Goal: Task Accomplishment & Management: Manage account settings

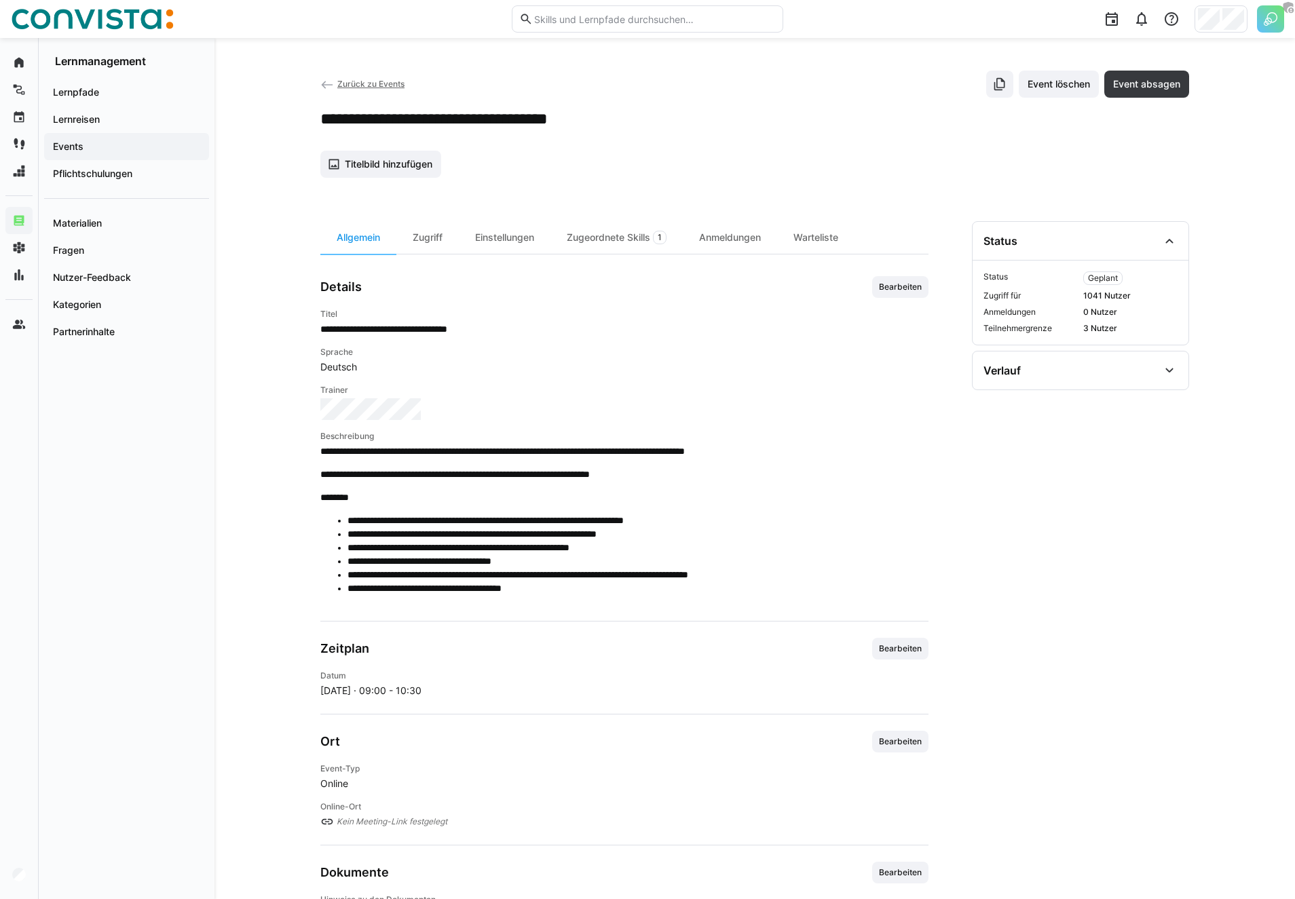
click at [1265, 17] on img at bounding box center [1270, 18] width 27 height 27
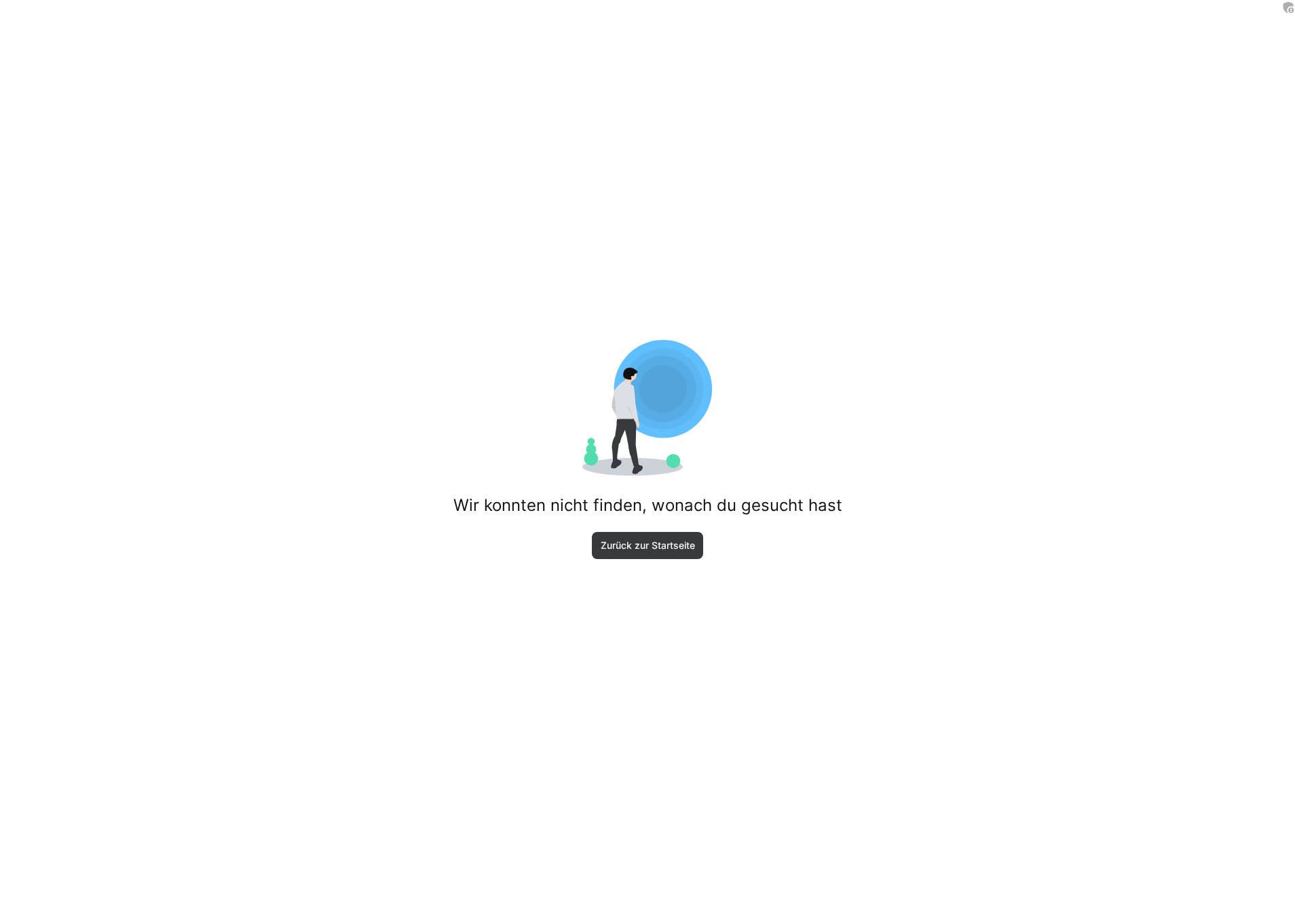
click at [645, 536] on span "Zurück zur Startseite" at bounding box center [648, 545] width 112 height 27
click at [636, 544] on span "Zurück zur Startseite" at bounding box center [648, 546] width 98 height 14
click at [704, 578] on div "Wir konnten nicht finden, wonach du gesucht hast Zurück zur Startseite" at bounding box center [647, 449] width 1295 height 899
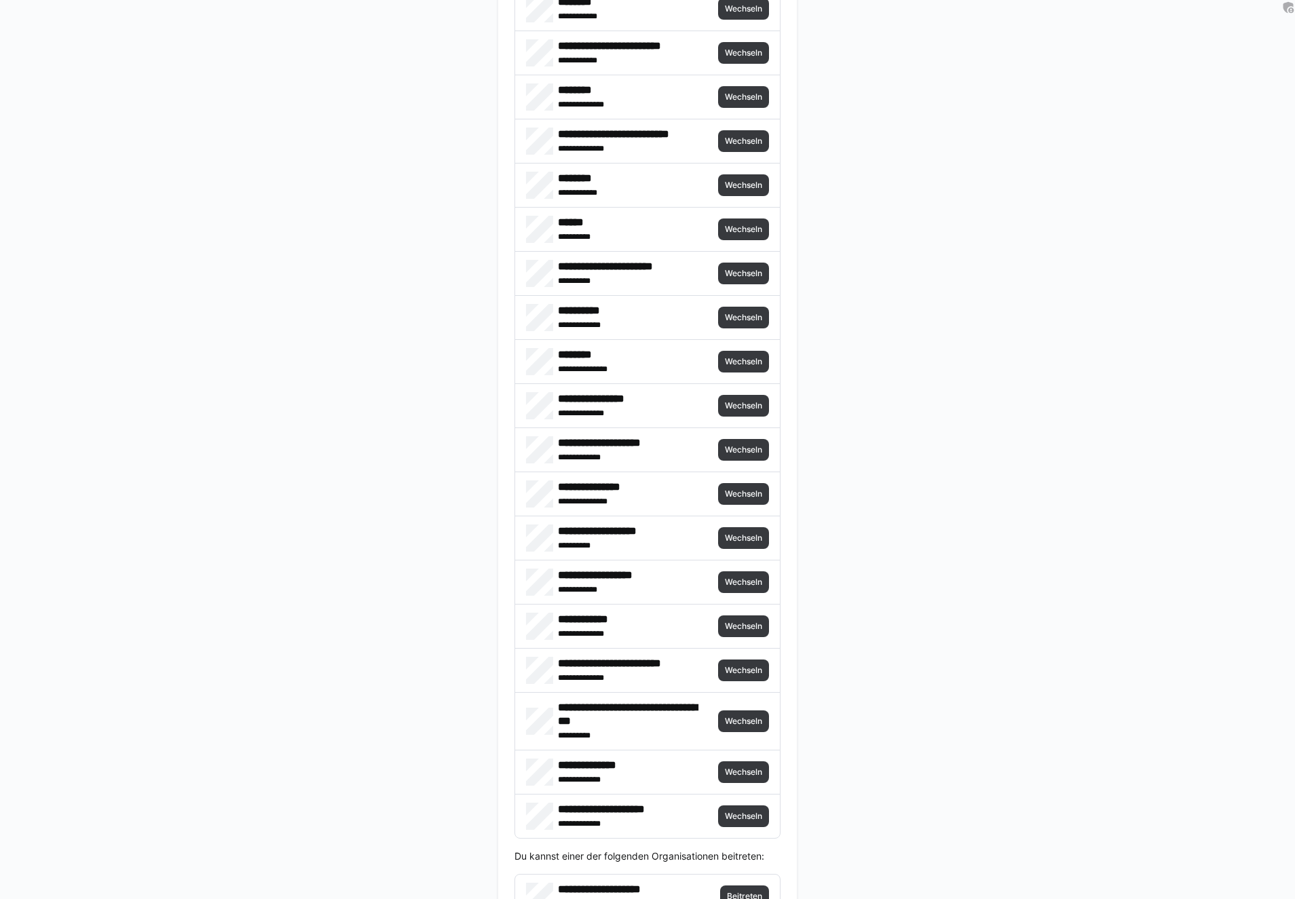
scroll to position [2965, 0]
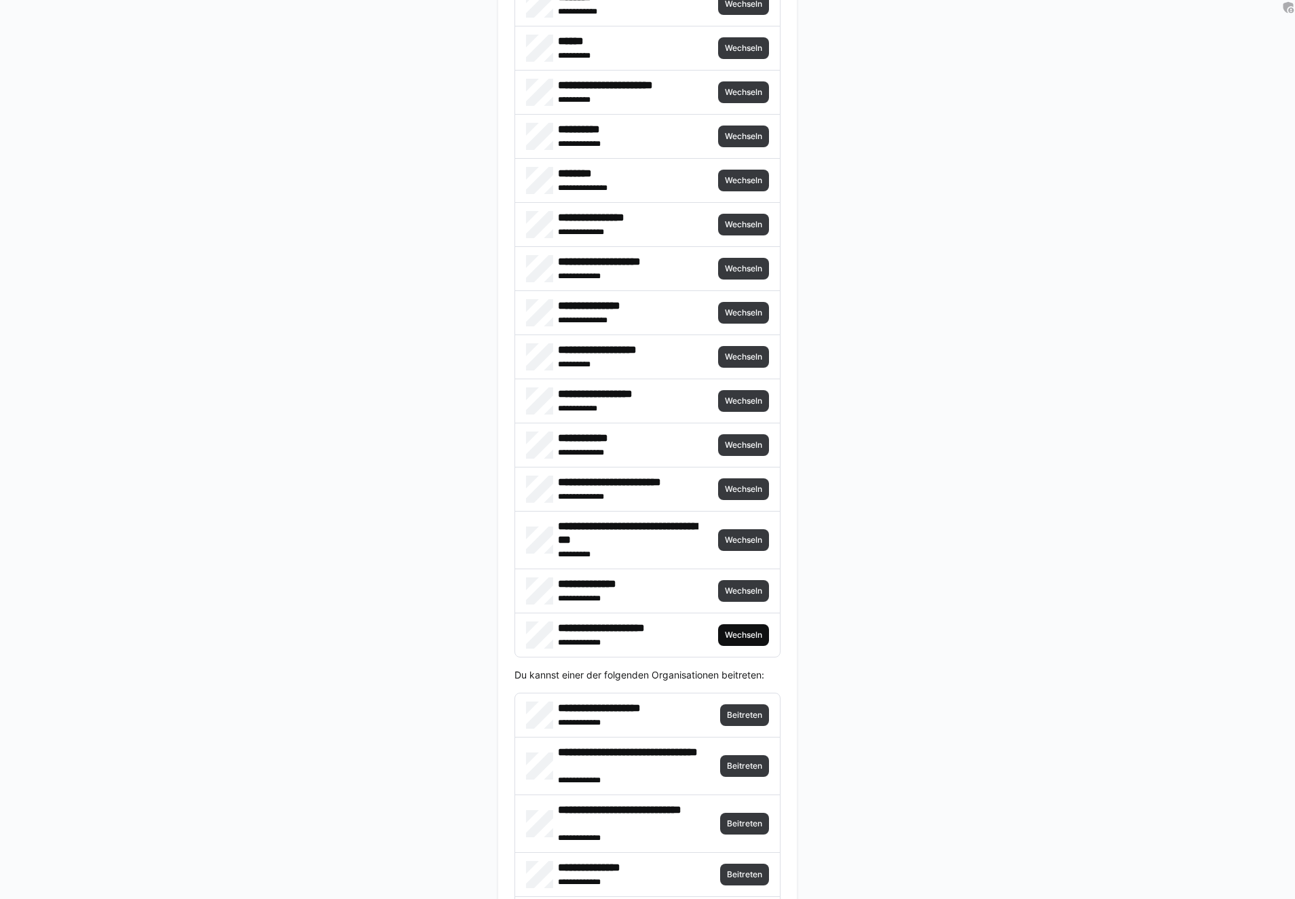
click at [739, 624] on span "Wechseln" at bounding box center [743, 635] width 51 height 22
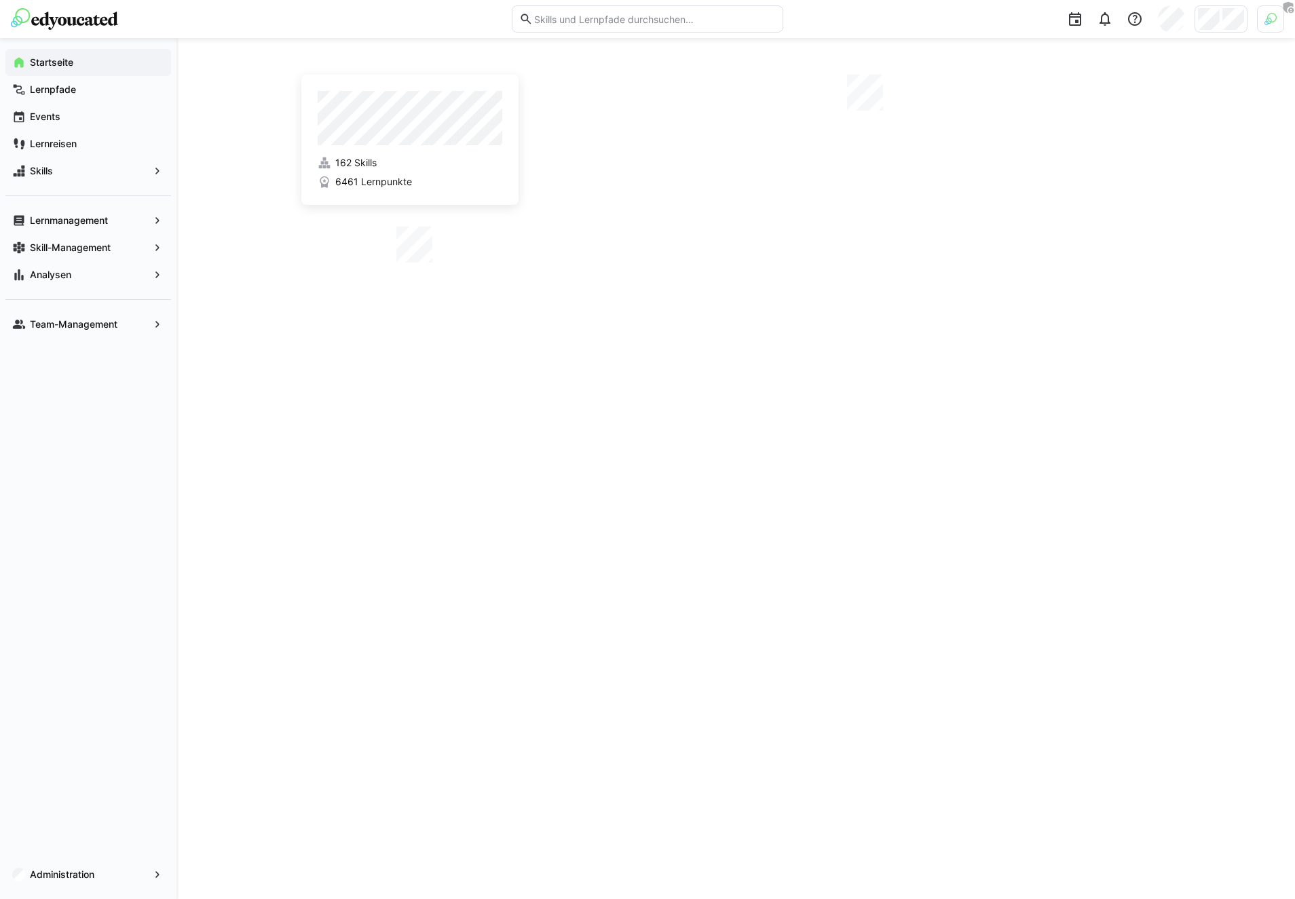
click at [1275, 24] on img at bounding box center [1271, 19] width 12 height 12
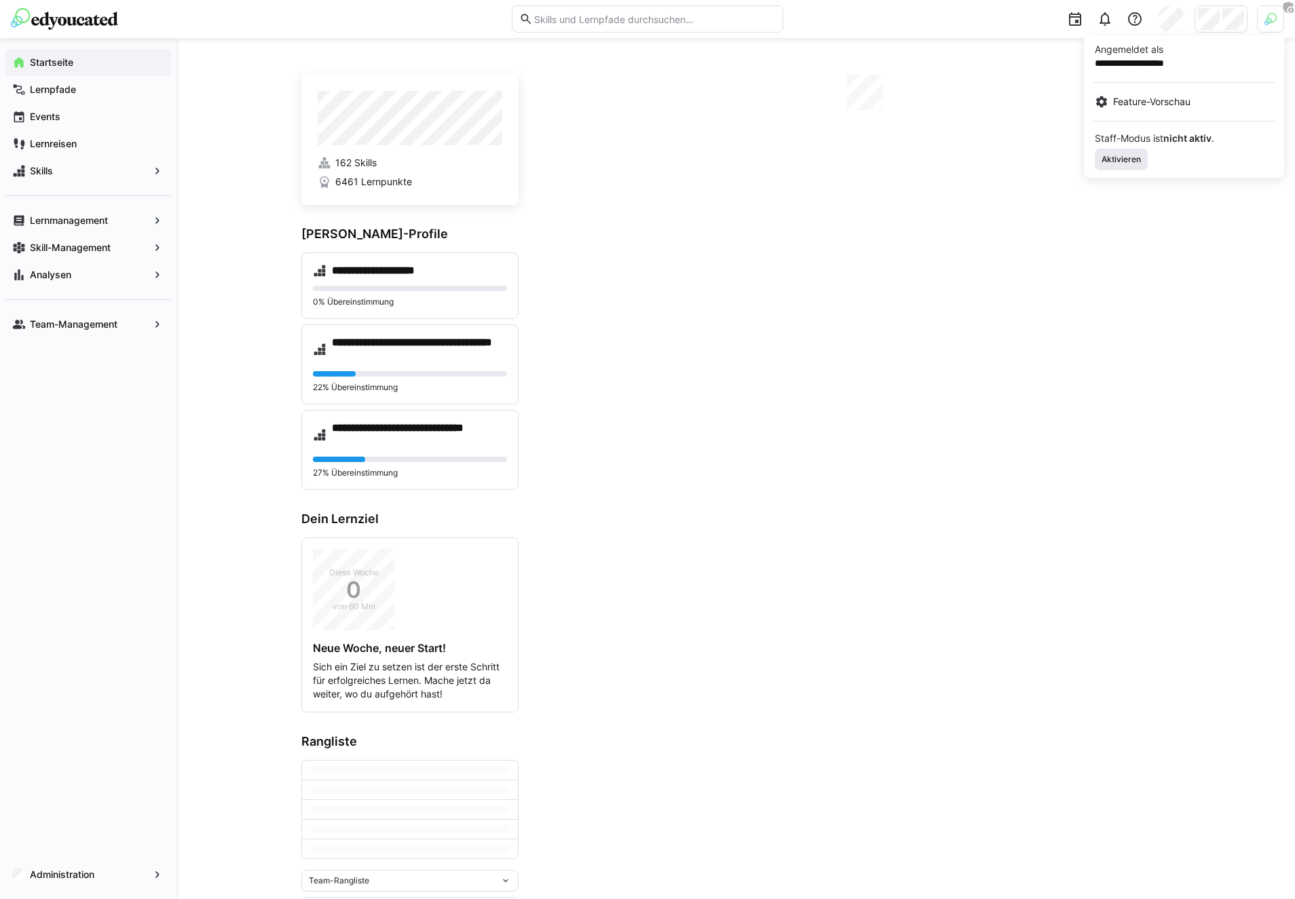
click at [1116, 166] on span "Aktivieren" at bounding box center [1121, 160] width 53 height 22
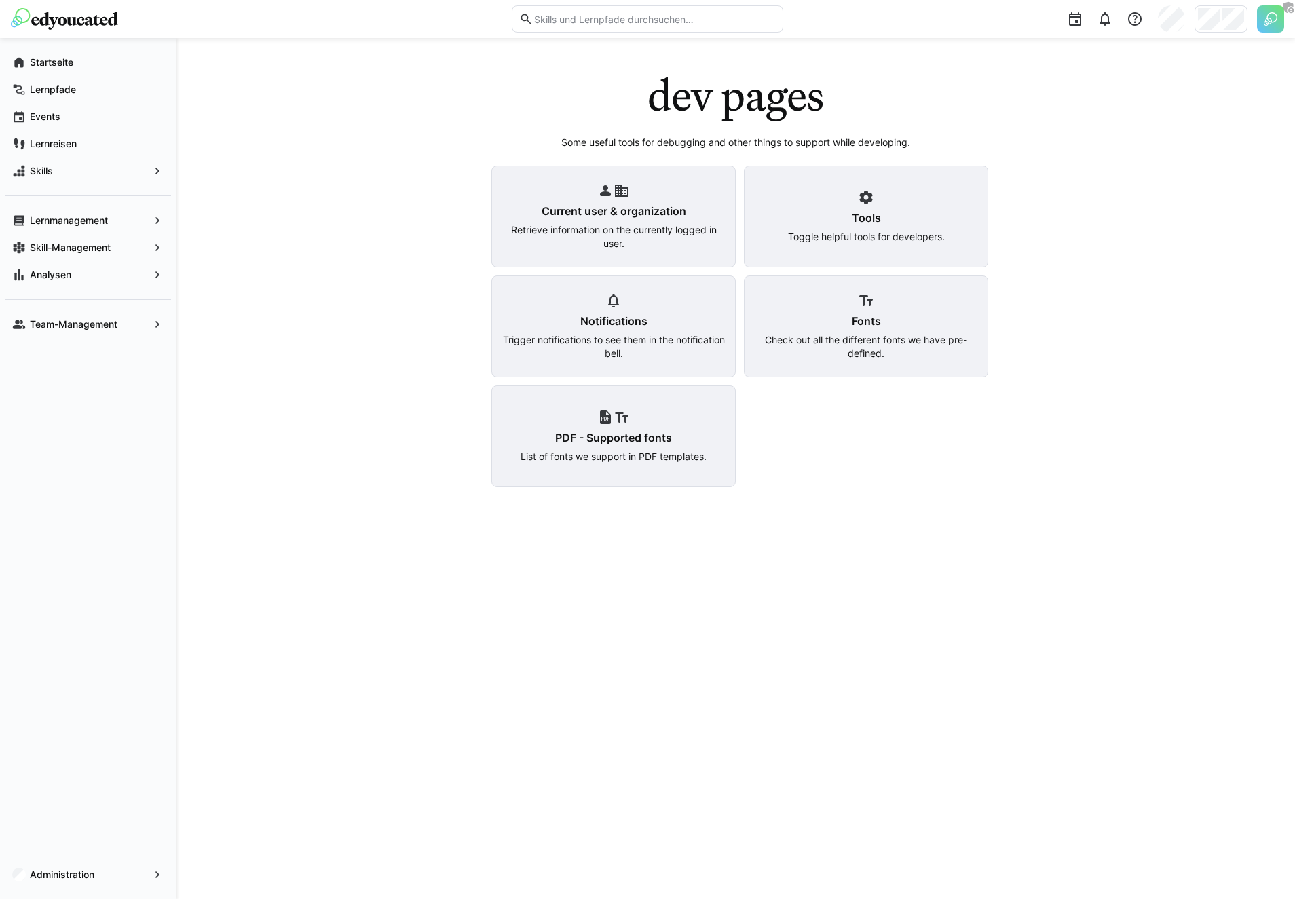
click at [620, 101] on div "dev pages Some useful tools for debugging and other things to support while dev…" at bounding box center [735, 279] width 489 height 417
click at [542, 101] on div "dev pages Some useful tools for debugging and other things to support while dev…" at bounding box center [735, 279] width 489 height 417
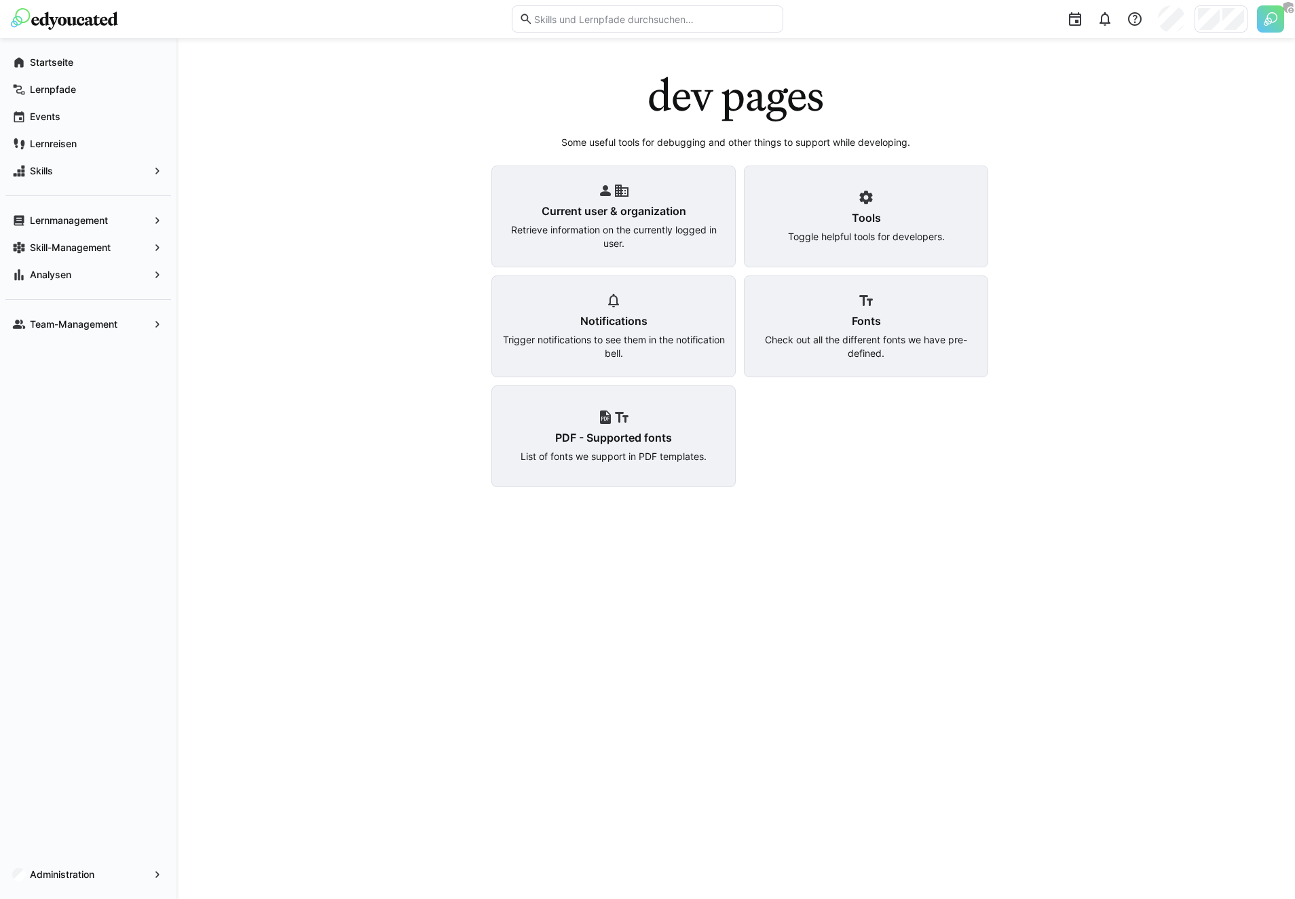
click at [382, 228] on app-dev-start "dev pages Some useful tools for debugging and other things to support while dev…" at bounding box center [735, 279] width 869 height 417
click at [643, 434] on h4 "PDF - Supported fonts" at bounding box center [613, 438] width 117 height 14
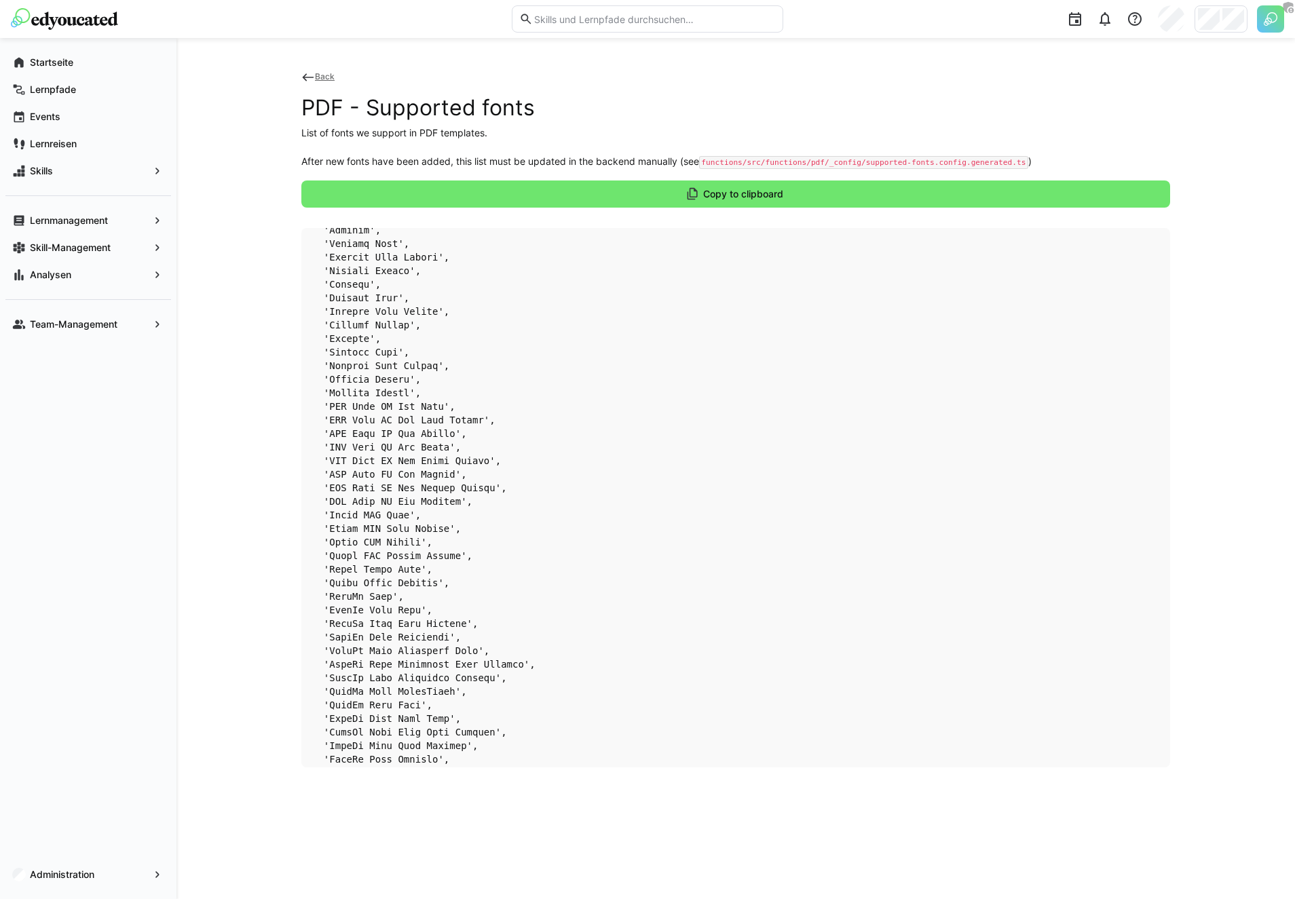
scroll to position [119, 0]
click at [238, 150] on div "Back PDF - Supported fonts List of fonts we support in PDF templates. After new…" at bounding box center [735, 468] width 1119 height 861
click at [250, 170] on div "Back PDF - Supported fonts List of fonts we support in PDF templates. After new…" at bounding box center [735, 468] width 1119 height 861
click at [593, 177] on app-pdf-supported-fonts "Back PDF - Supported fonts List of fonts we support in PDF templates. After new…" at bounding box center [735, 424] width 869 height 707
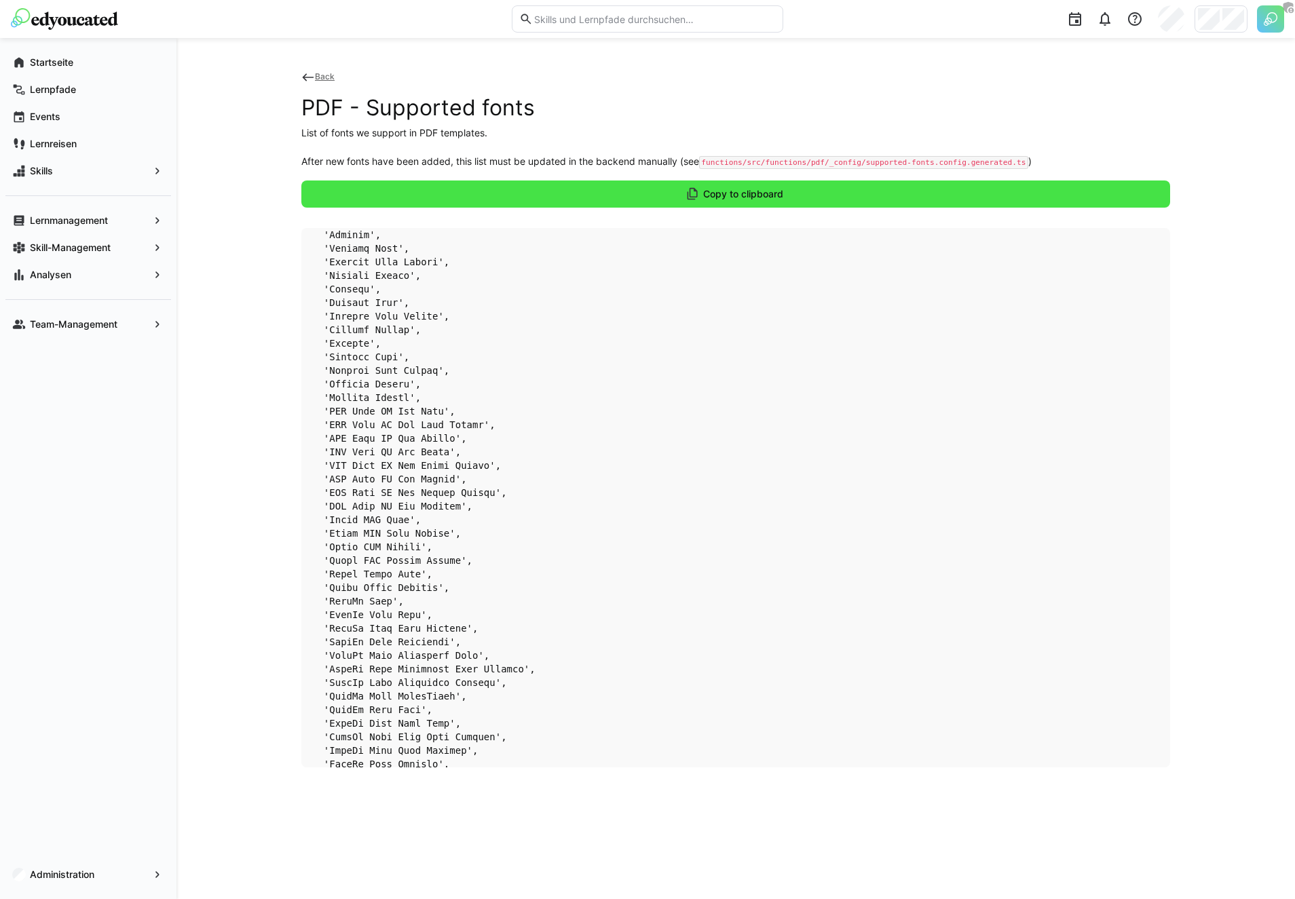
click at [624, 207] on span "Copy to clipboard" at bounding box center [735, 194] width 869 height 27
click at [713, 194] on span "Copy to clipboard" at bounding box center [743, 194] width 84 height 14
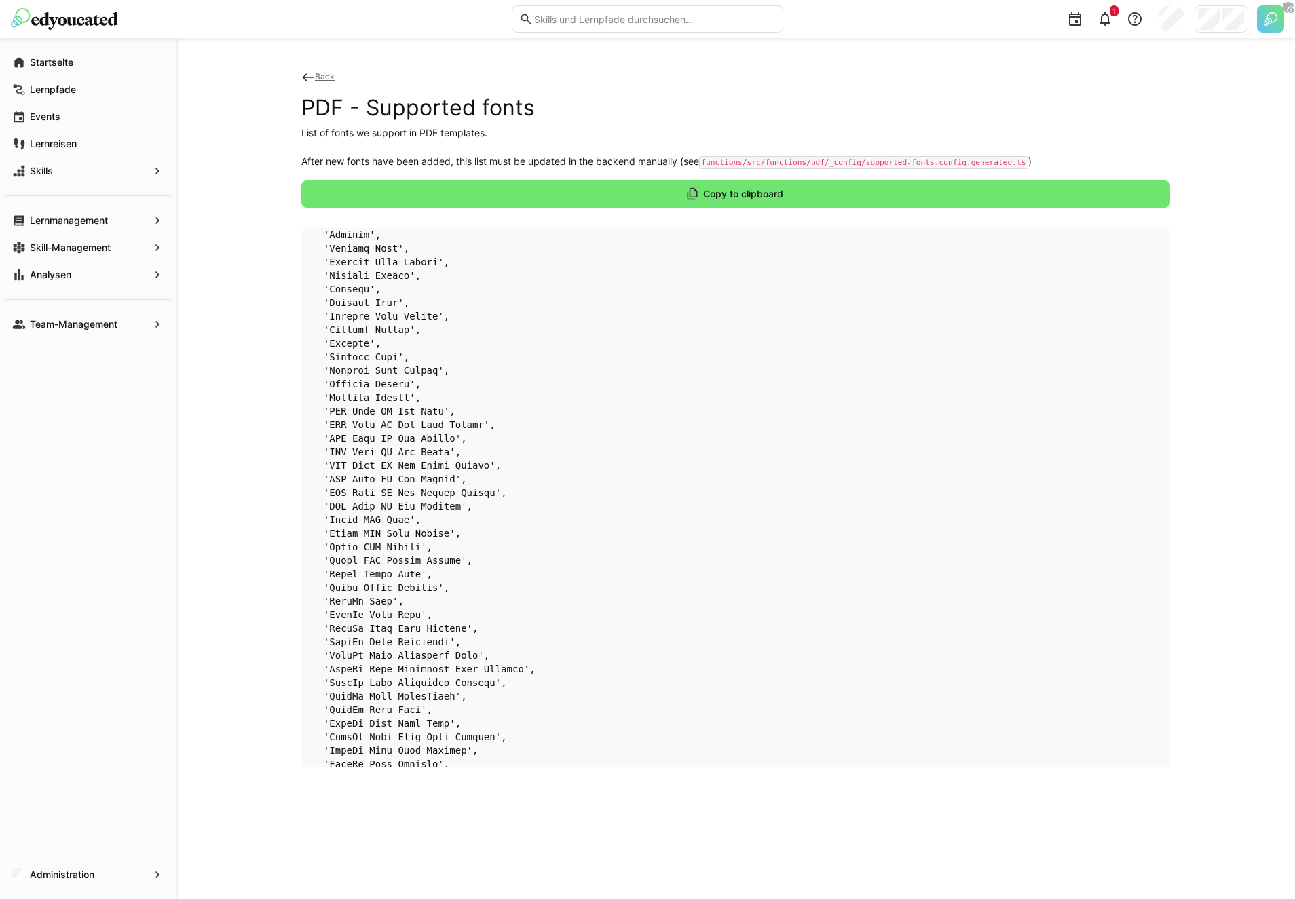
click at [200, 335] on div "Back PDF - Supported fonts List of fonts we support in PDF templates. After new…" at bounding box center [735, 468] width 1119 height 861
click at [68, 895] on div "Administration" at bounding box center [88, 874] width 176 height 49
click at [0, 0] on app-navigation-label "Administration" at bounding box center [0, 0] width 0 height 0
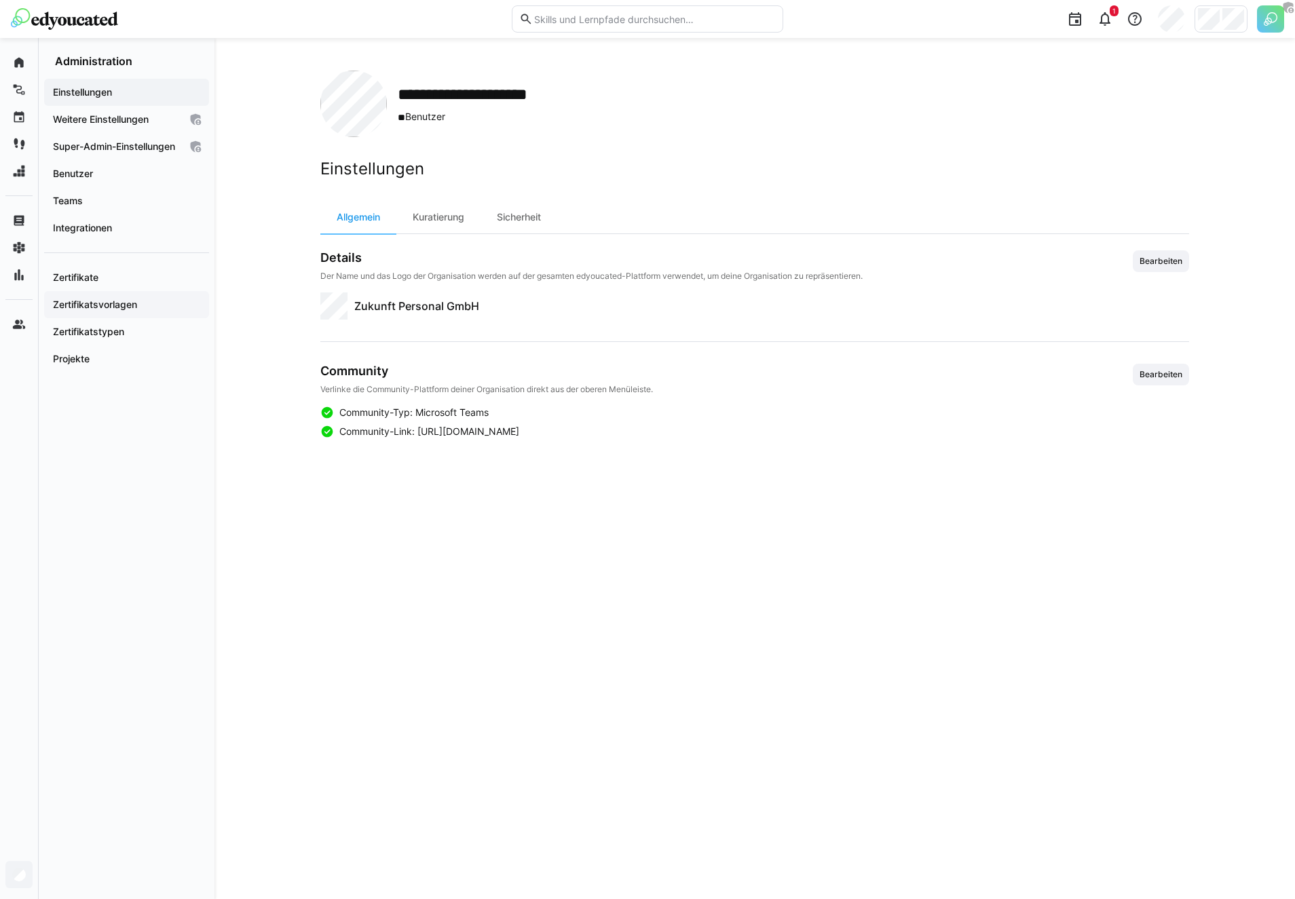
click at [0, 0] on app-navigation-label "Zertifikatsvorlagen" at bounding box center [0, 0] width 0 height 0
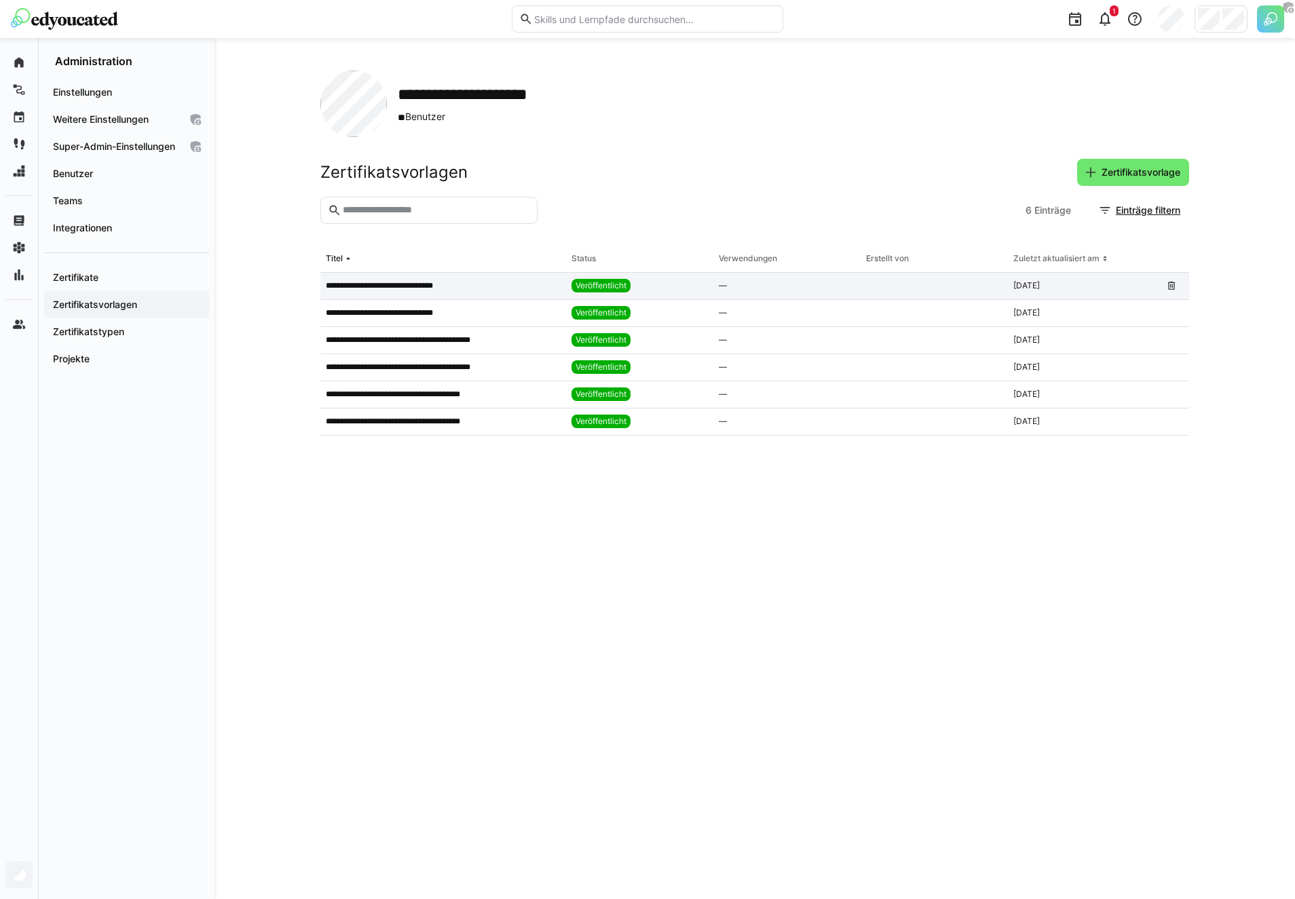
click at [467, 285] on app-table-first-column "**********" at bounding box center [443, 285] width 235 height 11
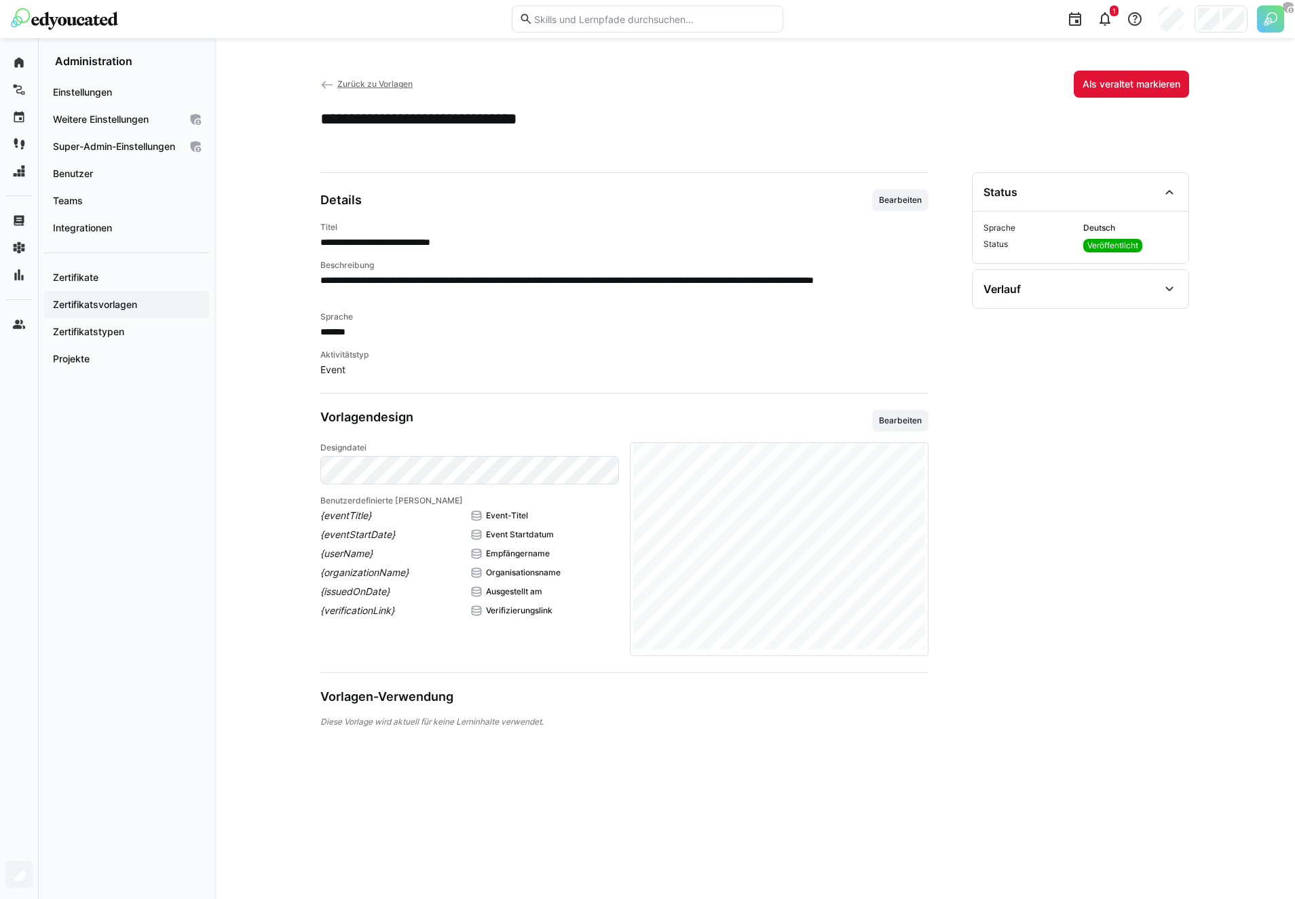
click at [488, 356] on p "Aktivitätstyp" at bounding box center [624, 355] width 608 height 11
click at [895, 420] on span "Bearbeiten" at bounding box center [900, 420] width 45 height 11
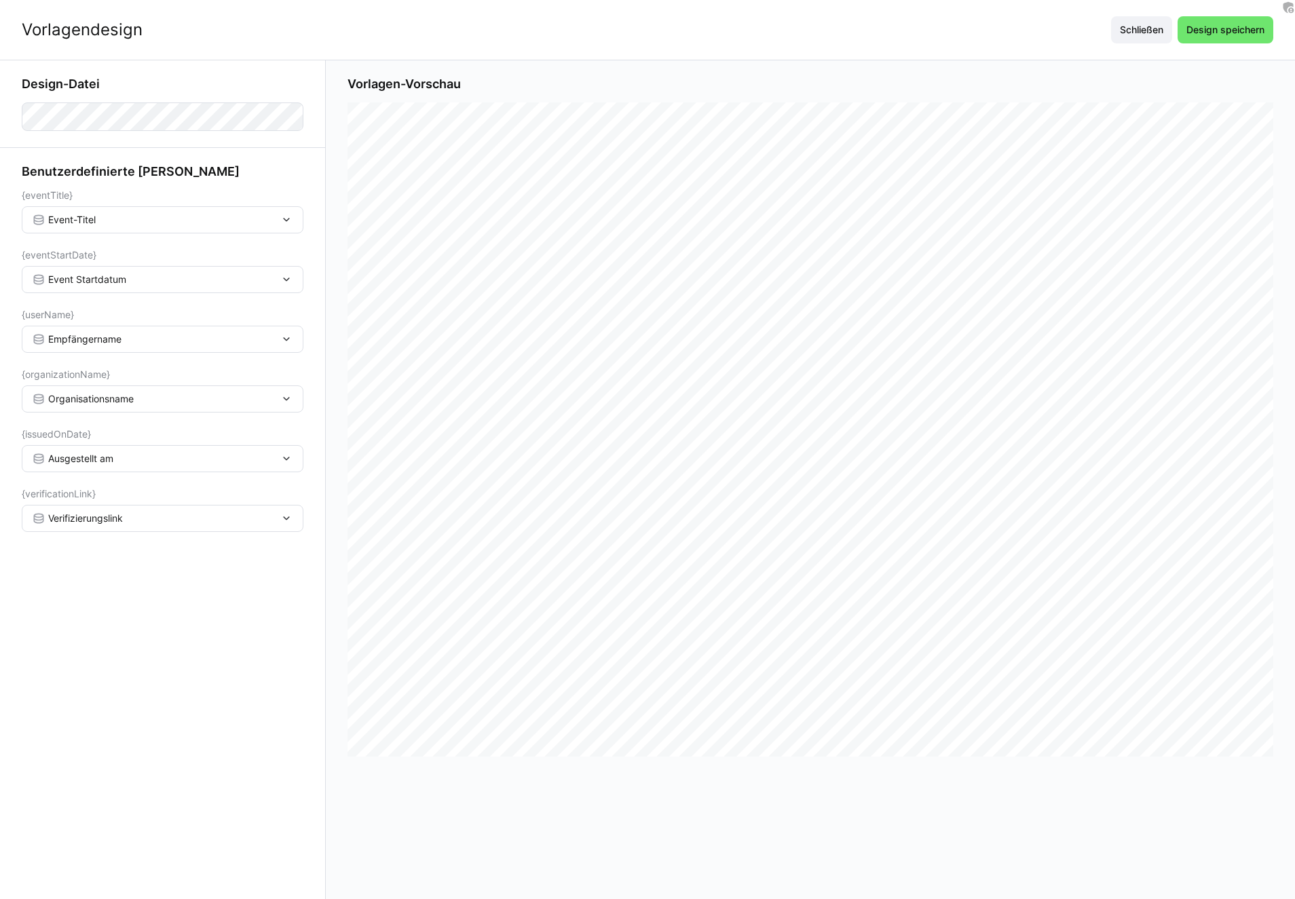
click at [83, 168] on h3 "Benutzerdefinierte [PERSON_NAME]" at bounding box center [163, 171] width 282 height 15
click at [111, 157] on form "Design-Datei Benutzerdefinierte [PERSON_NAME] {eventTitle} Event-Titel {eventSt…" at bounding box center [163, 304] width 282 height 455
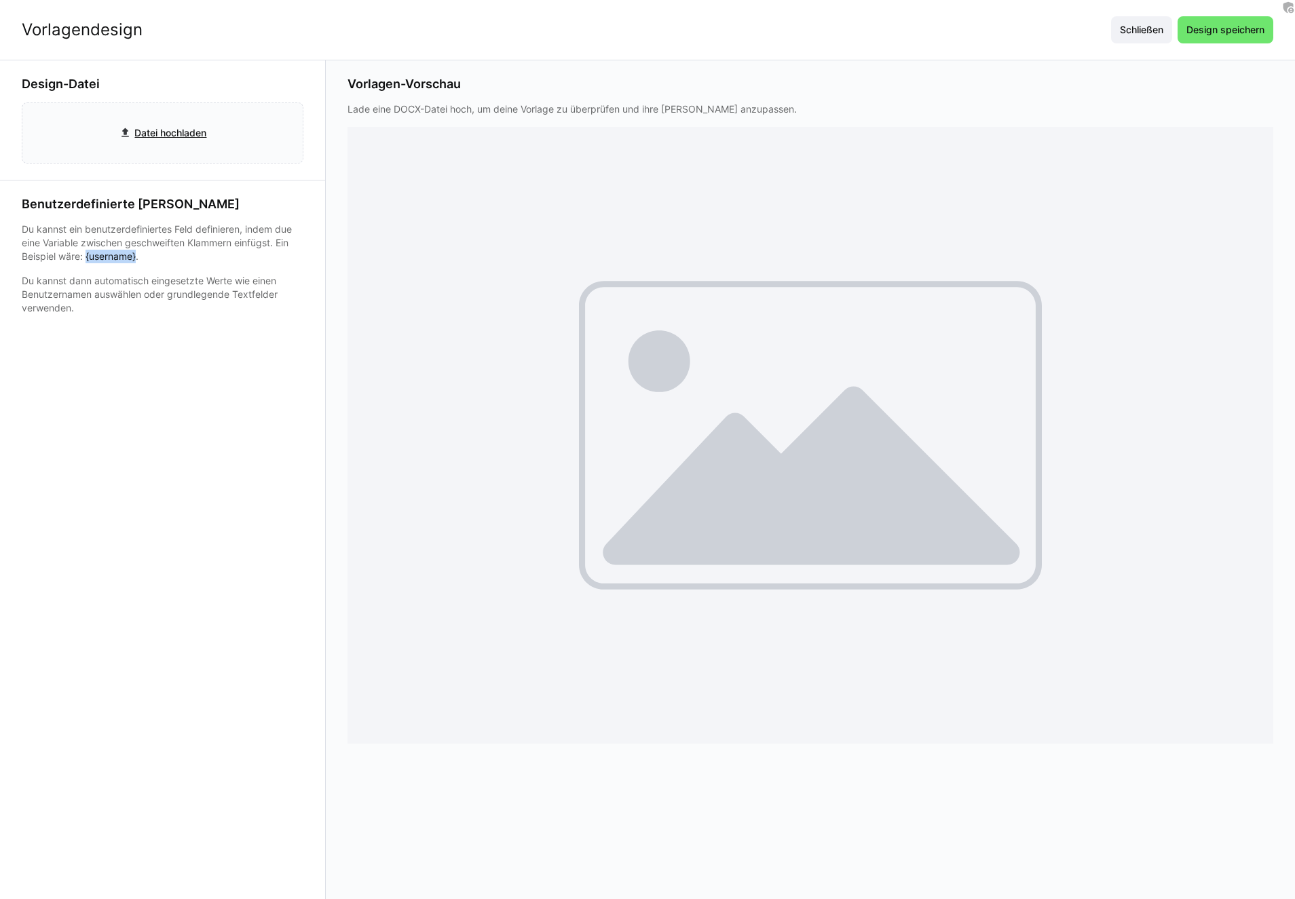
drag, startPoint x: 86, startPoint y: 255, endPoint x: 137, endPoint y: 260, distance: 51.9
click at [137, 260] on p "Du kannst ein benutzerdefiniertes Feld definieren, indem due eine Variable zwis…" at bounding box center [163, 243] width 282 height 41
copy p "{username}"
click at [171, 239] on p "Du kannst ein benutzerdefiniertes Feld definieren, indem due eine Variable zwis…" at bounding box center [163, 243] width 282 height 41
click at [206, 227] on p "Du kannst ein benutzerdefiniertes Feld definieren, indem due eine Variable zwis…" at bounding box center [163, 243] width 282 height 41
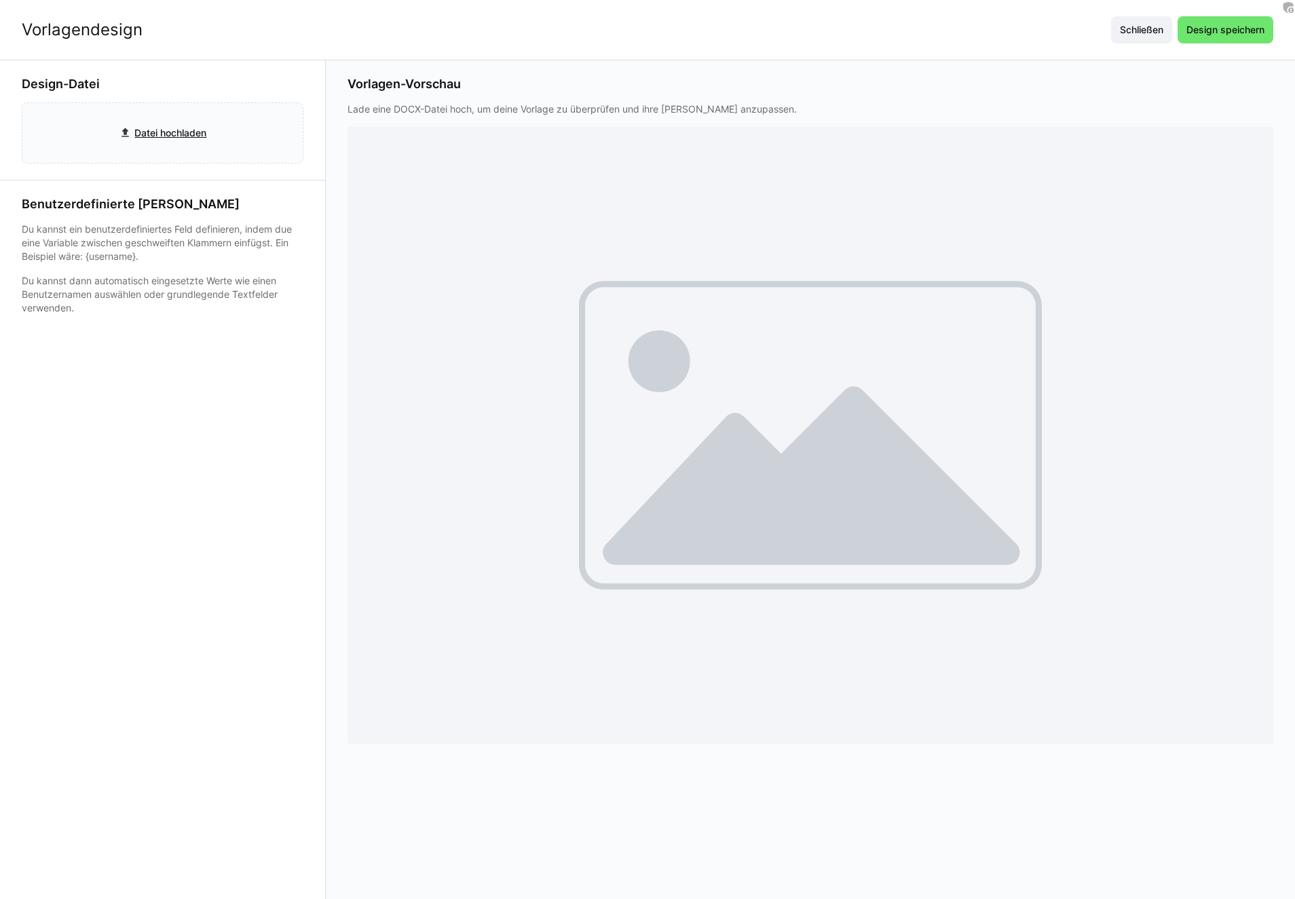
click at [206, 227] on p "Du kannst ein benutzerdefiniertes Feld definieren, indem due eine Variable zwis…" at bounding box center [163, 243] width 282 height 41
click at [229, 238] on p "Du kannst ein benutzerdefiniertes Feld definieren, indem due eine Variable zwis…" at bounding box center [163, 243] width 282 height 41
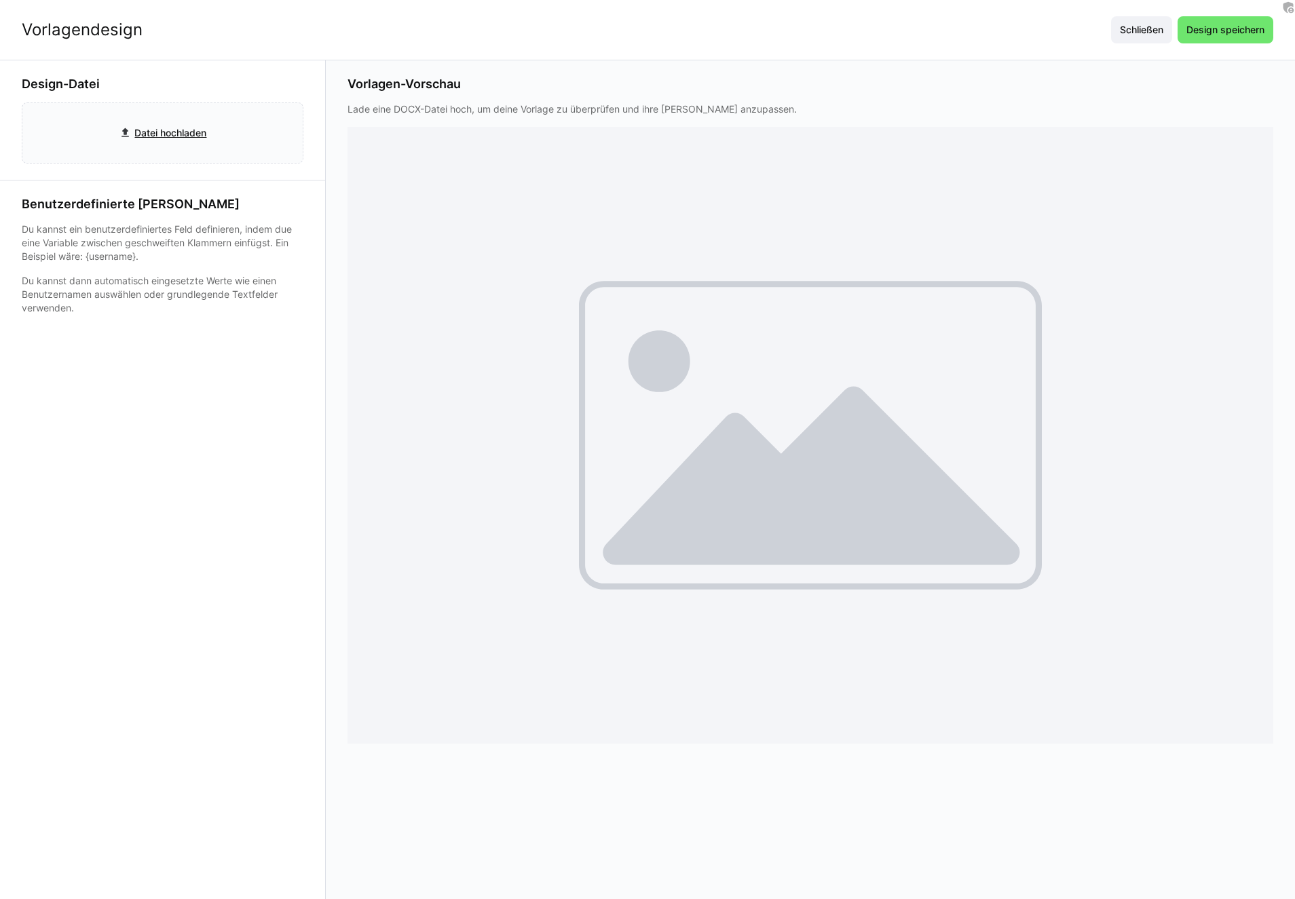
click at [317, 362] on app-learning-certificate-template-builder-form "Design-Datei Datei hochladen Benutzerdefinierte [PERSON_NAME] Du kannst ein ben…" at bounding box center [163, 479] width 326 height 839
click at [163, 277] on p "Du kannst dann automatisch eingesetzte Werte wie einen Benutzernamen auswählen …" at bounding box center [163, 294] width 282 height 41
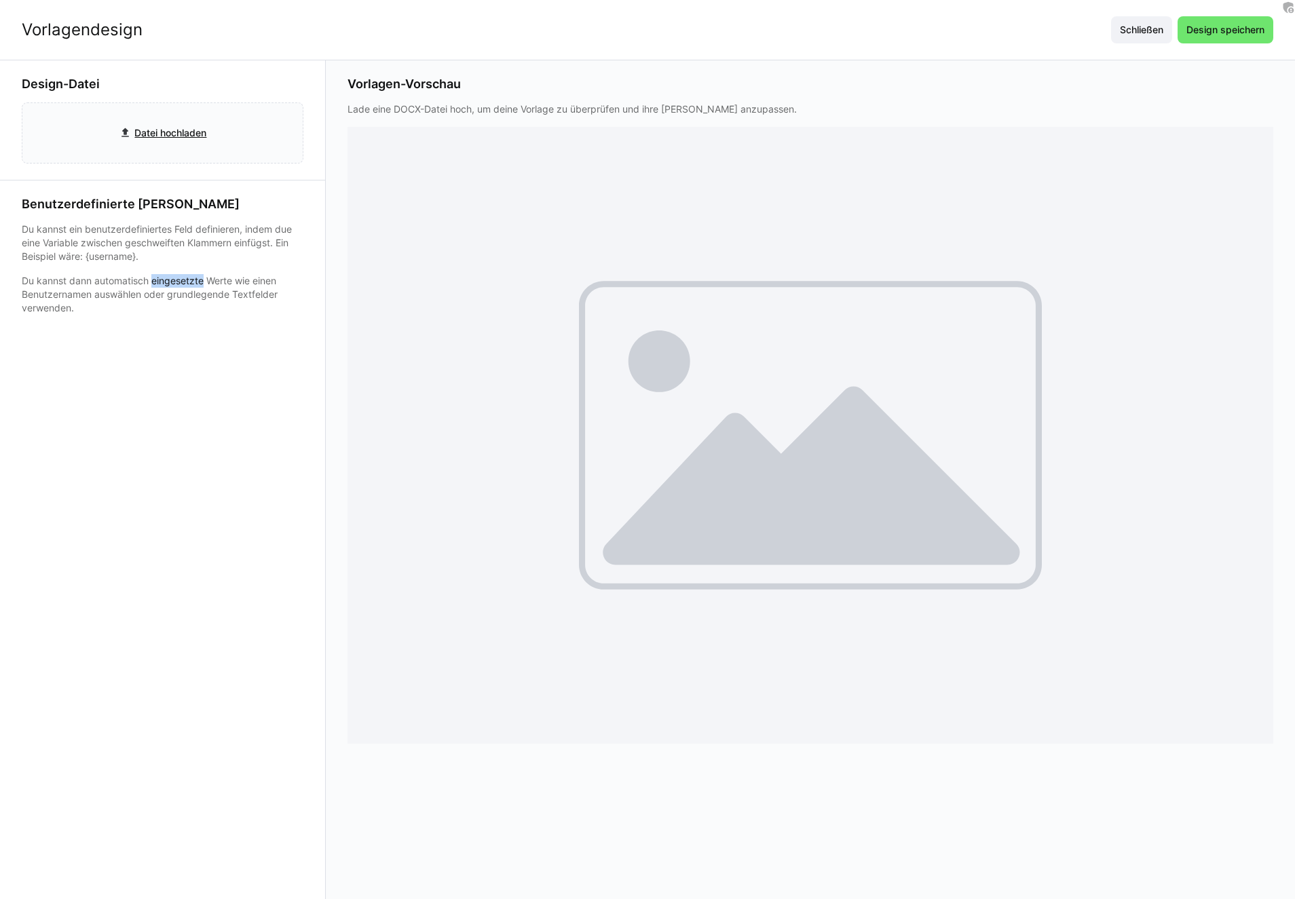
click at [163, 277] on p "Du kannst dann automatisch eingesetzte Werte wie einen Benutzernamen auswählen …" at bounding box center [163, 294] width 282 height 41
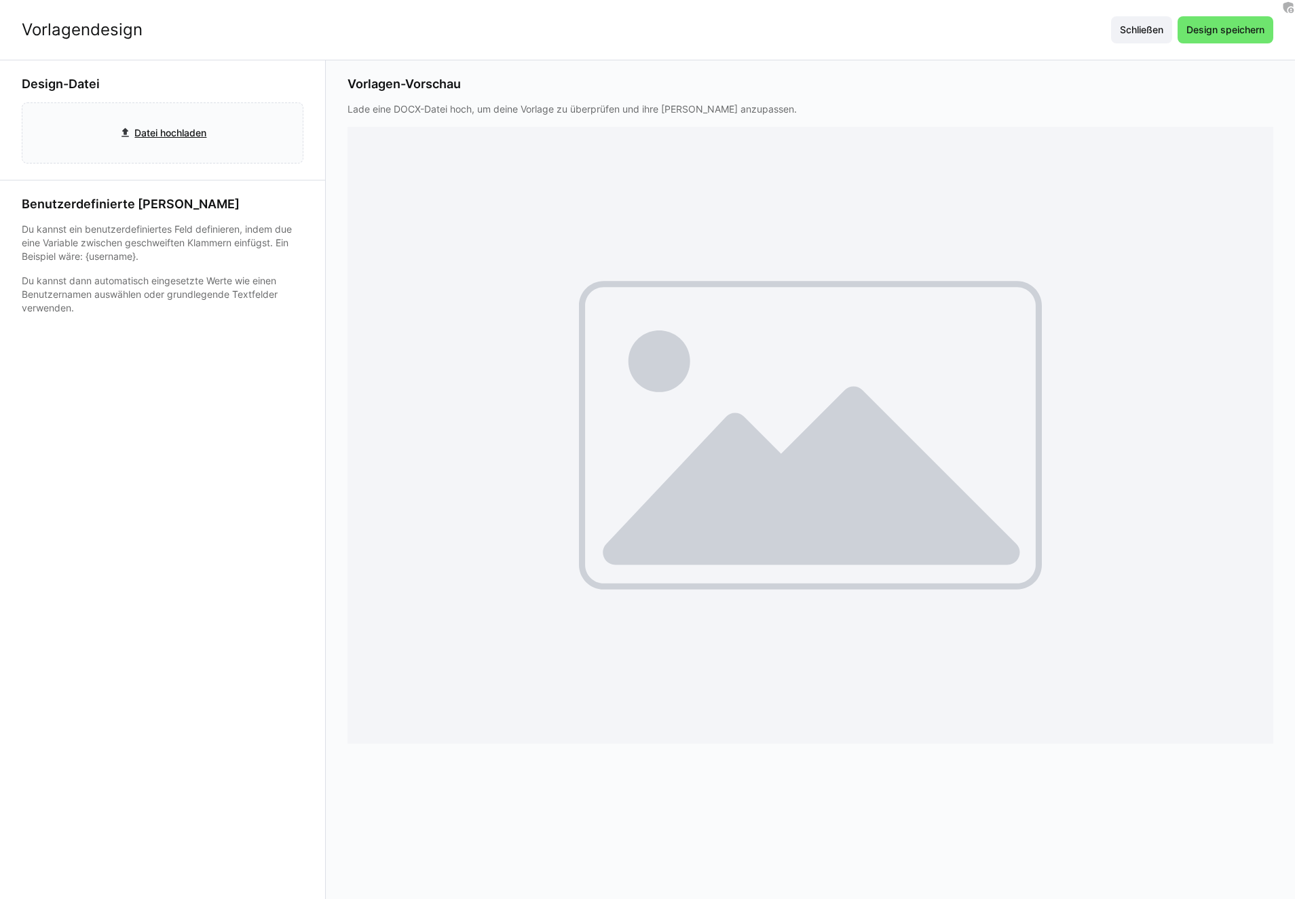
click at [163, 277] on p "Du kannst dann automatisch eingesetzte Werte wie einen Benutzernamen auswählen …" at bounding box center [163, 294] width 282 height 41
click at [160, 280] on p "Du kannst dann automatisch eingesetzte Werte wie einen Benutzernamen auswählen …" at bounding box center [163, 294] width 282 height 41
click at [206, 48] on div "Vorlagendesign Schließen Design speichern" at bounding box center [647, 30] width 1295 height 60
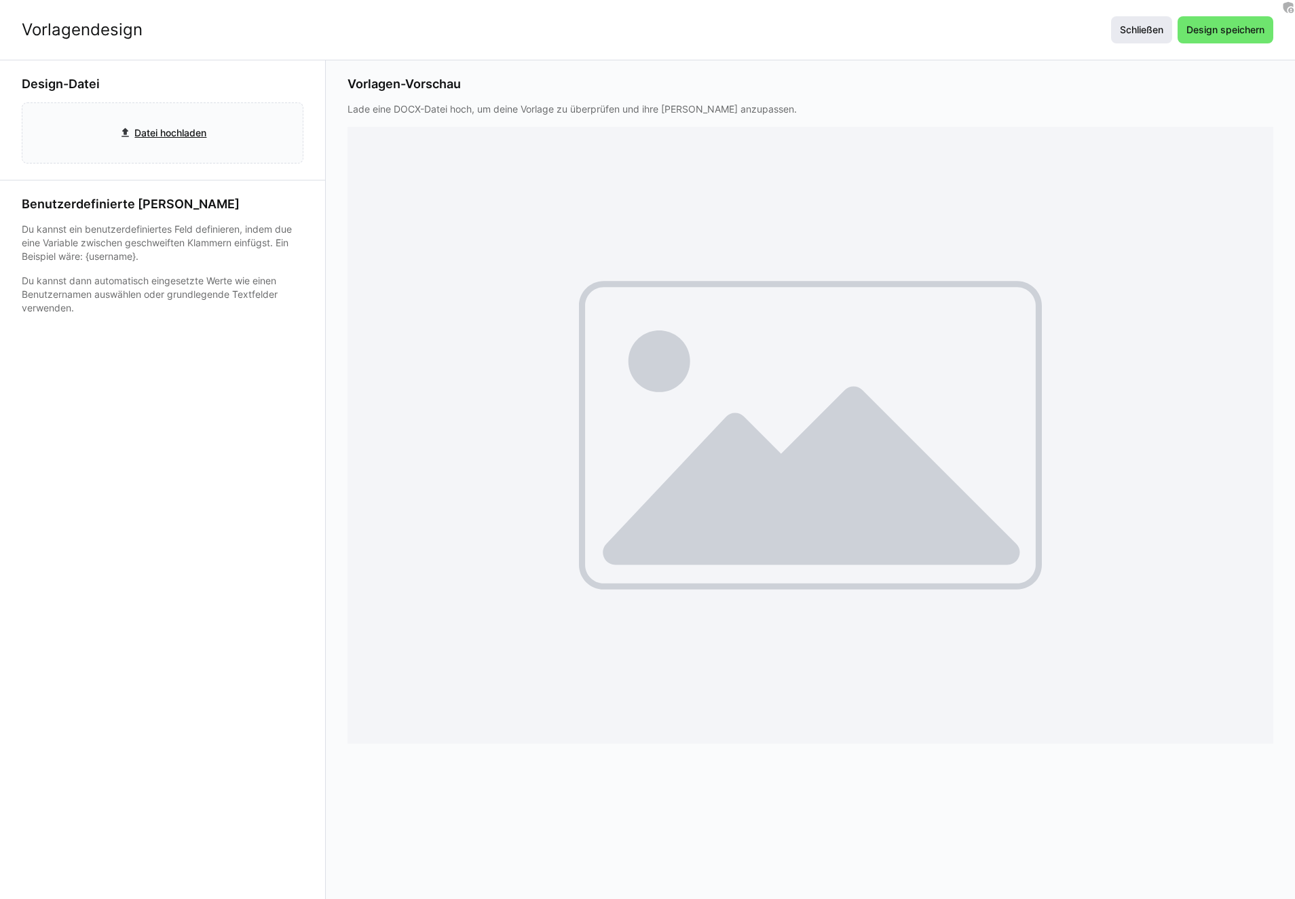
click at [1134, 27] on span "Schließen" at bounding box center [1142, 30] width 48 height 14
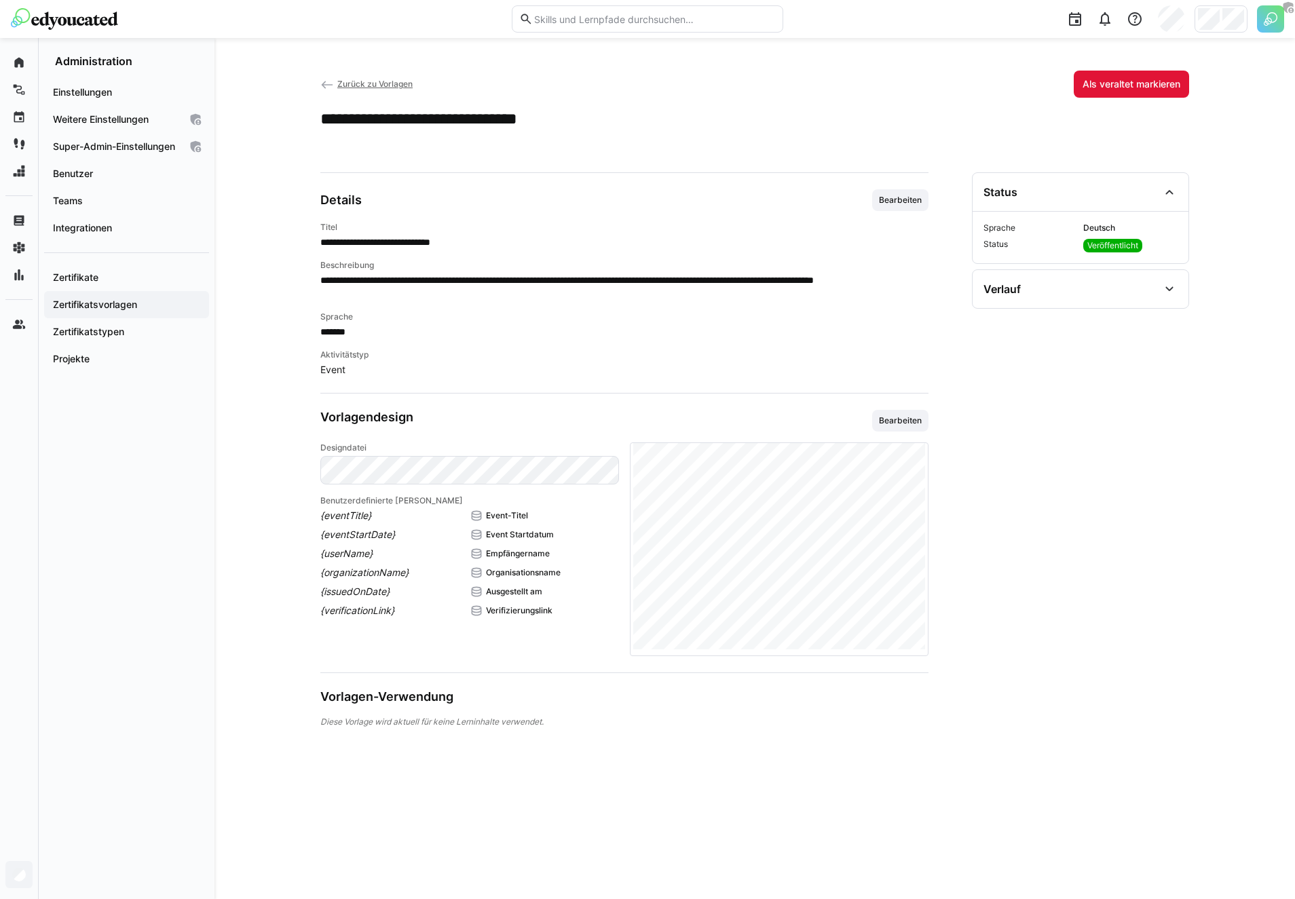
click at [415, 372] on span "Event" at bounding box center [624, 370] width 608 height 14
click at [911, 420] on span "Bearbeiten" at bounding box center [900, 420] width 45 height 11
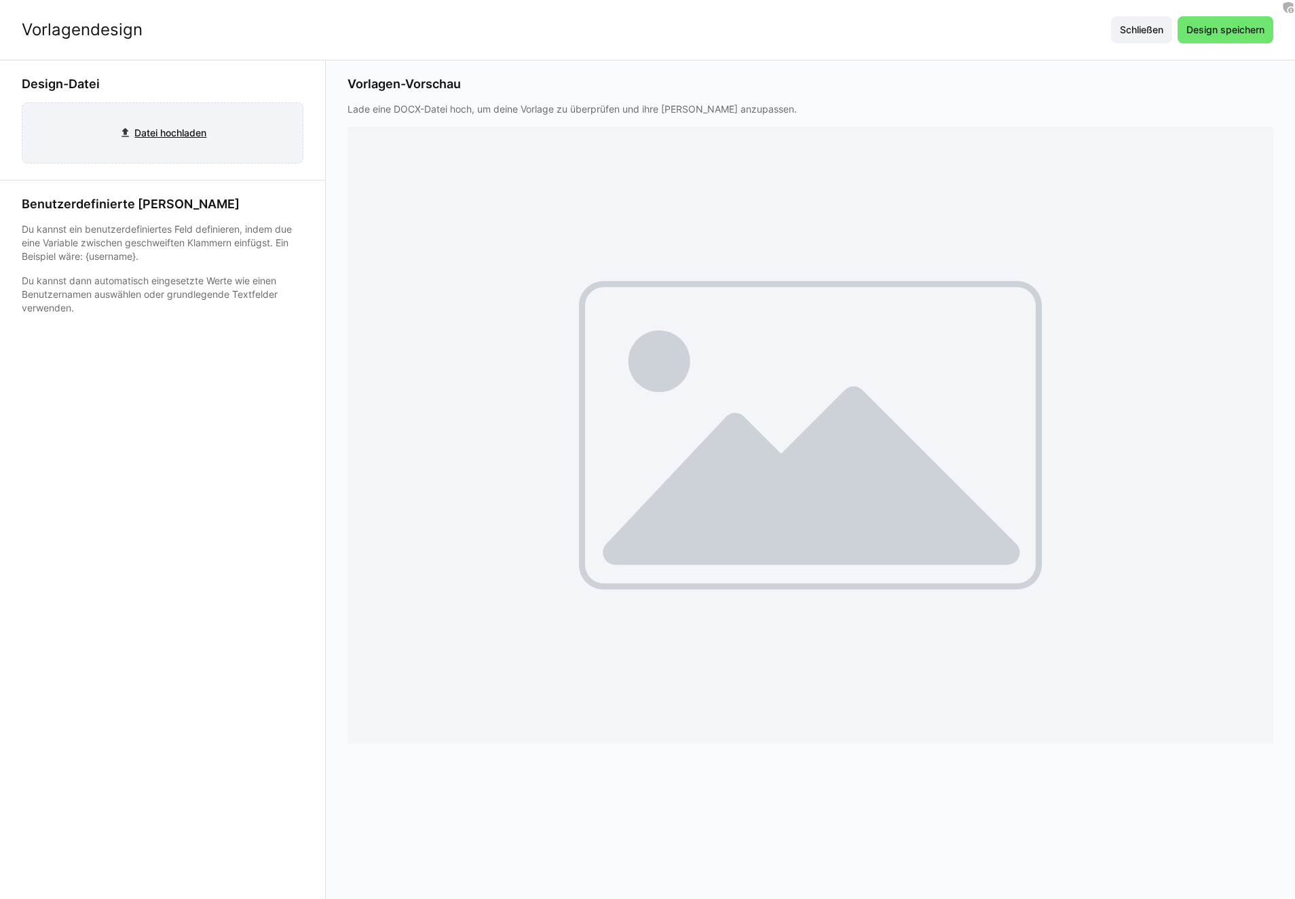
click at [185, 131] on input "file" at bounding box center [162, 133] width 280 height 60
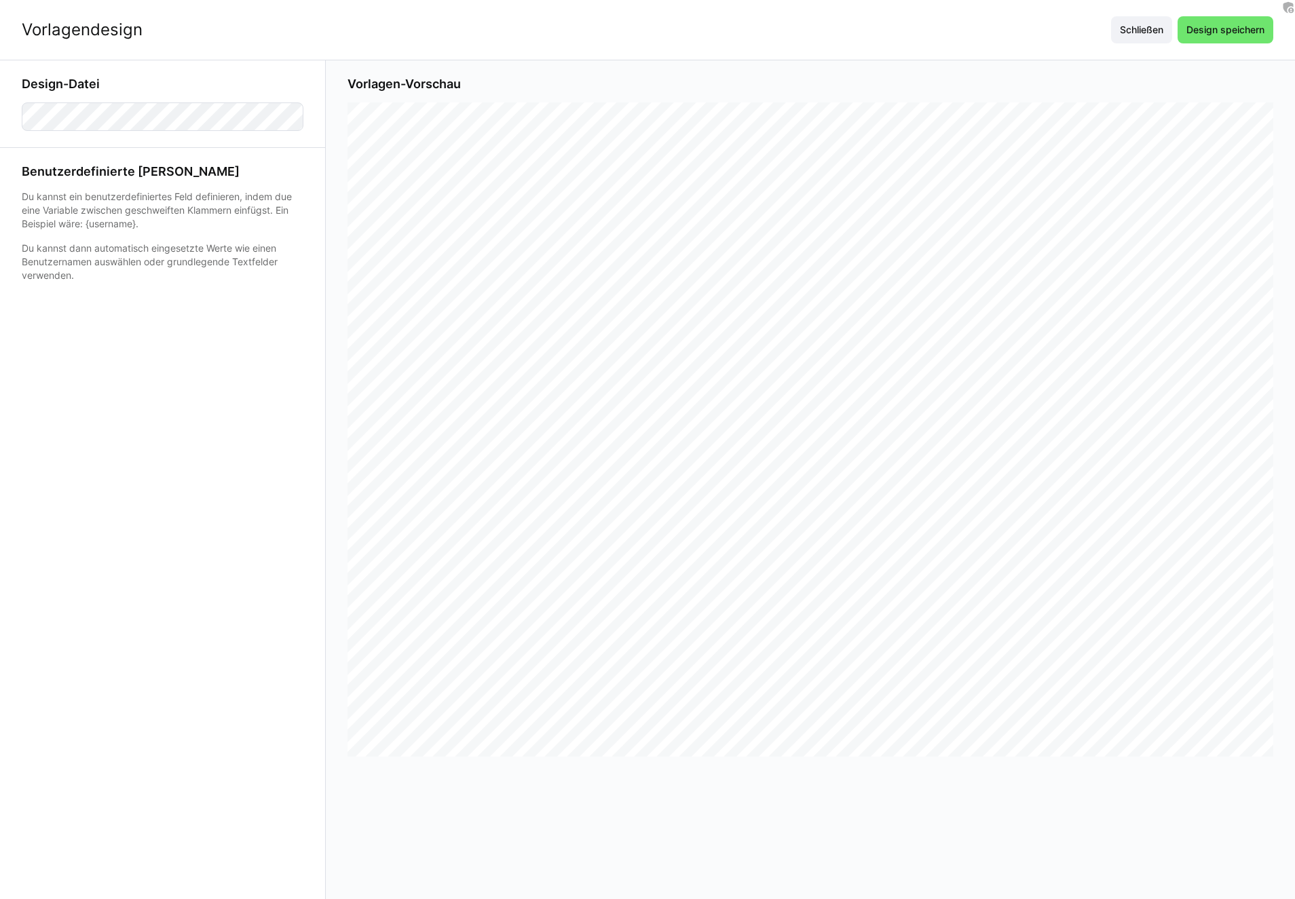
click at [164, 194] on p "Du kannst ein benutzerdefiniertes Feld definieren, indem due eine Variable zwis…" at bounding box center [163, 210] width 282 height 41
click at [164, 222] on p "Du kannst ein benutzerdefiniertes Feld definieren, indem due eine Variable zwis…" at bounding box center [163, 210] width 282 height 41
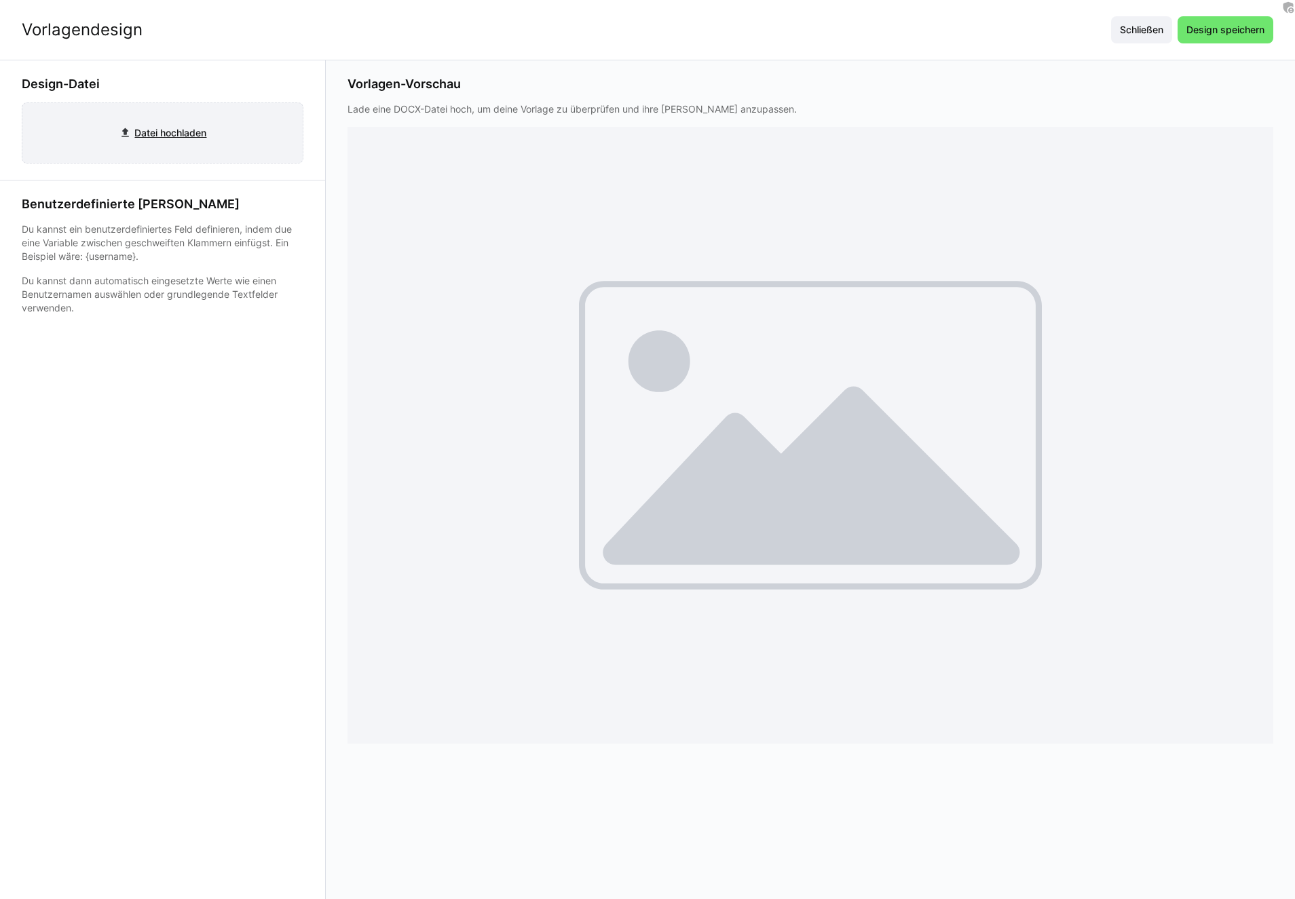
click at [217, 127] on input "file" at bounding box center [162, 133] width 280 height 60
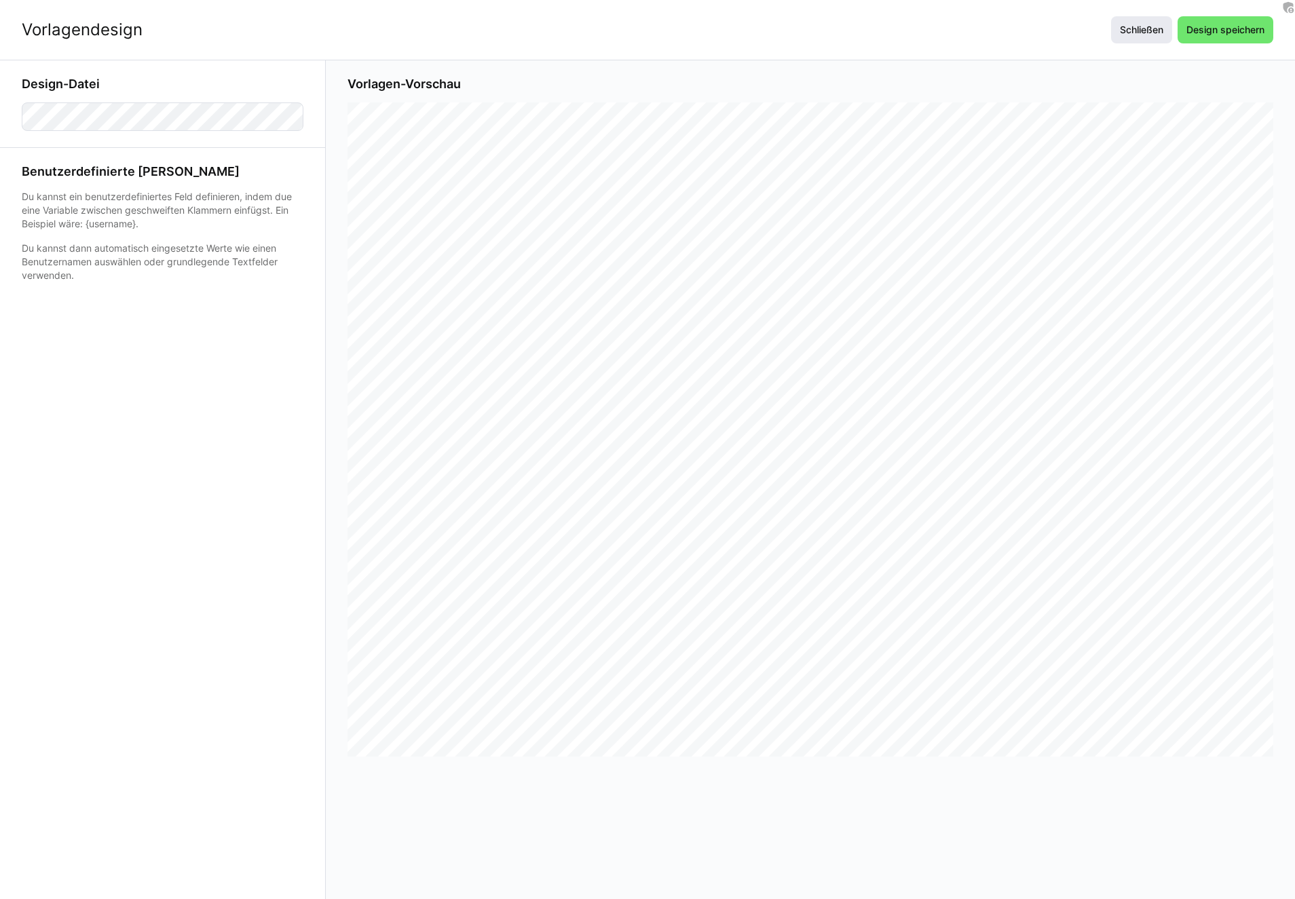
click at [1143, 18] on span "Schließen" at bounding box center [1141, 29] width 61 height 27
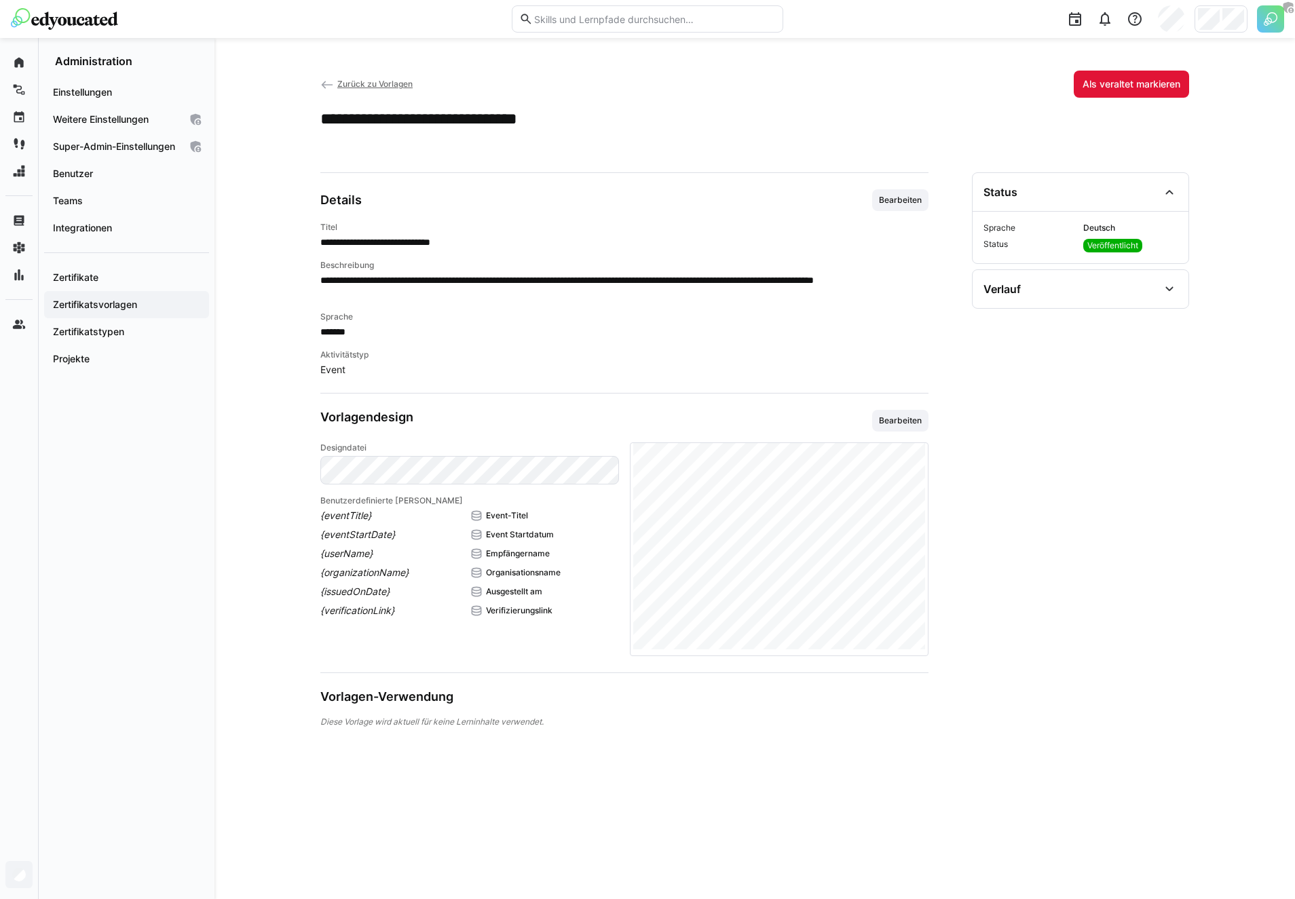
click at [720, 140] on app-header-sidebar-layout "**********" at bounding box center [754, 469] width 869 height 796
click at [897, 414] on span "Bearbeiten" at bounding box center [900, 421] width 56 height 22
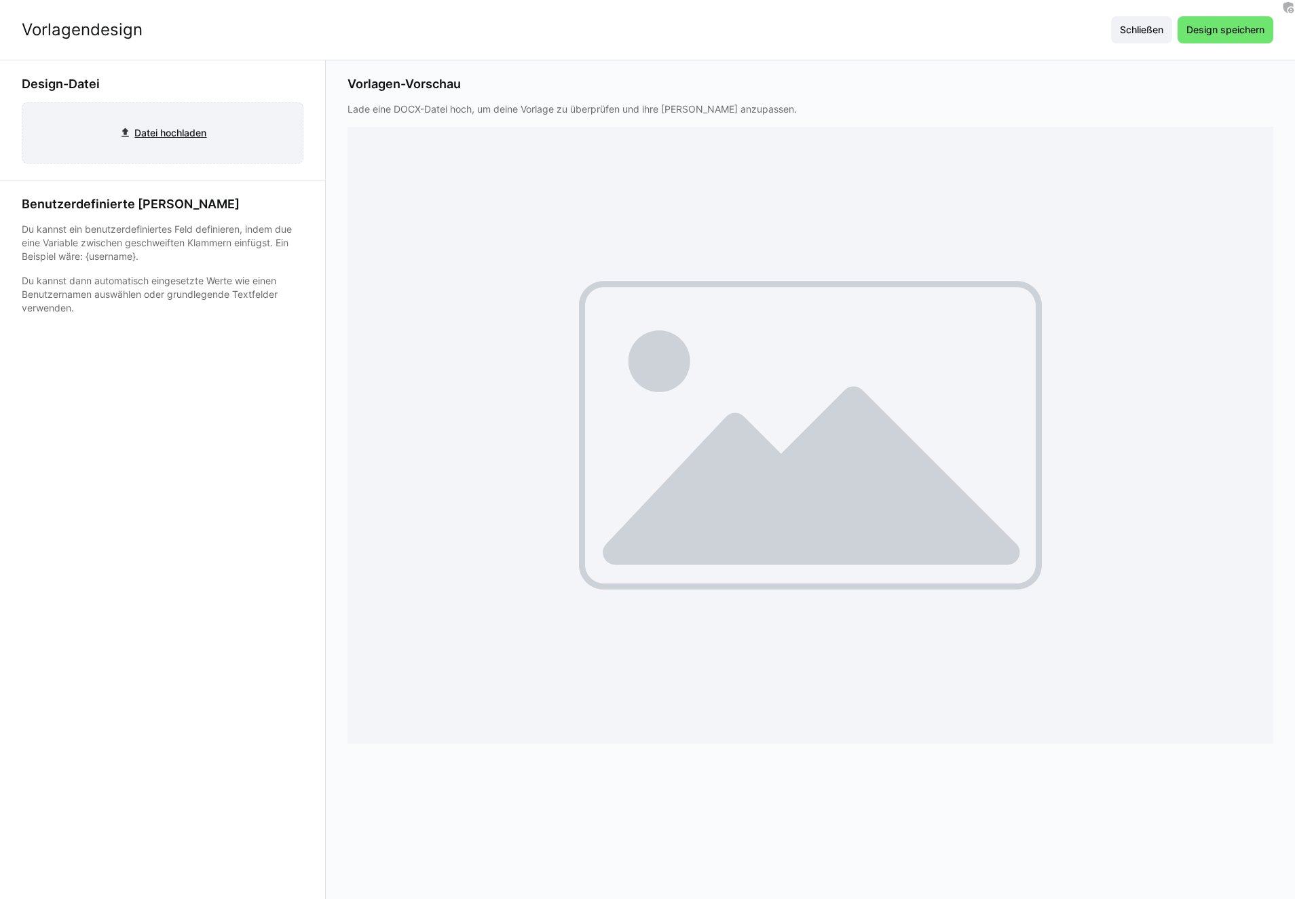
click at [193, 124] on input "file" at bounding box center [162, 133] width 280 height 60
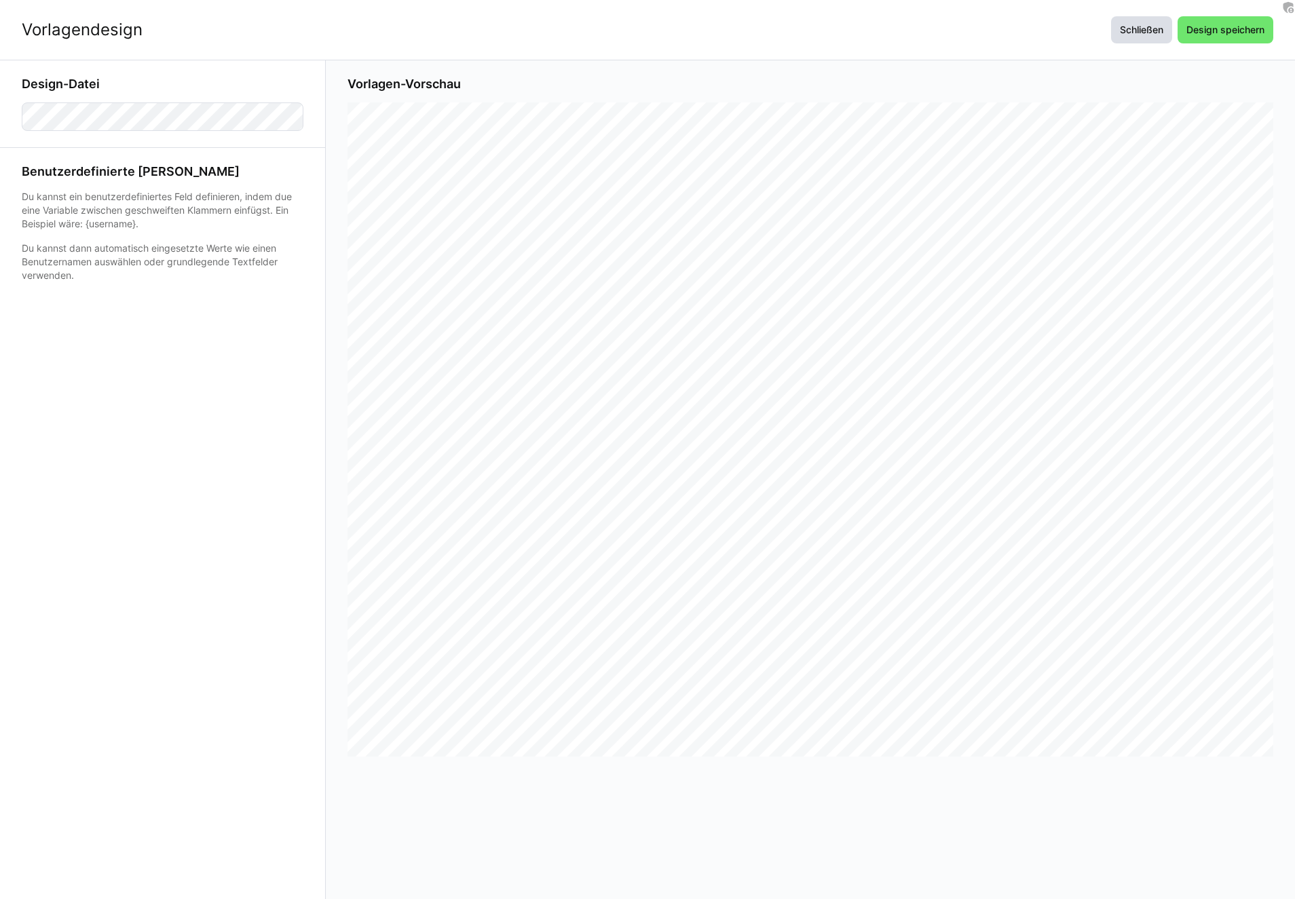
click at [1137, 33] on span "Schließen" at bounding box center [1142, 30] width 48 height 14
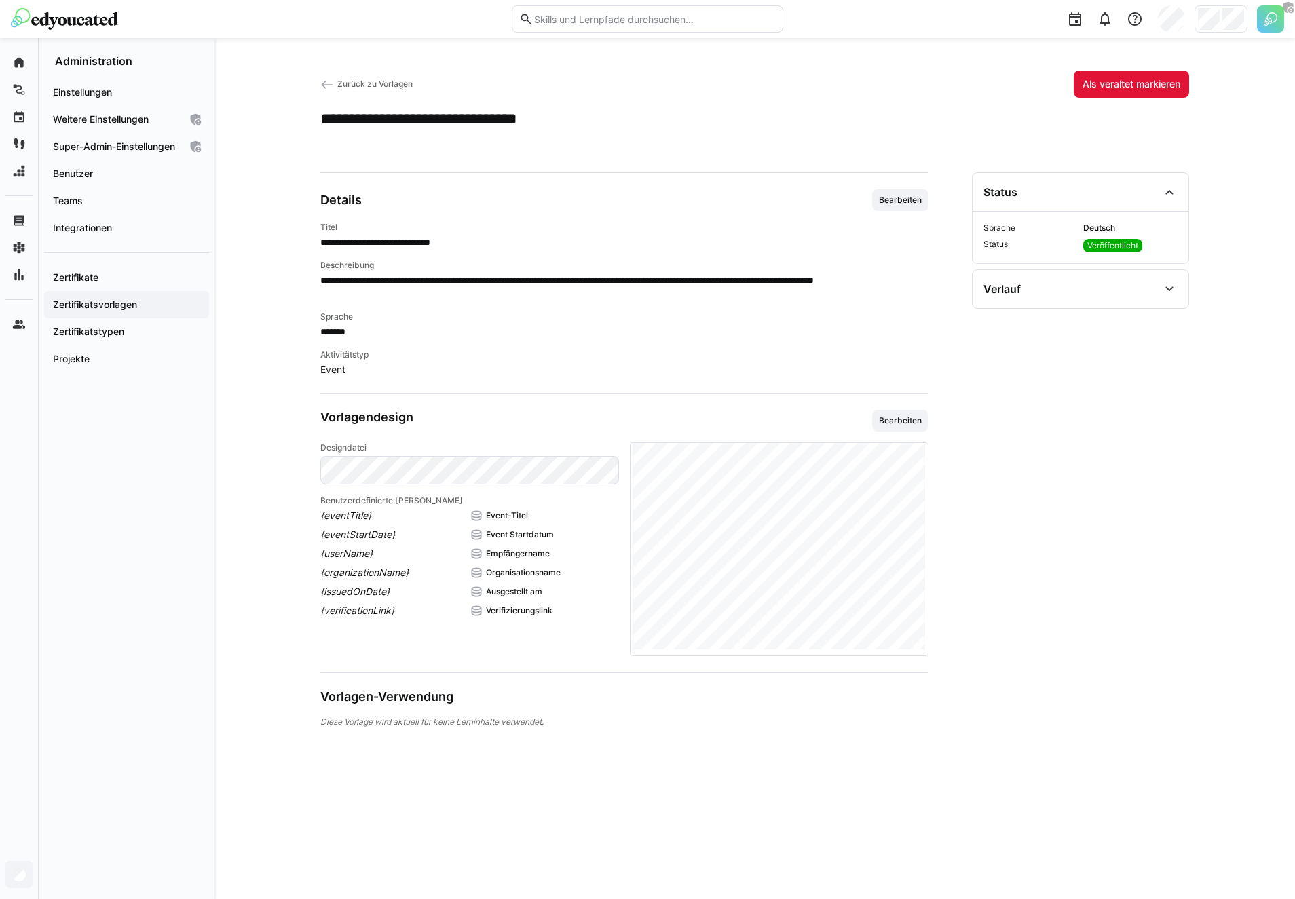
click at [888, 114] on div "**********" at bounding box center [754, 119] width 869 height 20
click at [340, 83] on span "Zurück zu Vorlagen" at bounding box center [374, 84] width 75 height 10
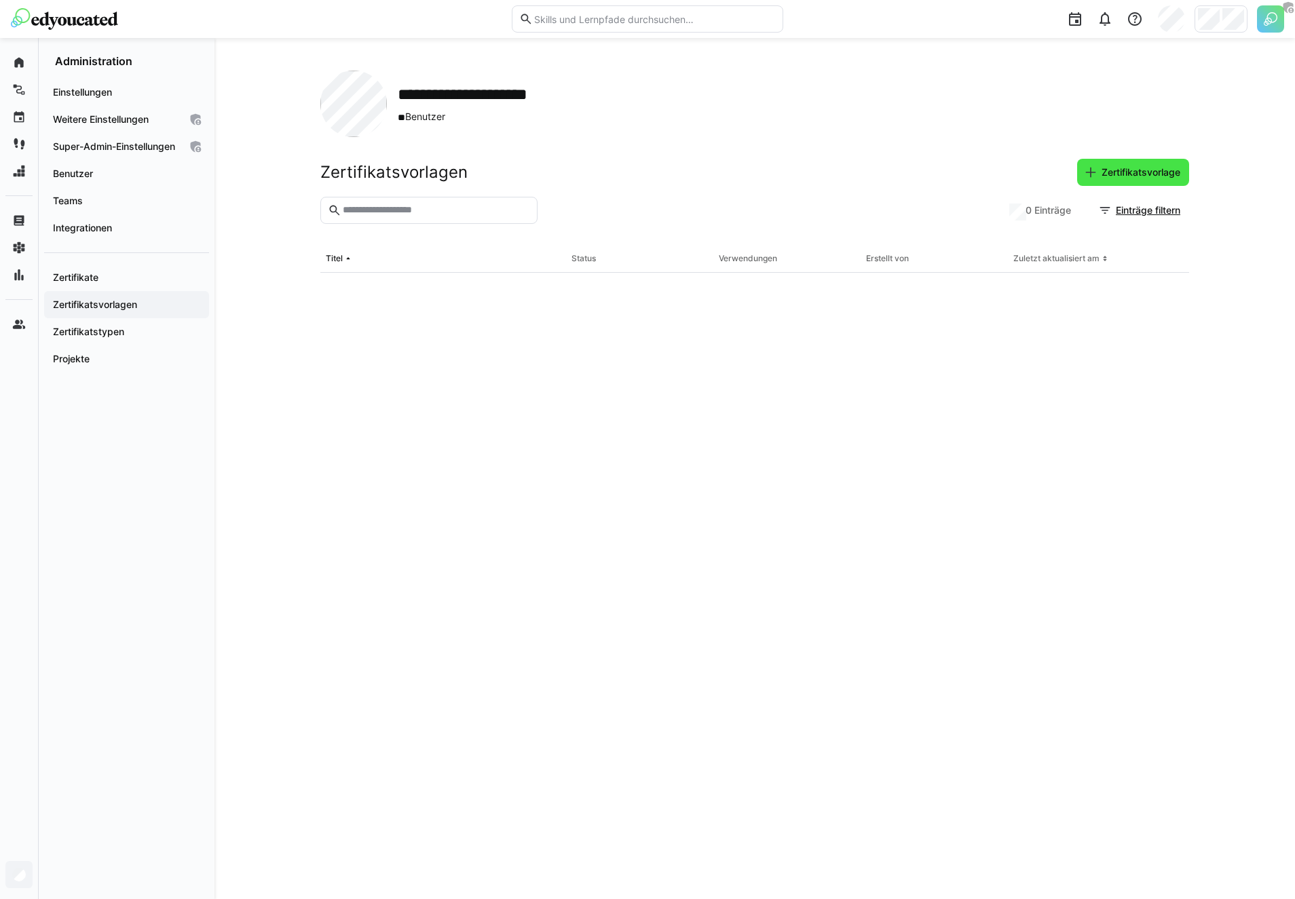
click at [1161, 175] on span "Zertifikatsvorlage" at bounding box center [1141, 173] width 83 height 14
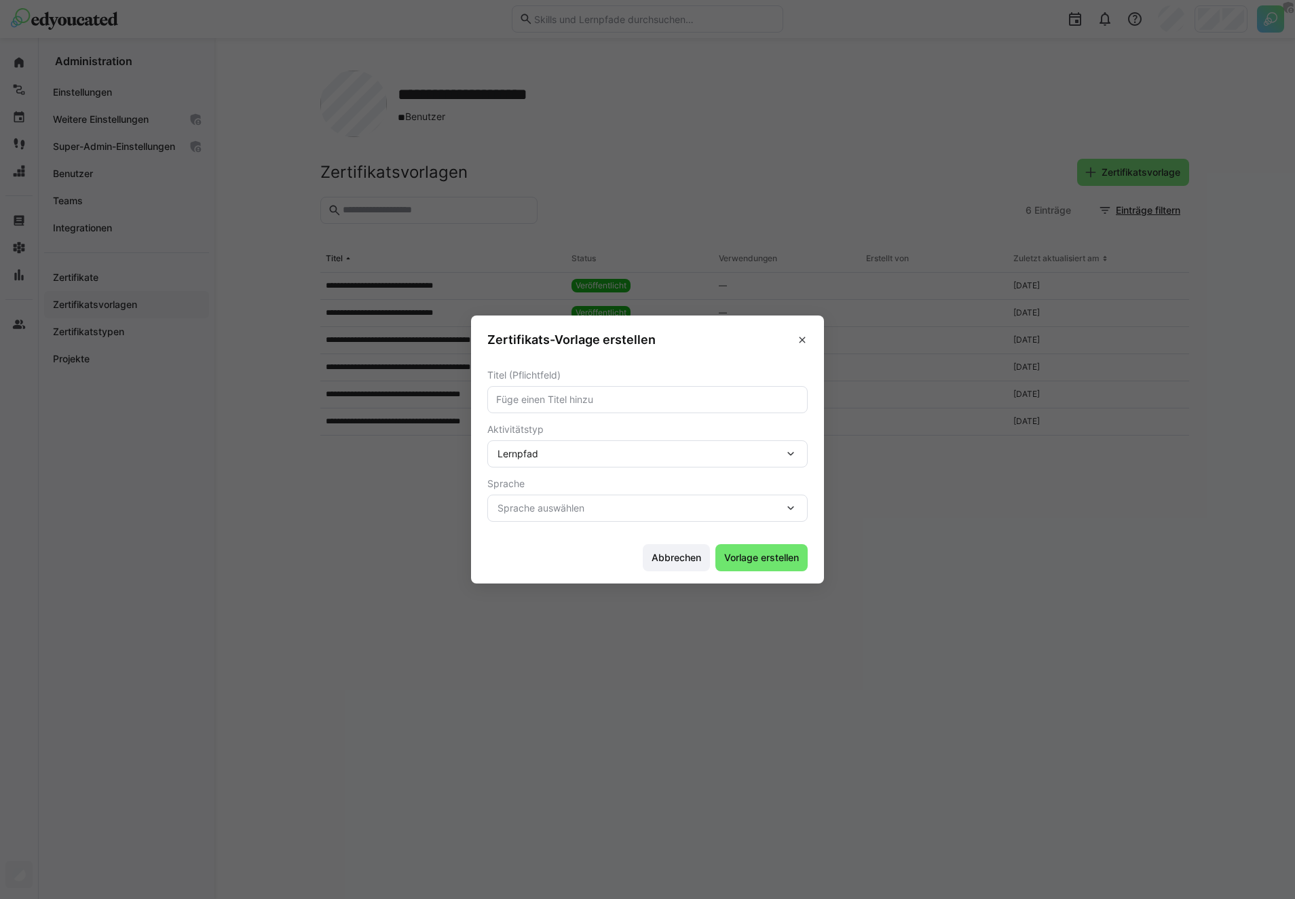
click at [605, 395] on input "text" at bounding box center [647, 400] width 305 height 12
type input "Test Template"
click at [641, 514] on span "Sprache auswählen" at bounding box center [641, 509] width 286 height 14
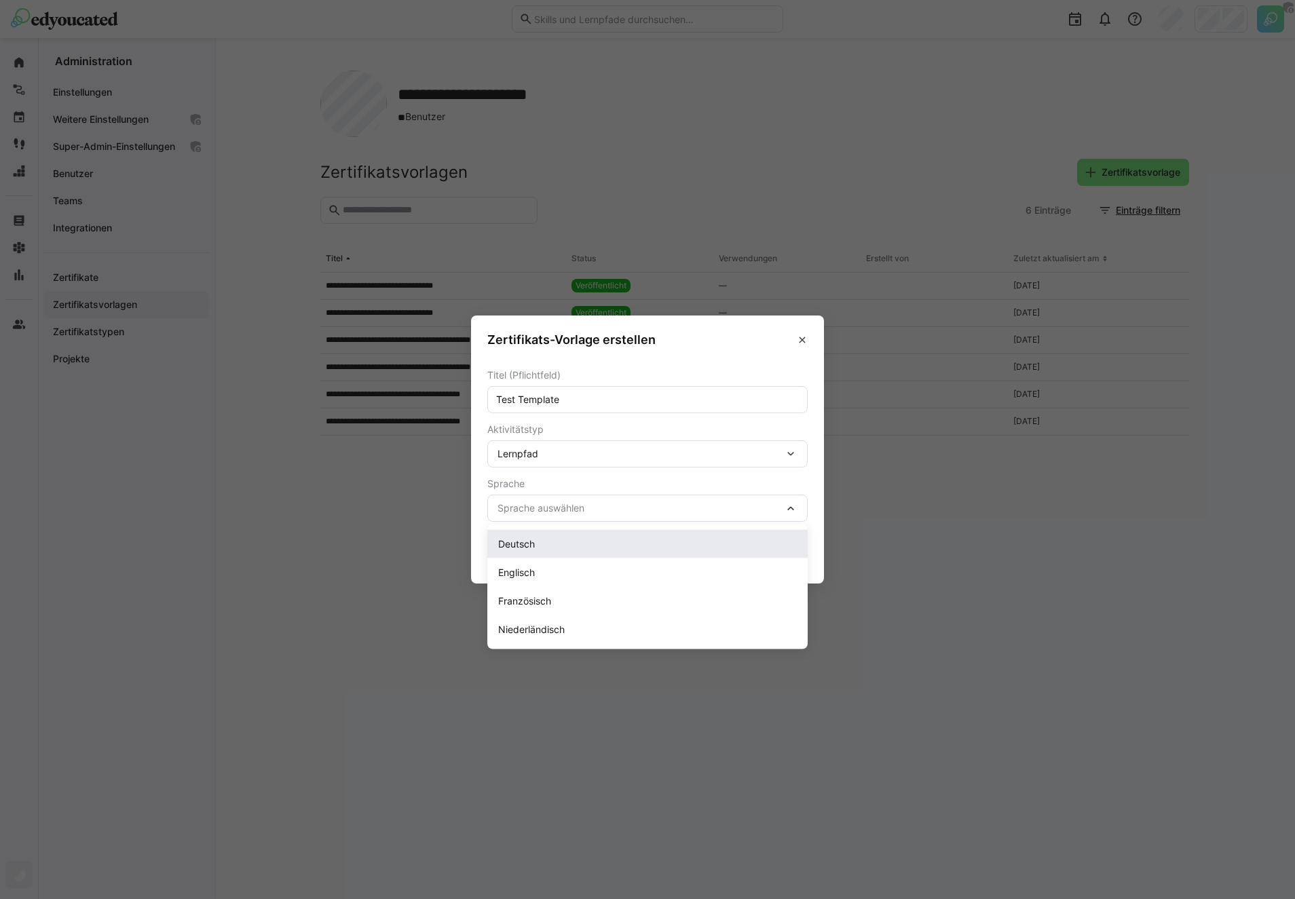
click at [604, 546] on div "Deutsch" at bounding box center [647, 545] width 299 height 14
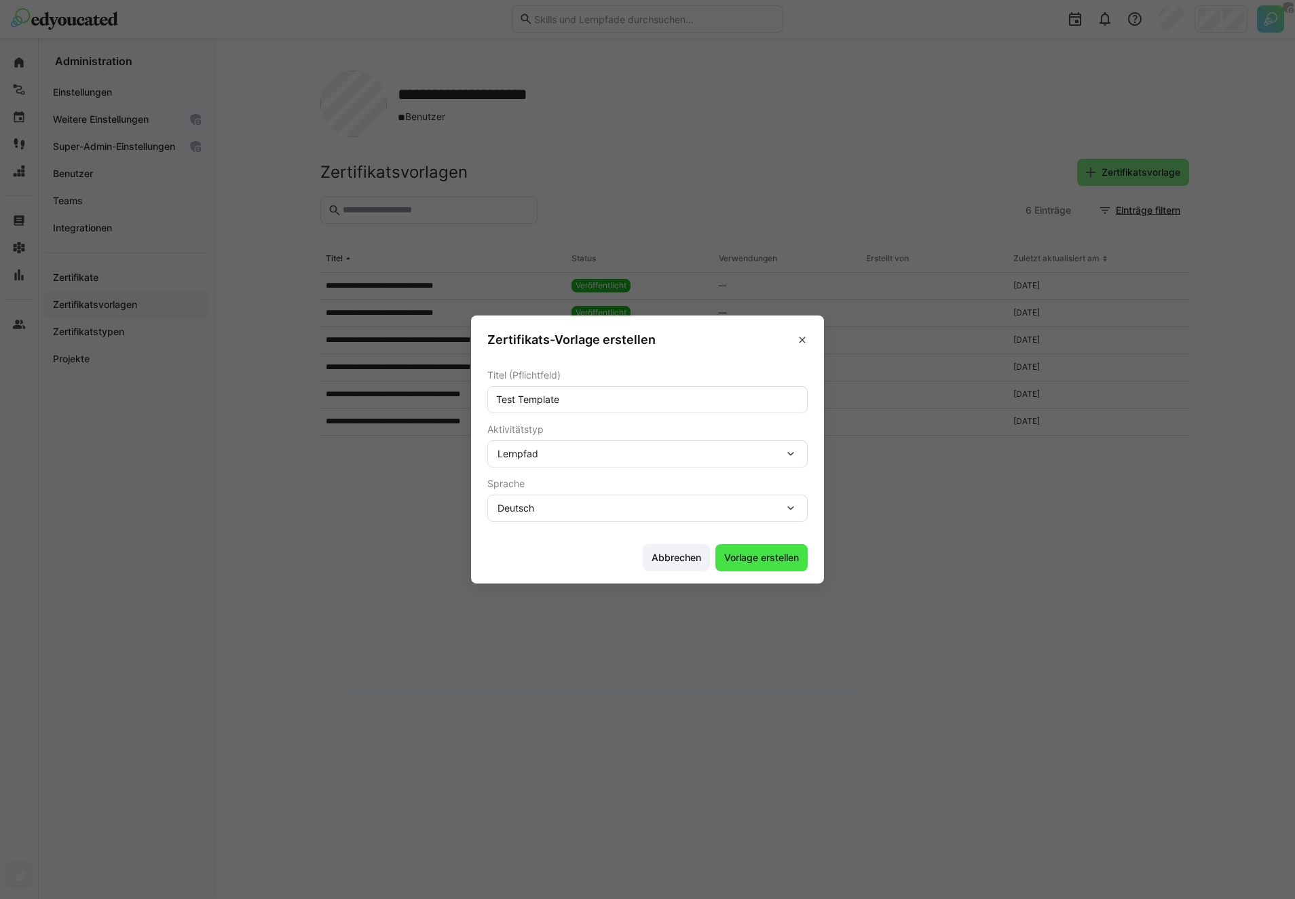
click at [767, 558] on span "Vorlage erstellen" at bounding box center [761, 558] width 79 height 14
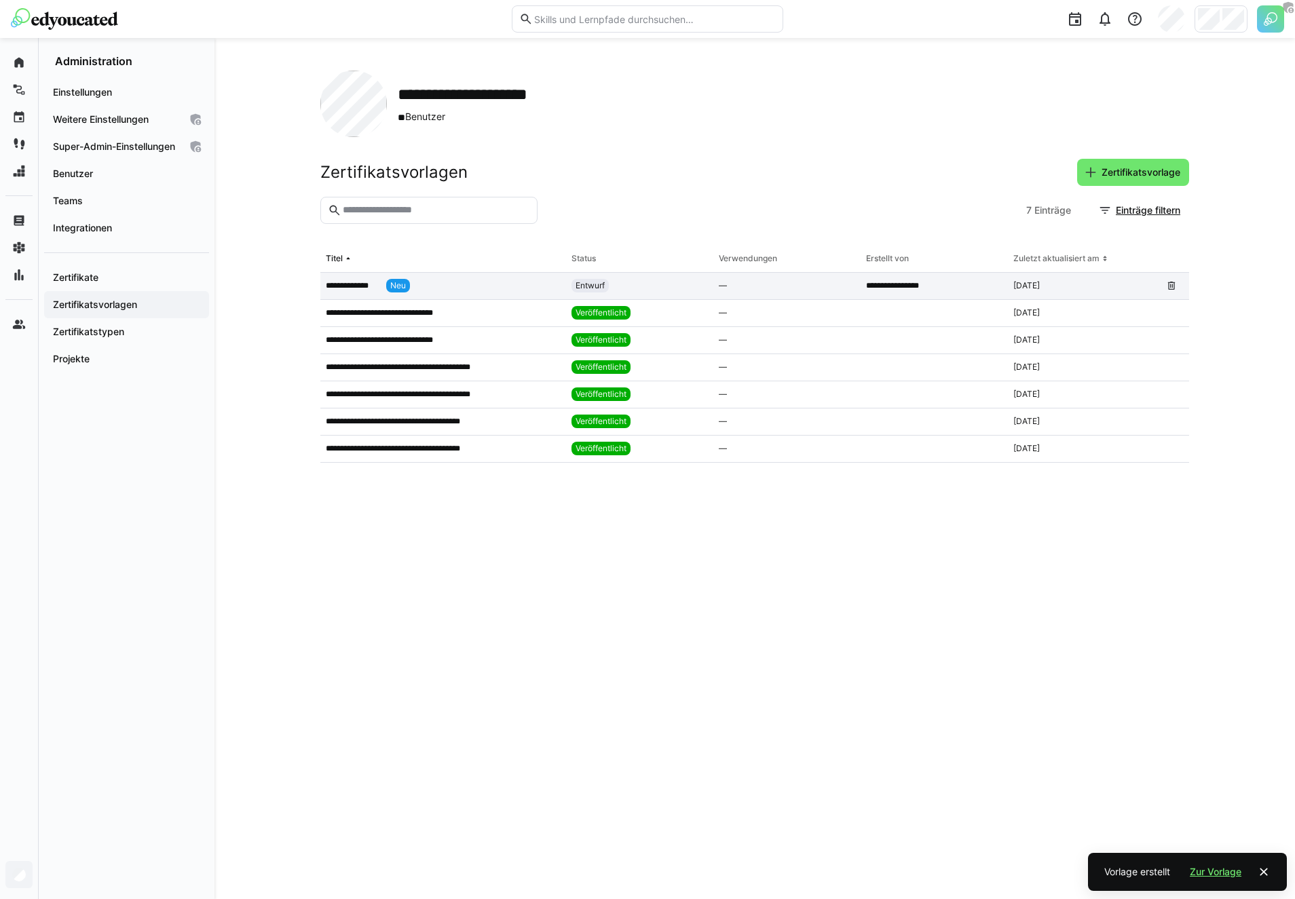
click at [337, 286] on p "**********" at bounding box center [353, 285] width 55 height 11
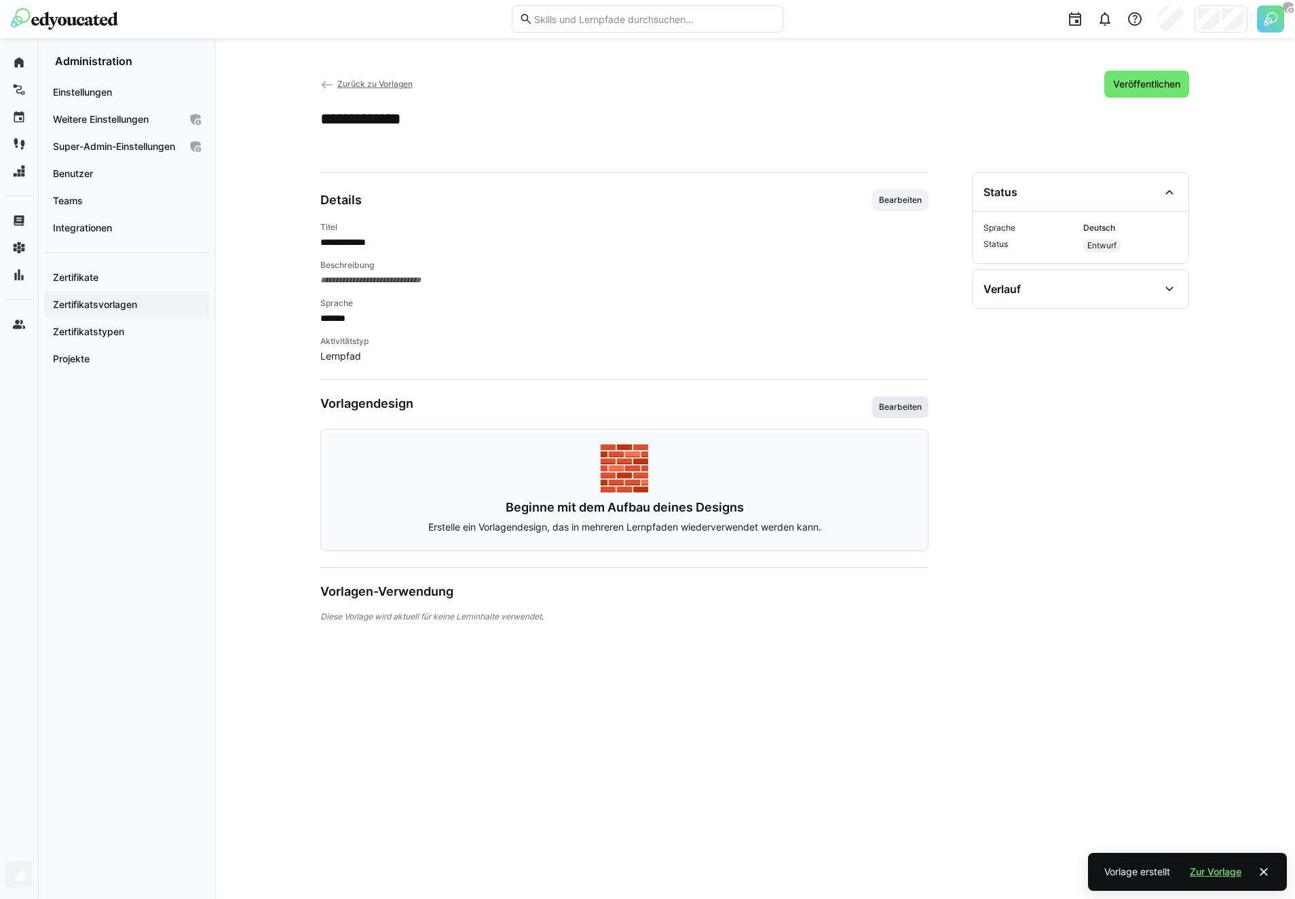
click at [894, 409] on span "Bearbeiten" at bounding box center [900, 407] width 45 height 11
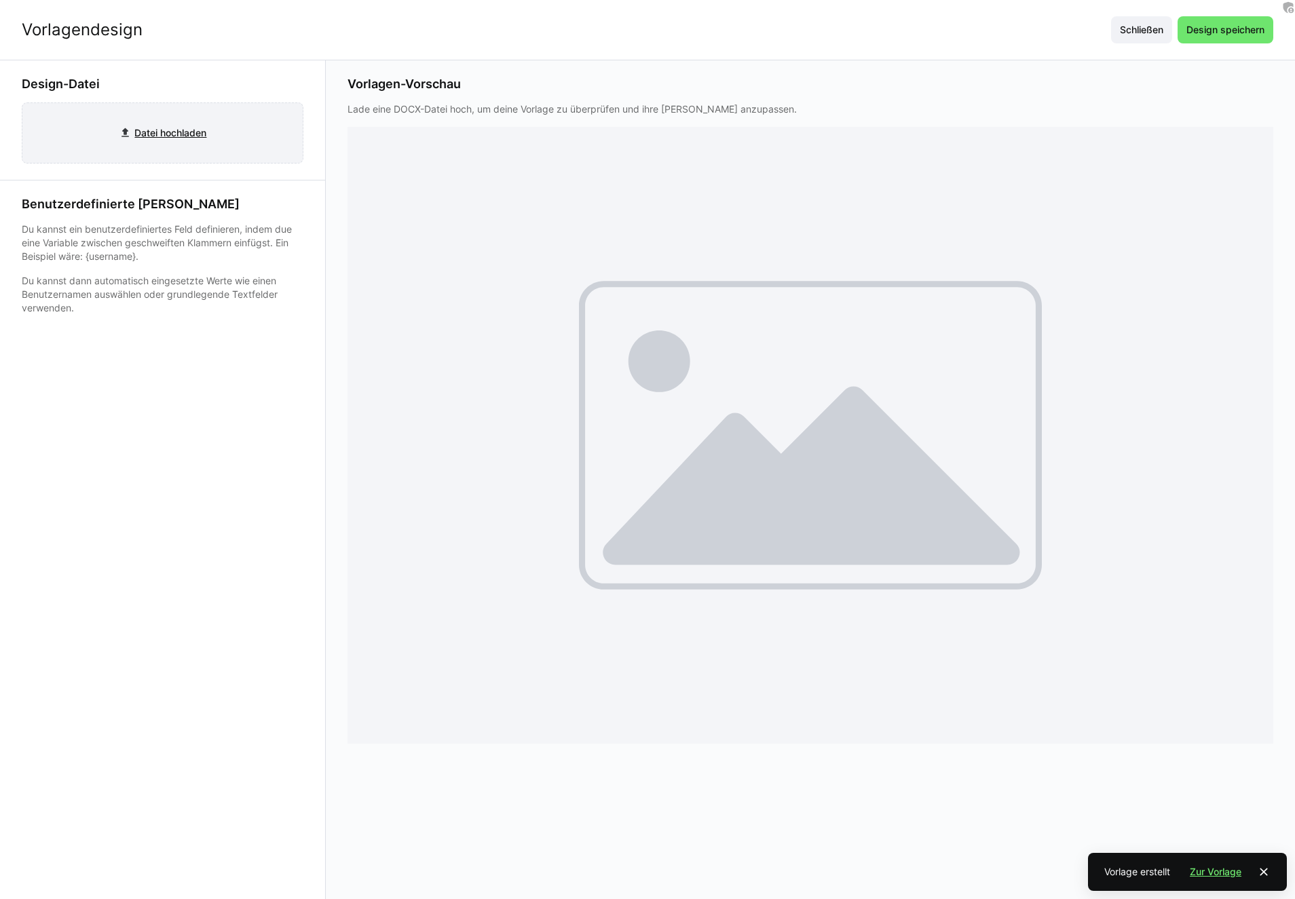
click at [98, 126] on input "file" at bounding box center [162, 133] width 280 height 60
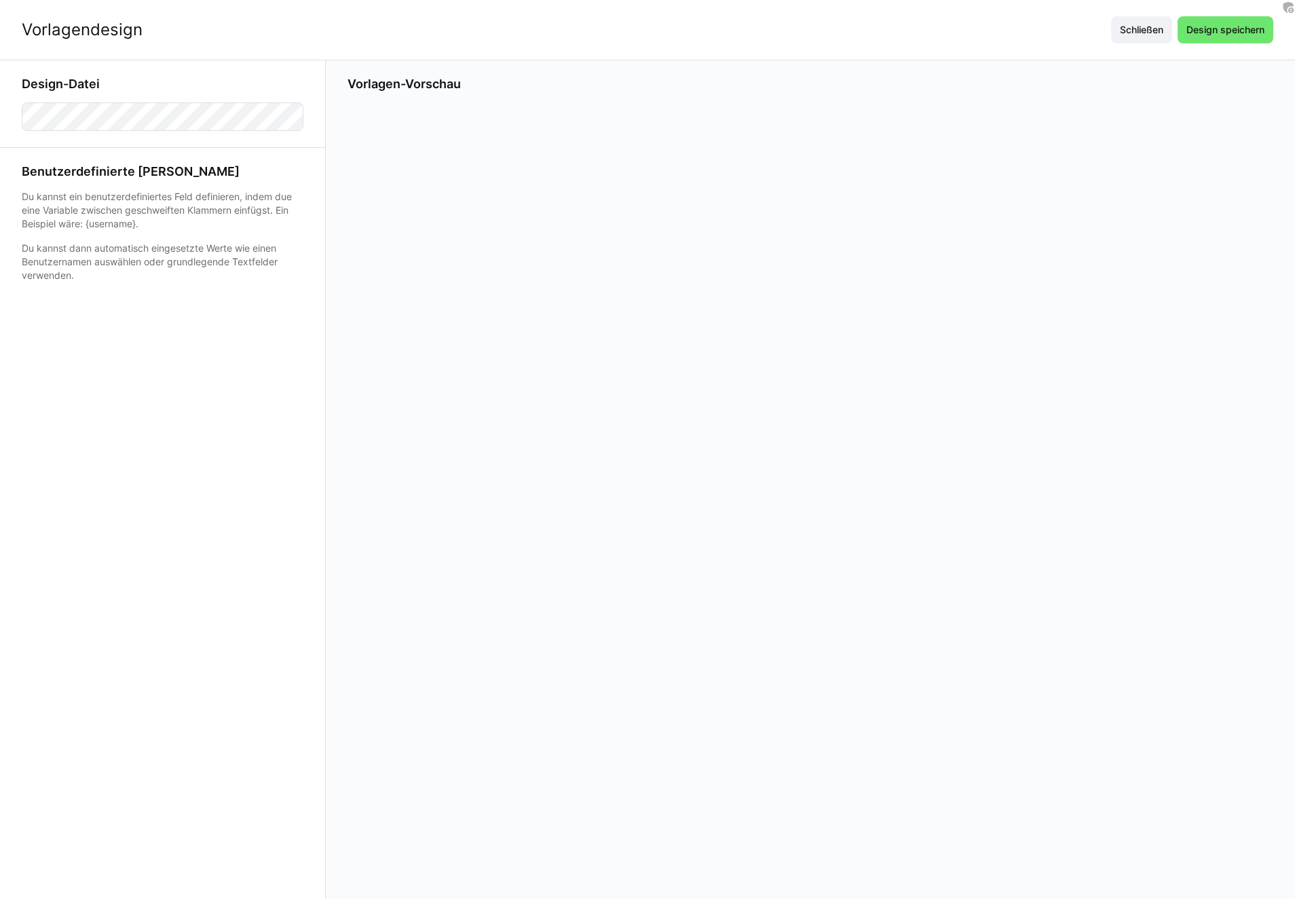
click at [823, 17] on div "Vorlagendesign Schließen Design speichern" at bounding box center [647, 30] width 1295 height 60
click at [1006, 46] on div "Vorlagendesign Schließen Design speichern" at bounding box center [647, 30] width 1295 height 60
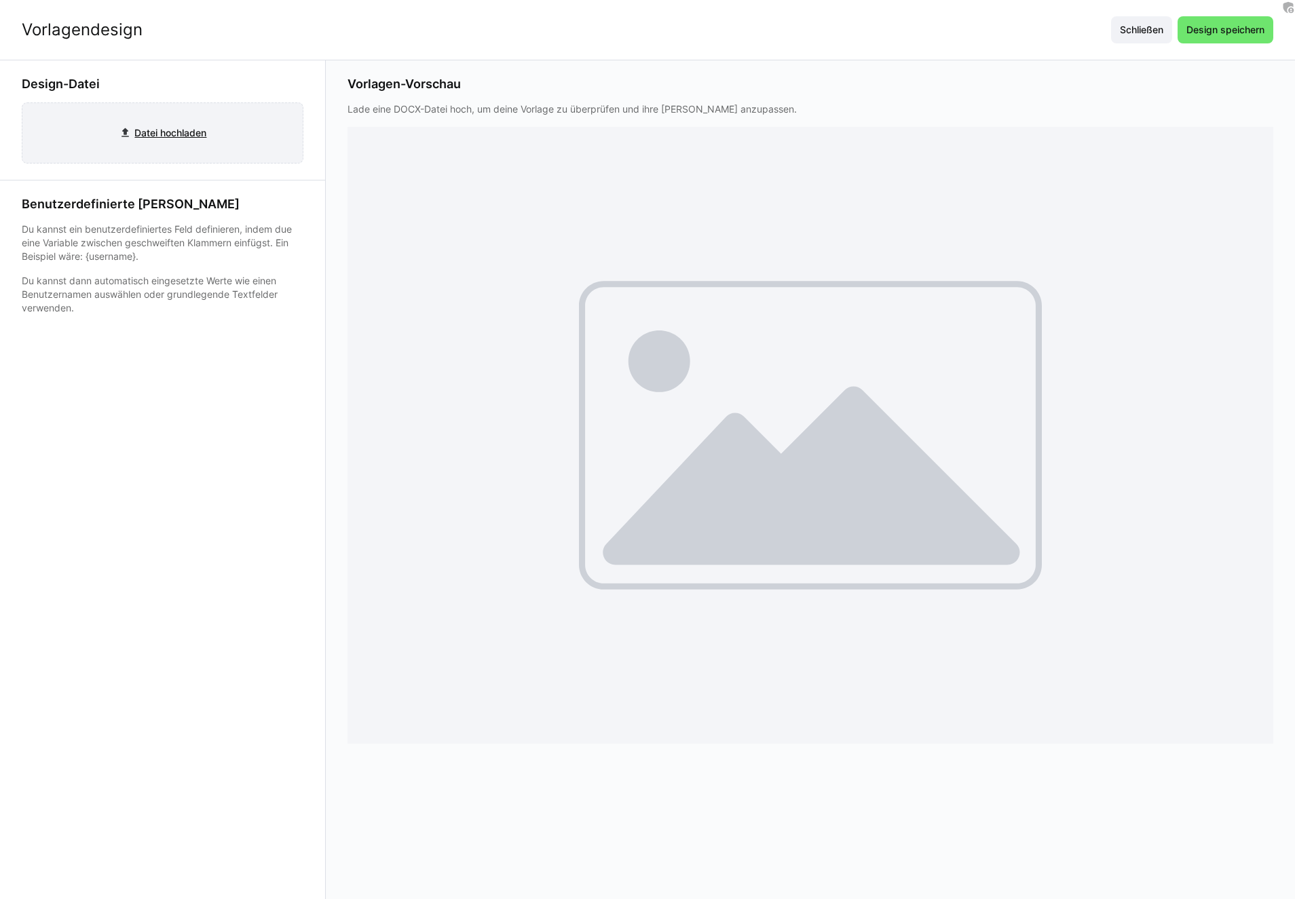
click at [222, 137] on input "file" at bounding box center [162, 133] width 280 height 60
click at [197, 131] on input "file" at bounding box center [162, 133] width 280 height 60
click at [156, 136] on input "file" at bounding box center [162, 133] width 280 height 60
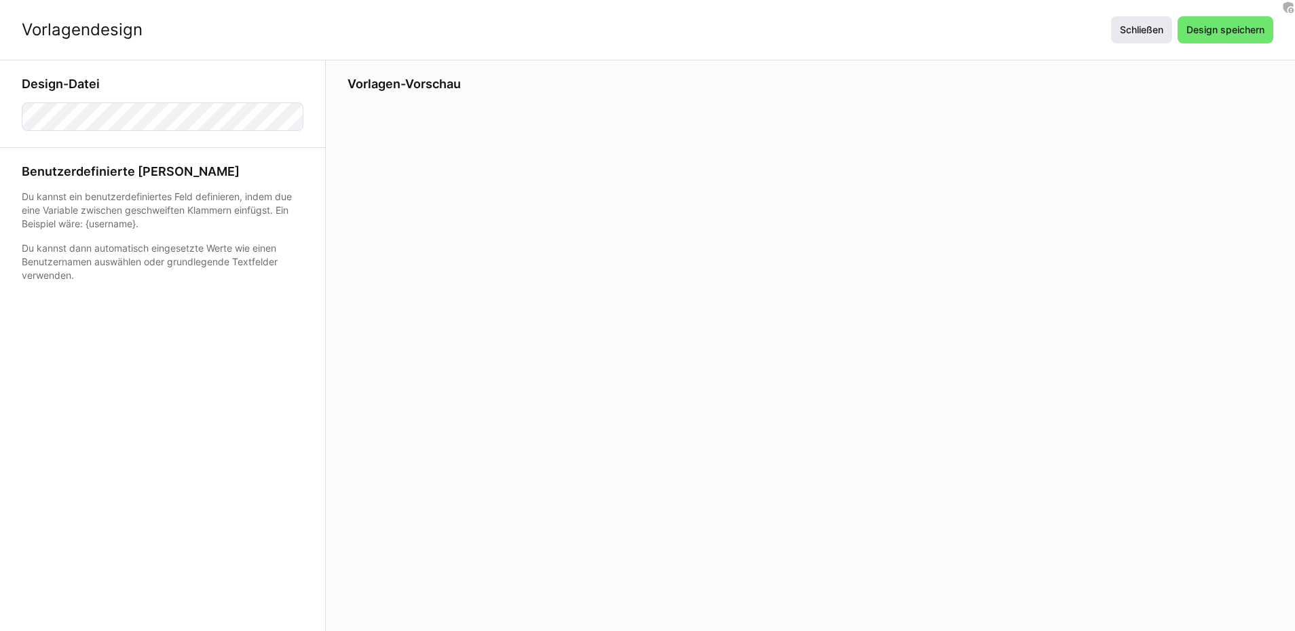
click at [1146, 29] on span "Schließen" at bounding box center [1142, 30] width 48 height 14
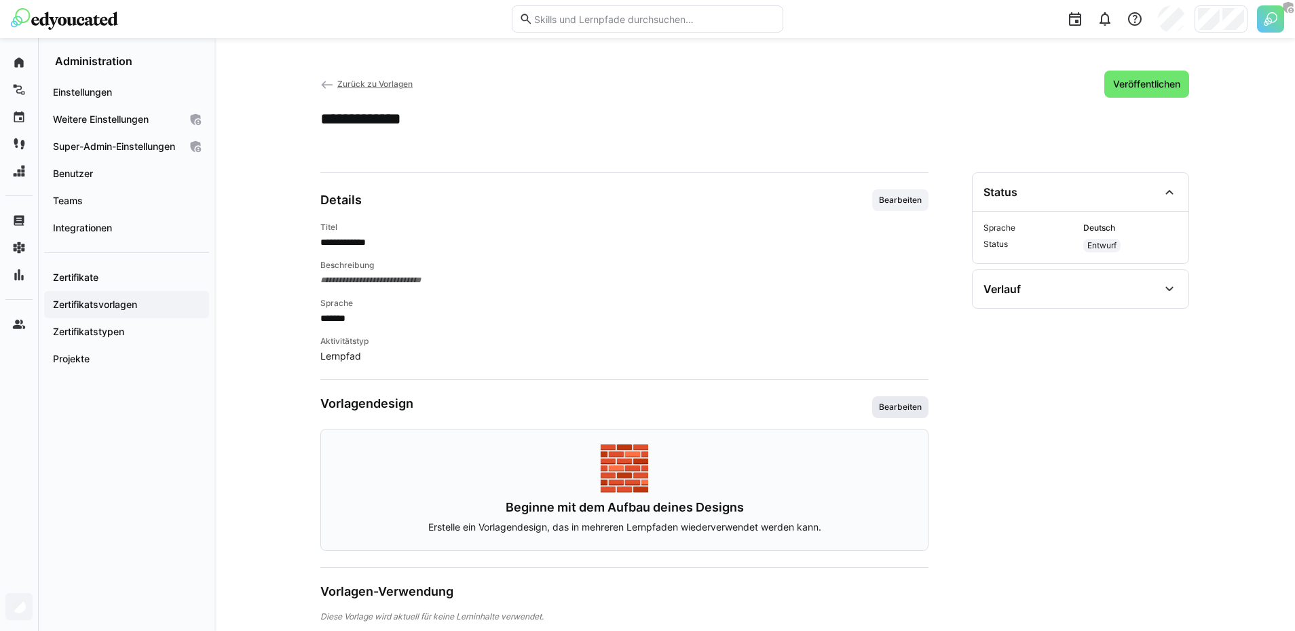
click at [904, 400] on span "Bearbeiten" at bounding box center [900, 407] width 56 height 22
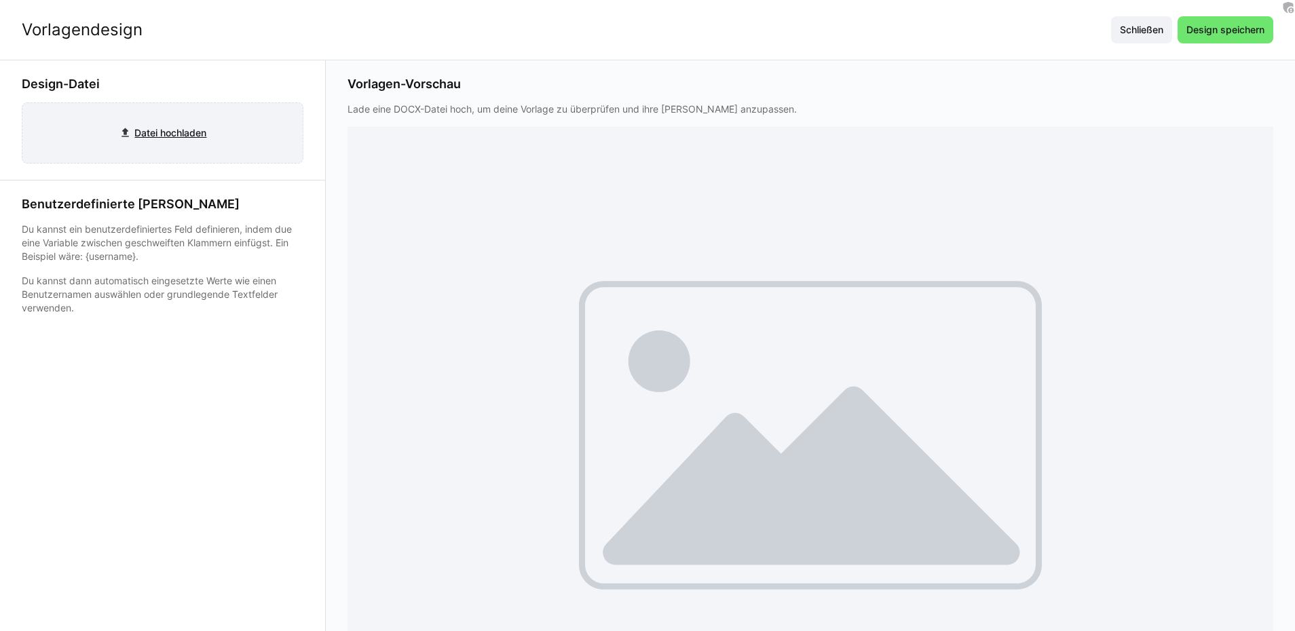
click at [168, 117] on input "file" at bounding box center [162, 133] width 280 height 60
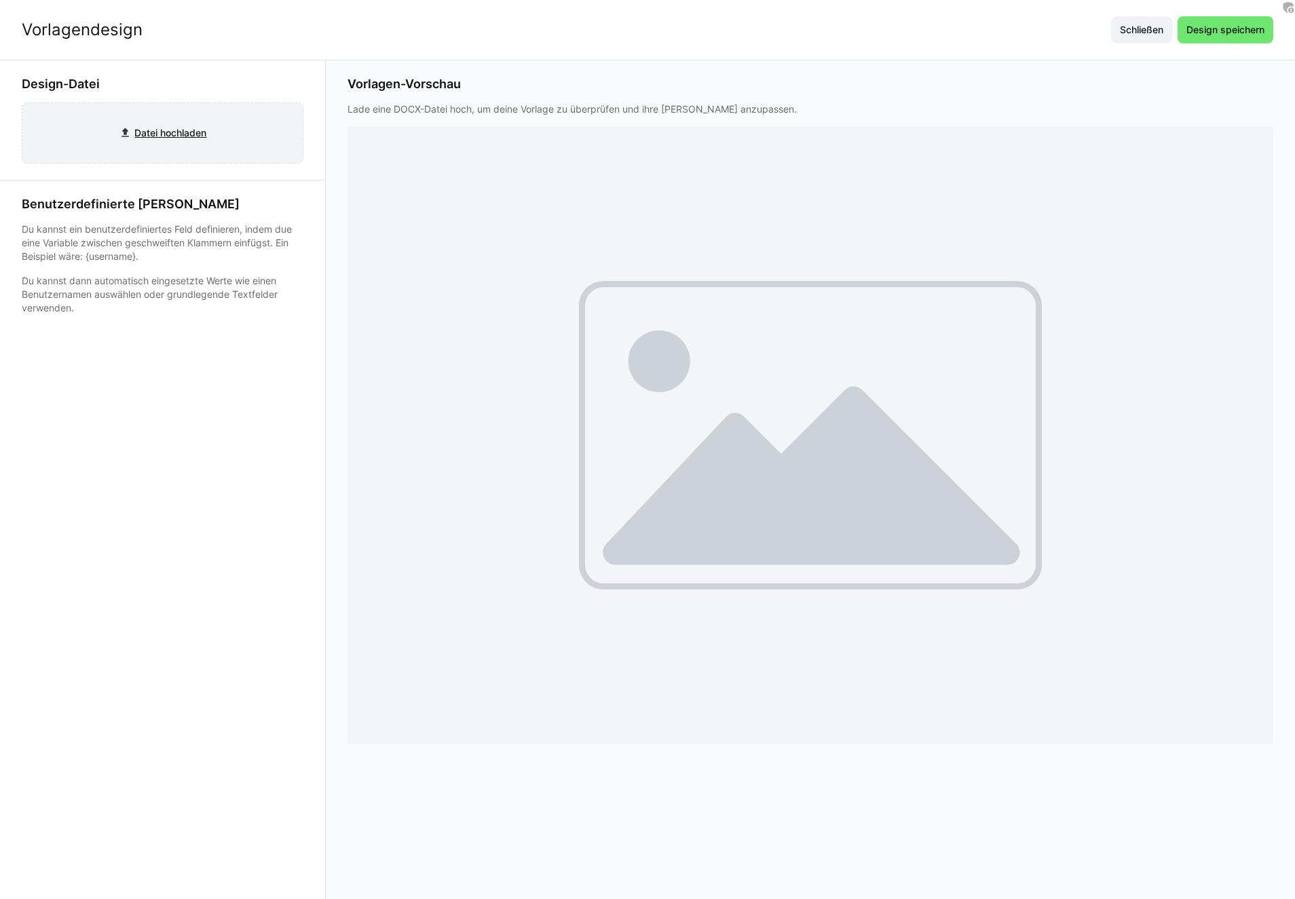
click at [195, 131] on input "file" at bounding box center [162, 133] width 280 height 60
click at [160, 133] on input "file" at bounding box center [162, 133] width 280 height 60
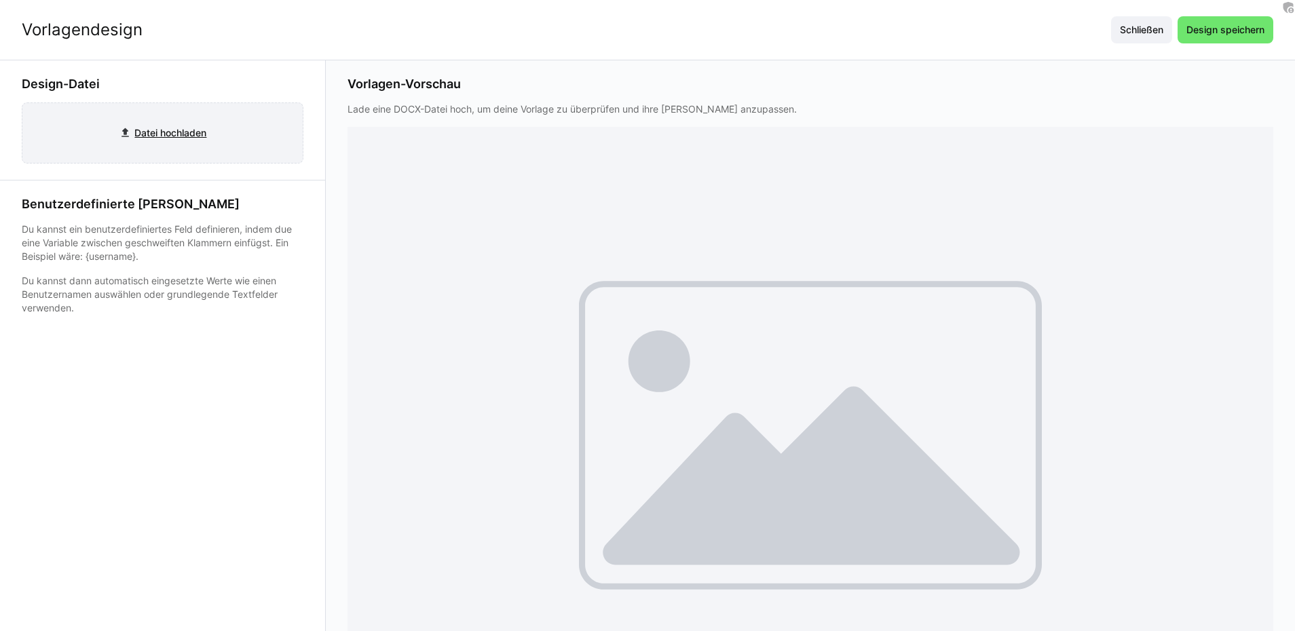
click at [202, 123] on input "file" at bounding box center [162, 133] width 280 height 60
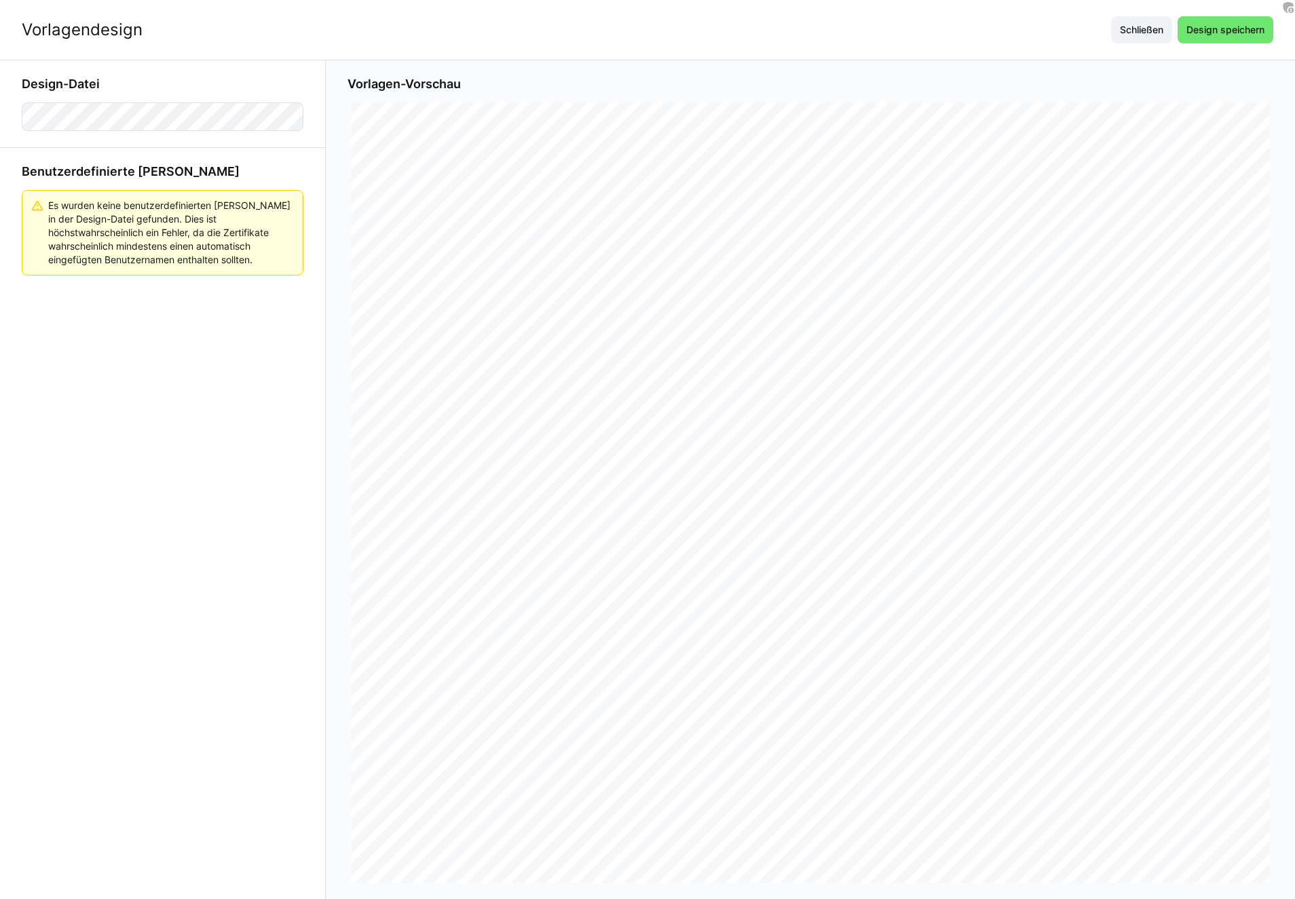
click at [117, 462] on app-learning-certificate-template-builder-form "Design-Datei Benutzerdefinierte [PERSON_NAME] Es wurden keine benutzerdefiniert…" at bounding box center [163, 479] width 326 height 839
click at [278, 87] on h3 "Design-Datei" at bounding box center [163, 84] width 282 height 15
click at [295, 79] on h3 "Design-Datei" at bounding box center [163, 84] width 282 height 15
click at [276, 86] on h3 "Design-Datei" at bounding box center [163, 84] width 282 height 15
click at [771, 79] on h3 "Vorlagen-Vorschau" at bounding box center [811, 84] width 926 height 15
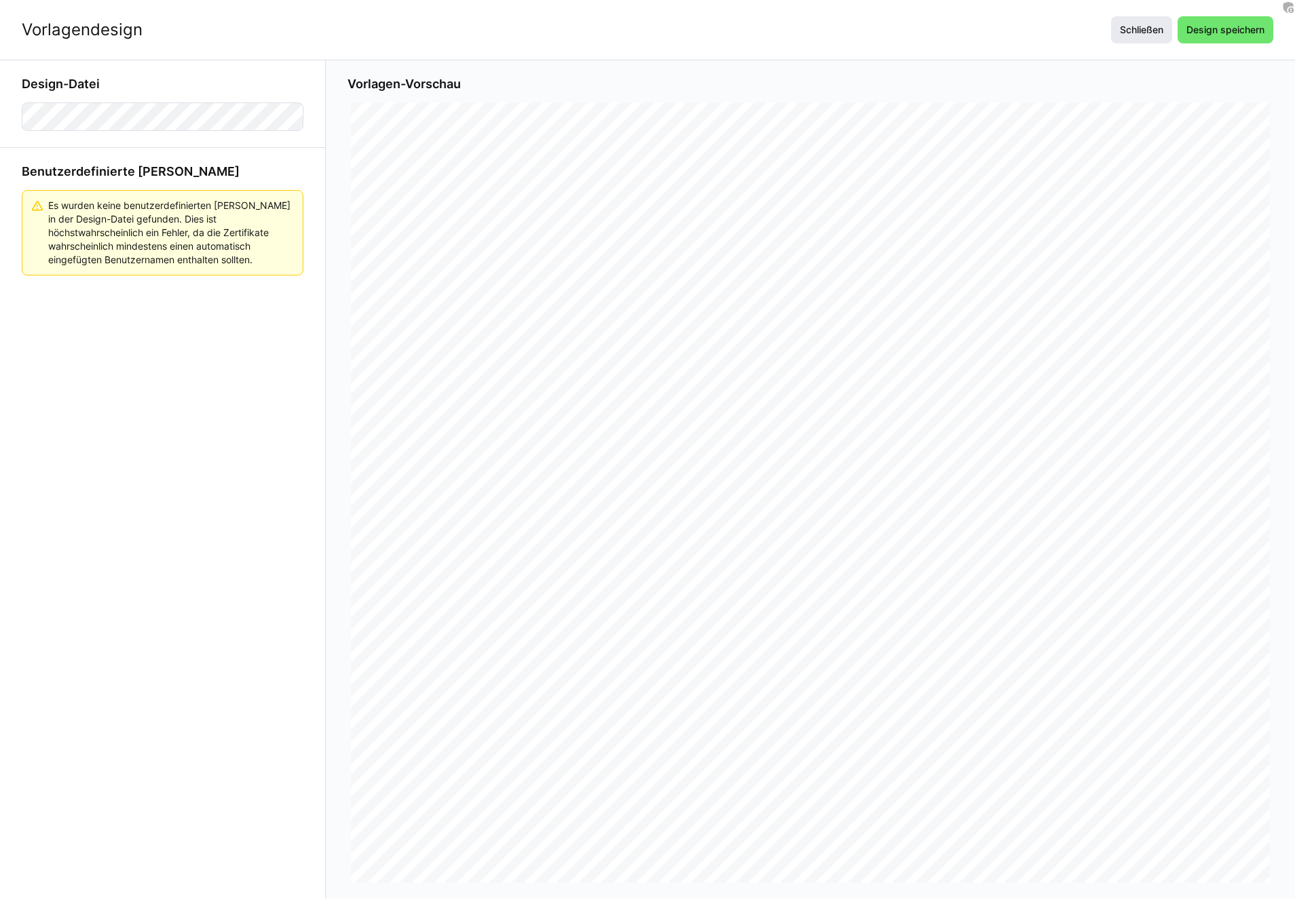
click at [1145, 35] on span "Schließen" at bounding box center [1142, 30] width 48 height 14
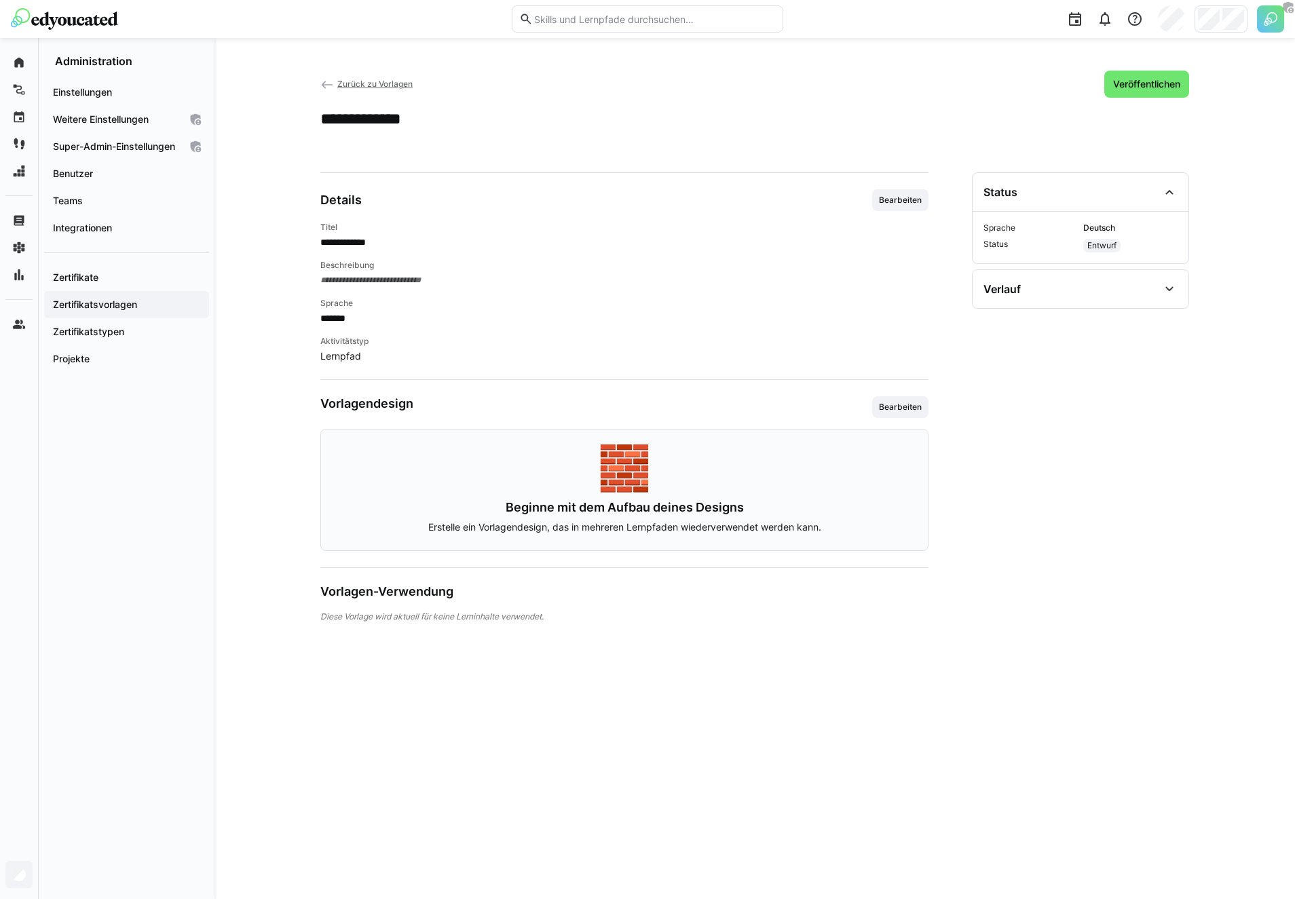
click at [436, 342] on p "Aktivitätstyp" at bounding box center [624, 341] width 608 height 11
click at [388, 172] on hr at bounding box center [624, 172] width 608 height 1
click at [894, 411] on span "Bearbeiten" at bounding box center [900, 407] width 45 height 11
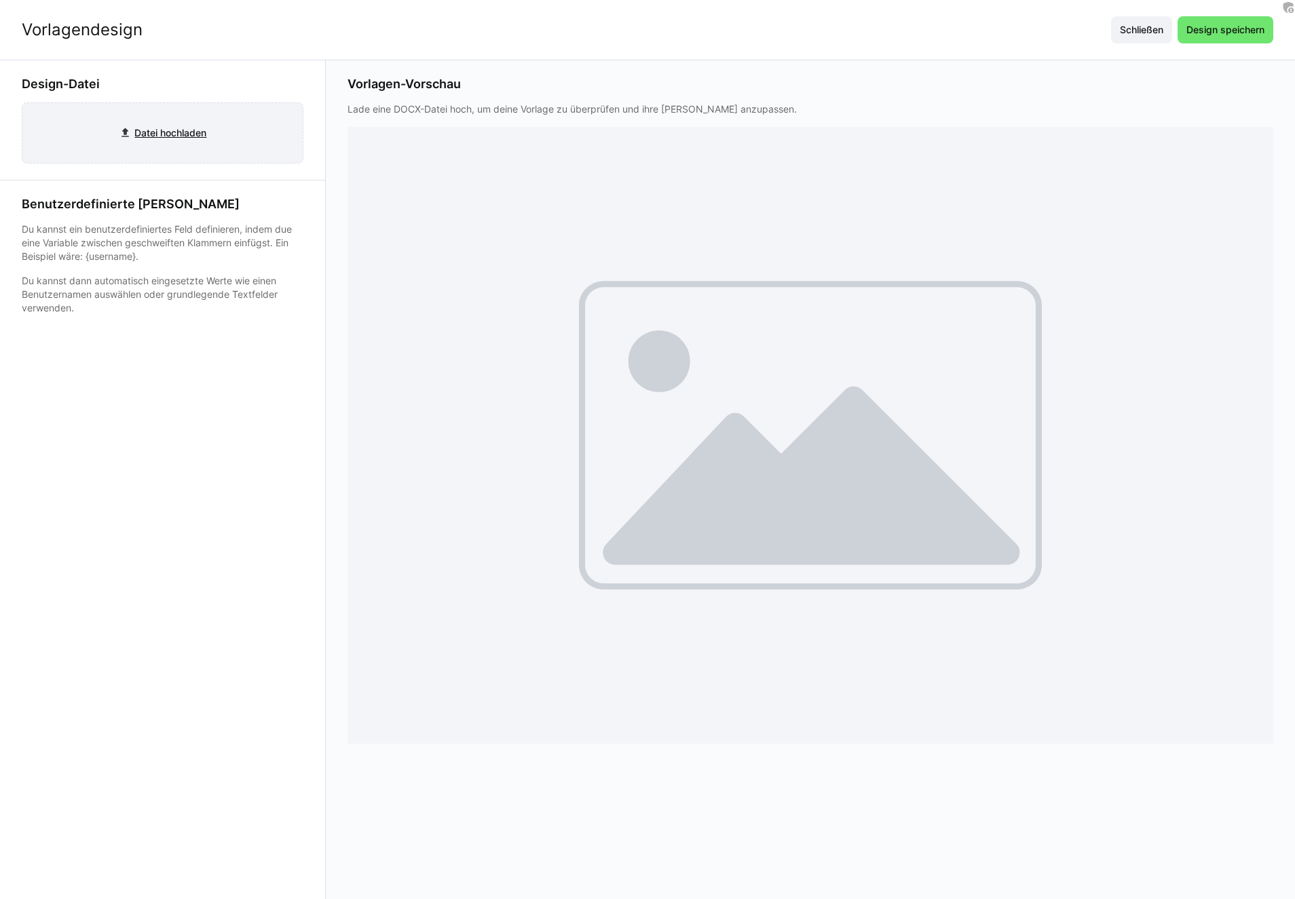
click at [180, 112] on input "file" at bounding box center [162, 133] width 280 height 60
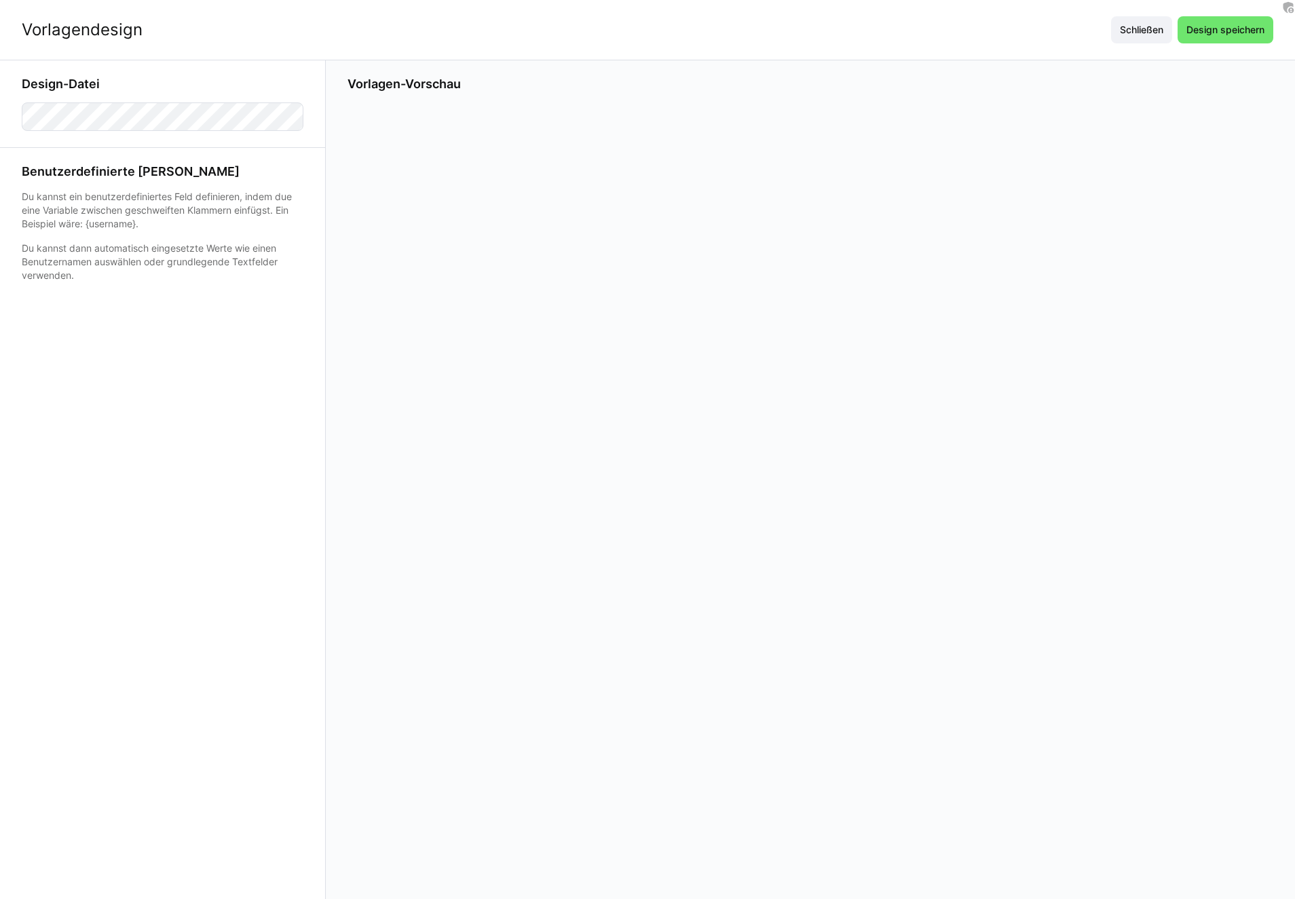
click at [312, 453] on app-learning-certificate-template-builder-form "Design-Datei Benutzerdefinierte [PERSON_NAME] Du kannst ein benutzerdefiniertes…" at bounding box center [163, 479] width 326 height 839
click at [284, 286] on app-learning-certificate-template-builder-form "Design-Datei Benutzerdefinierte [PERSON_NAME] Du kannst ein benutzerdefiniertes…" at bounding box center [163, 479] width 326 height 839
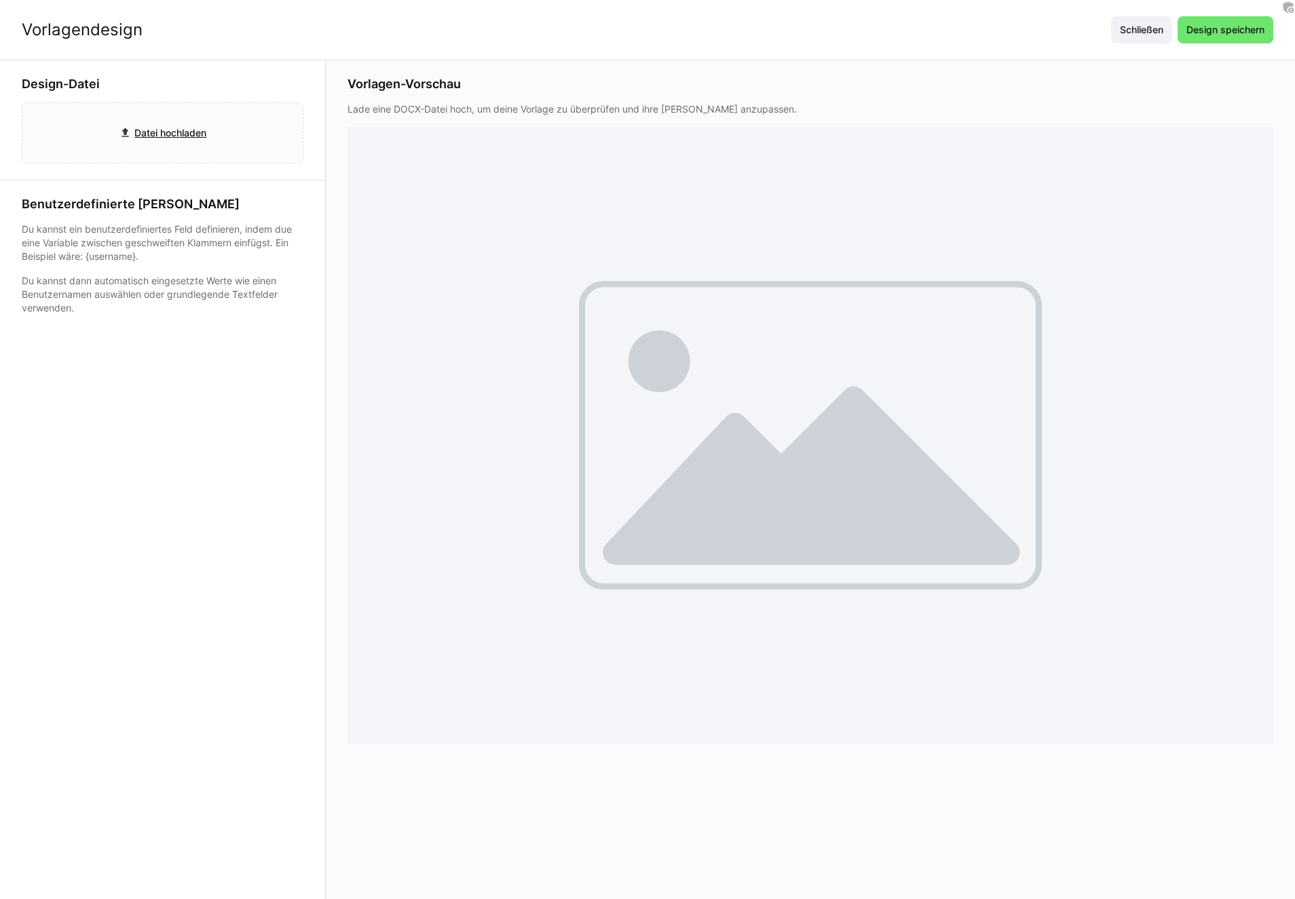
click at [187, 280] on p "Du kannst dann automatisch eingesetzte Werte wie einen Benutzernamen auswählen …" at bounding box center [163, 294] width 282 height 41
click at [126, 132] on input "file" at bounding box center [162, 133] width 280 height 60
click at [175, 124] on input "file" at bounding box center [162, 133] width 280 height 60
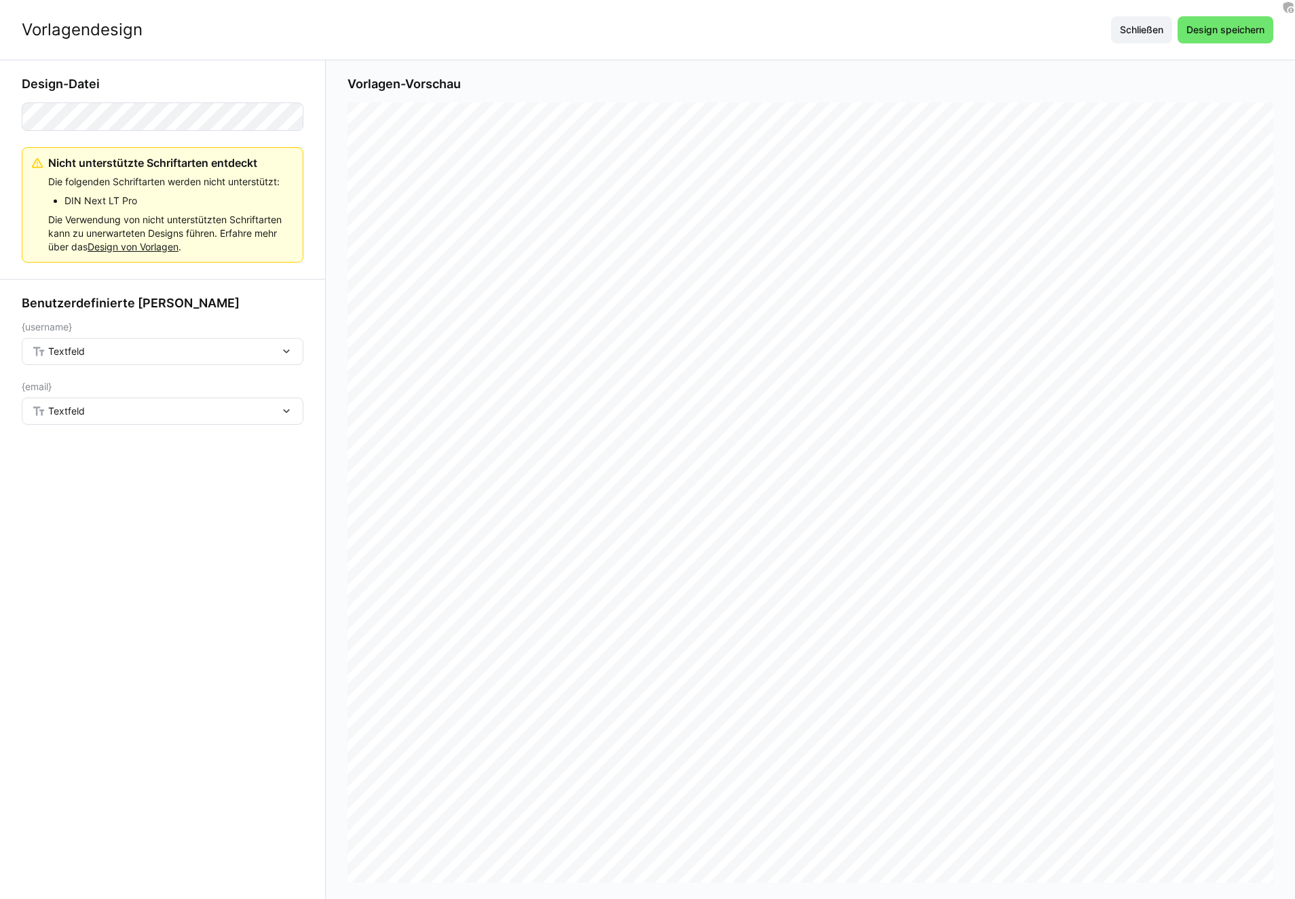
click at [97, 206] on li "DIN Next LT Pro" at bounding box center [177, 201] width 227 height 14
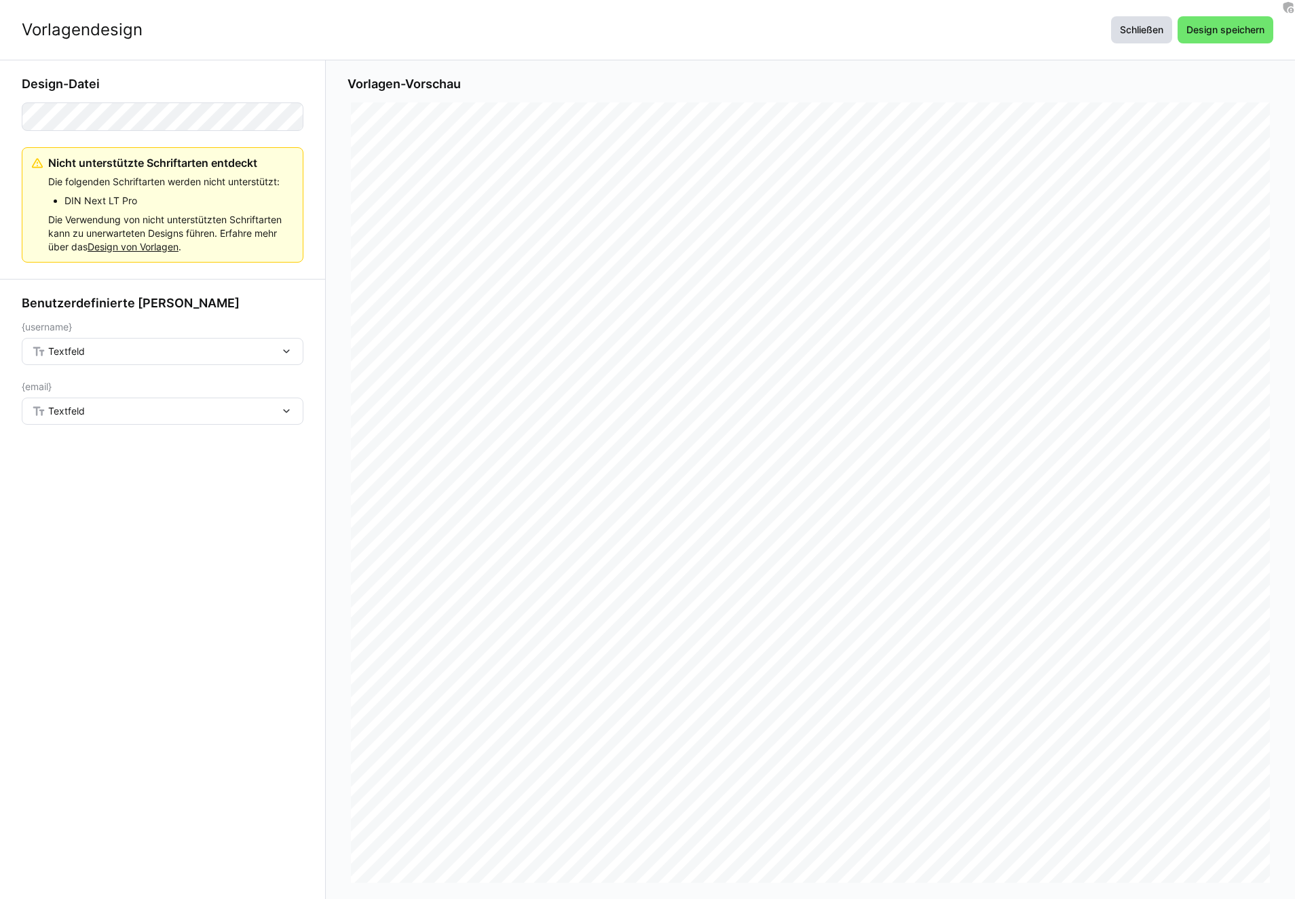
click at [1154, 24] on span "Schließen" at bounding box center [1142, 30] width 48 height 14
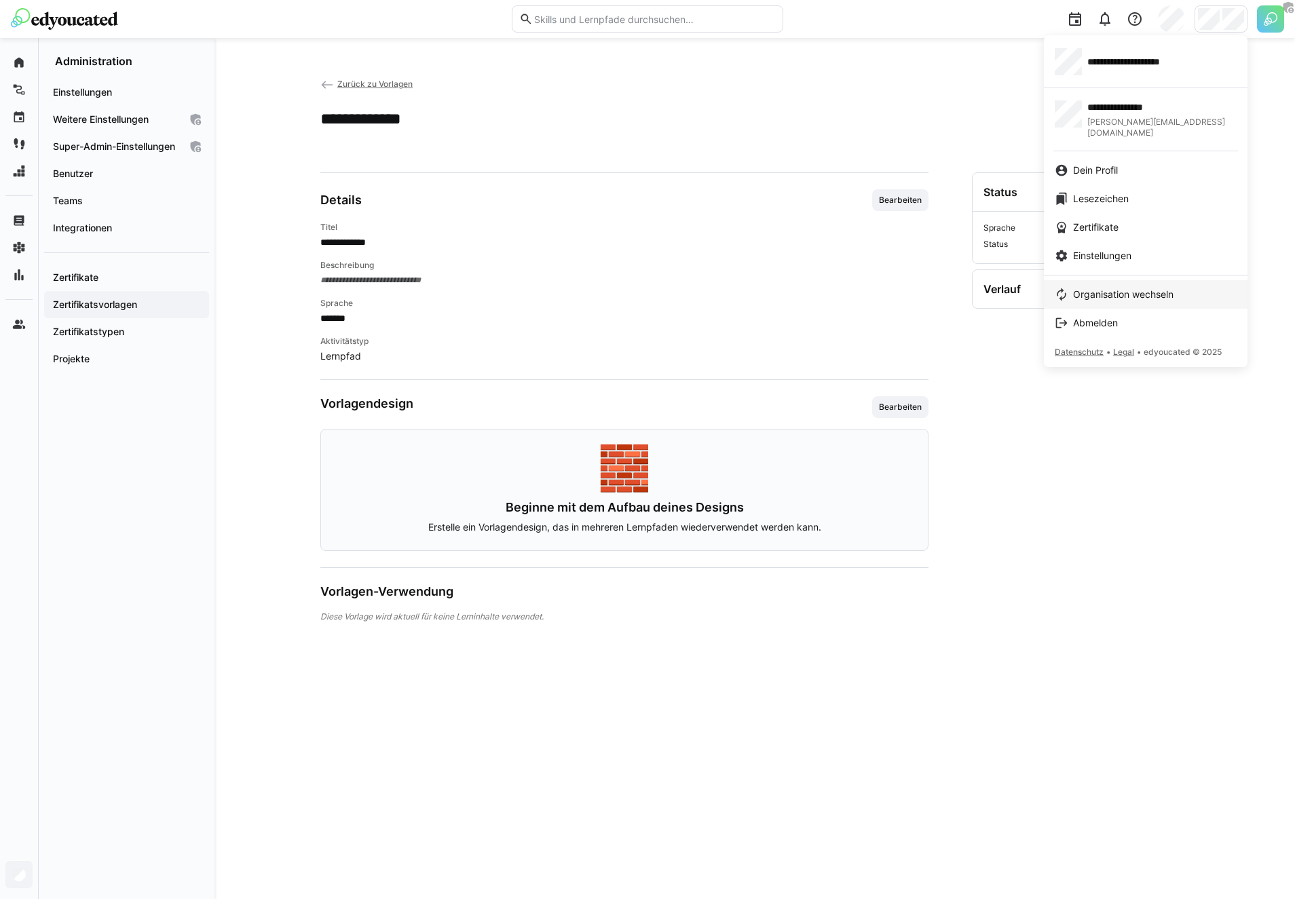
click at [1095, 288] on span "Organisation wechseln" at bounding box center [1123, 295] width 100 height 14
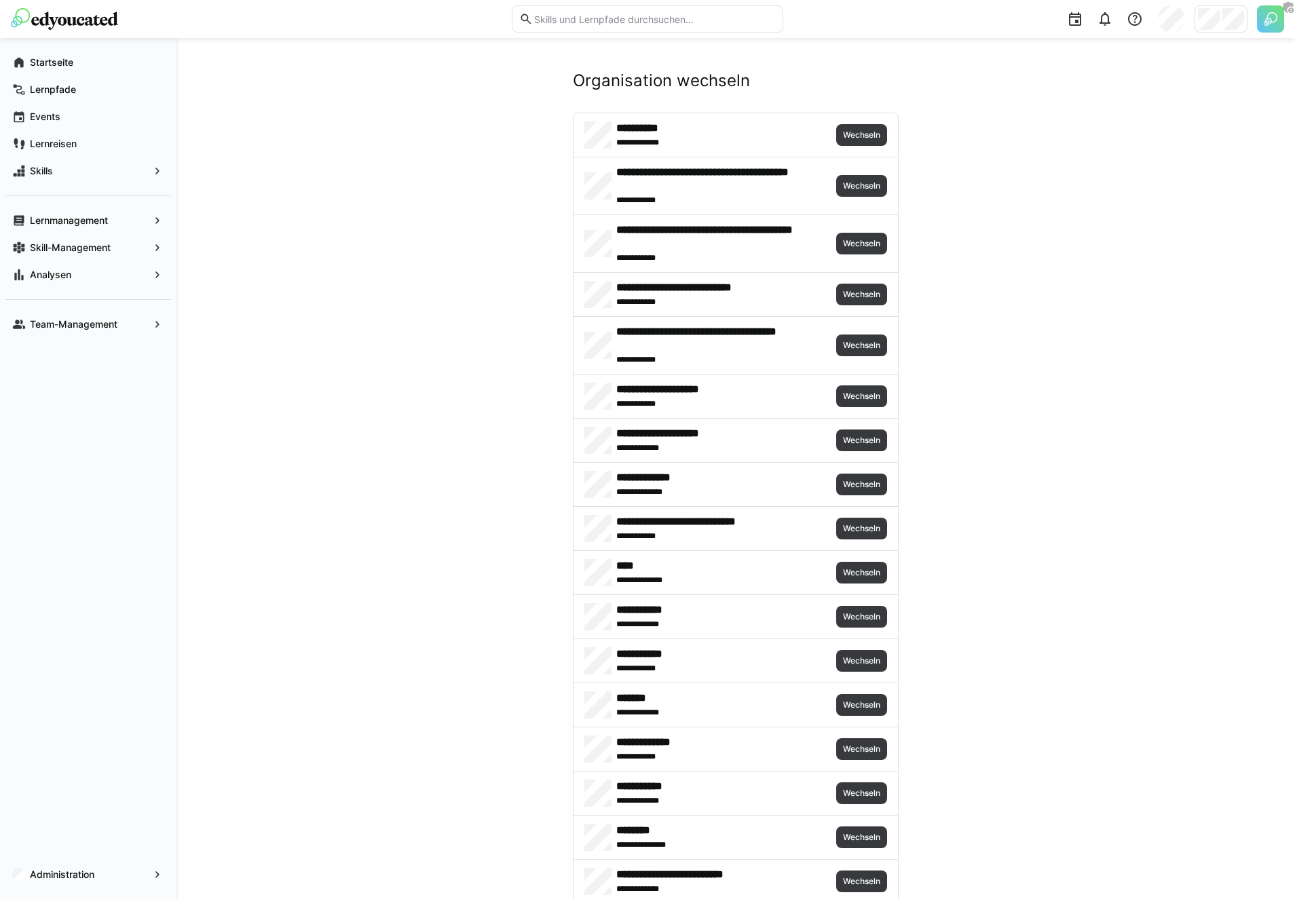
scroll to position [1644, 0]
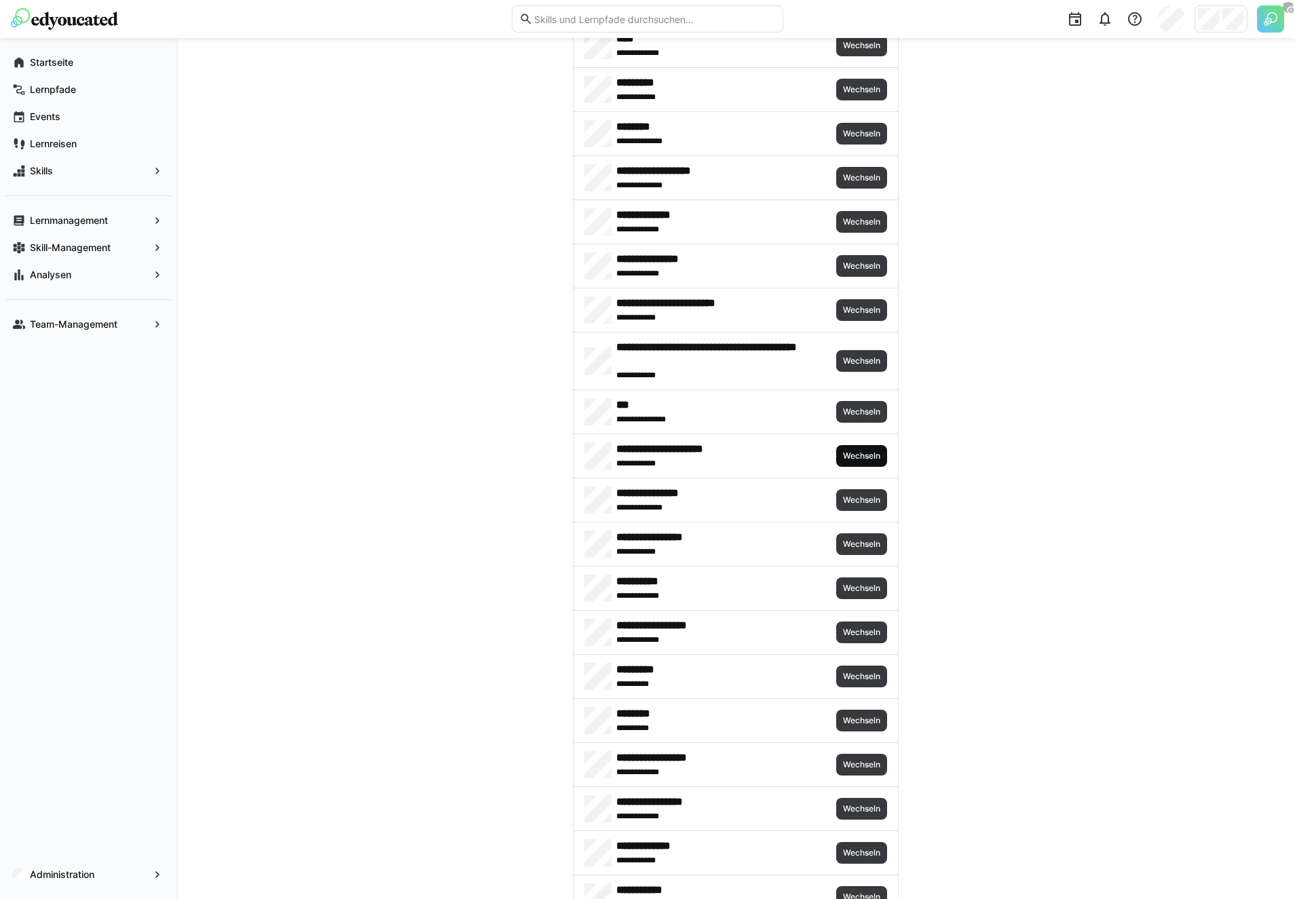
click at [861, 459] on span "Wechseln" at bounding box center [862, 456] width 40 height 11
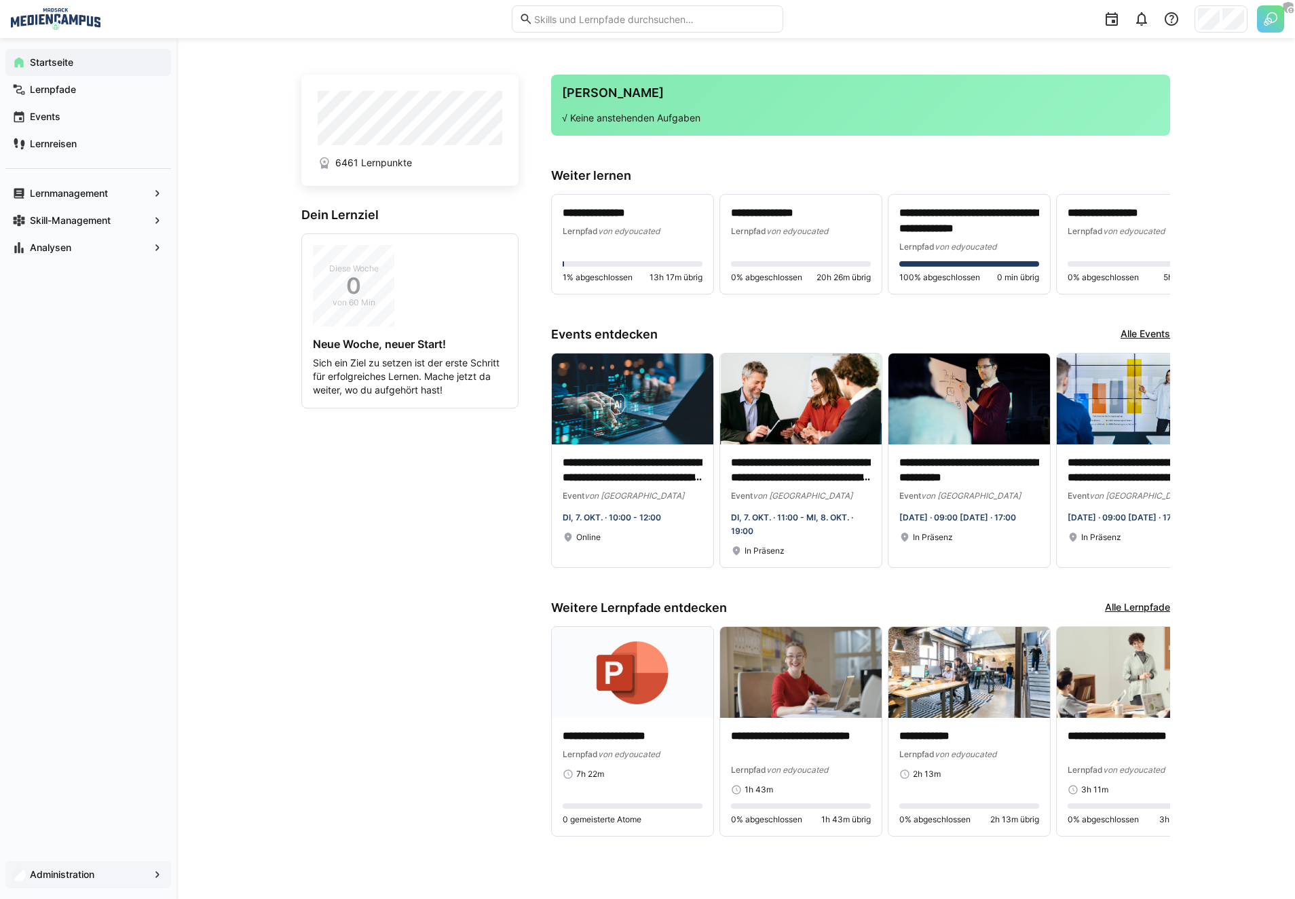
click at [0, 0] on app-navigation-label "Administration" at bounding box center [0, 0] width 0 height 0
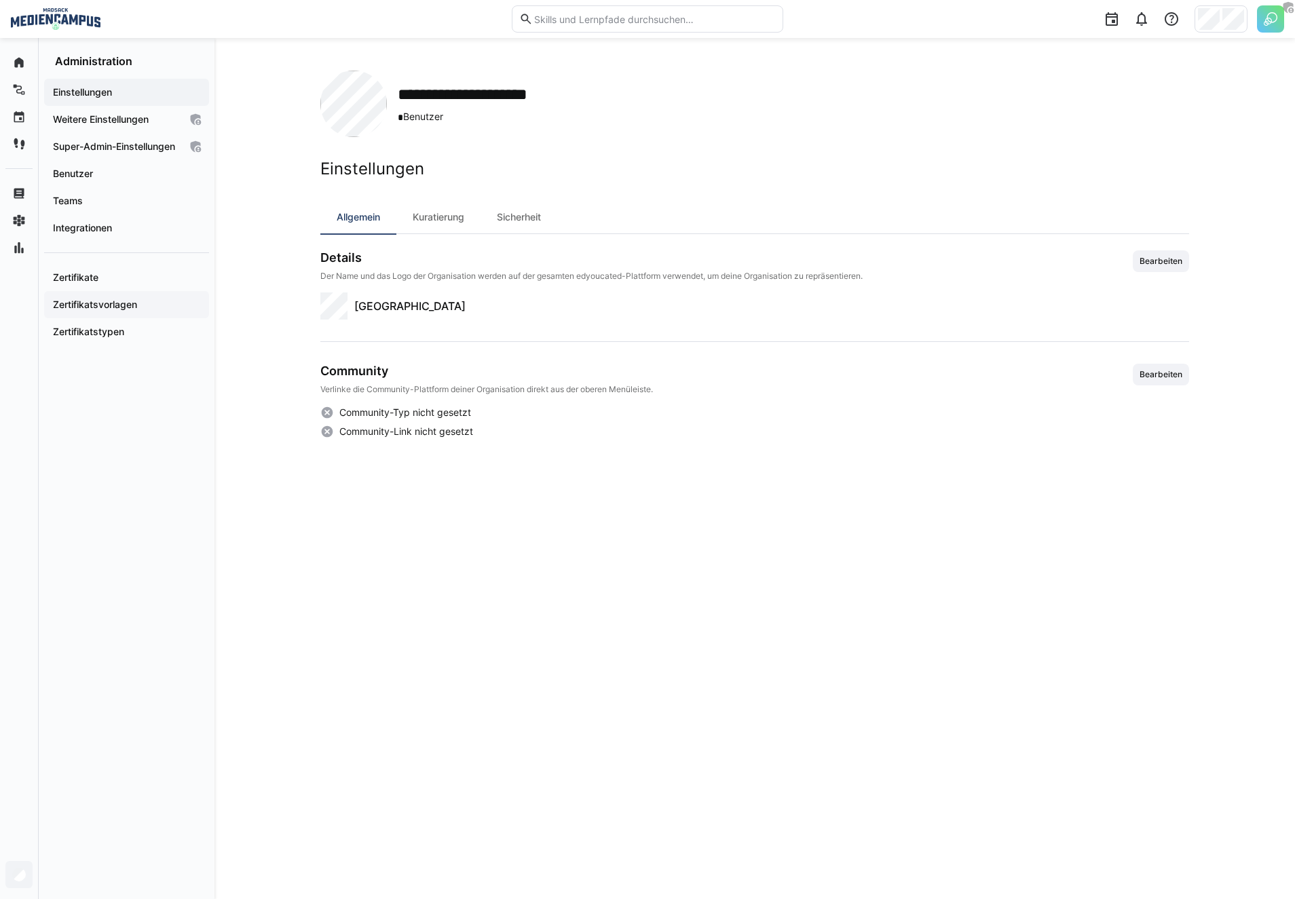
click at [109, 318] on div "Zertifikatsvorlagen" at bounding box center [126, 304] width 165 height 27
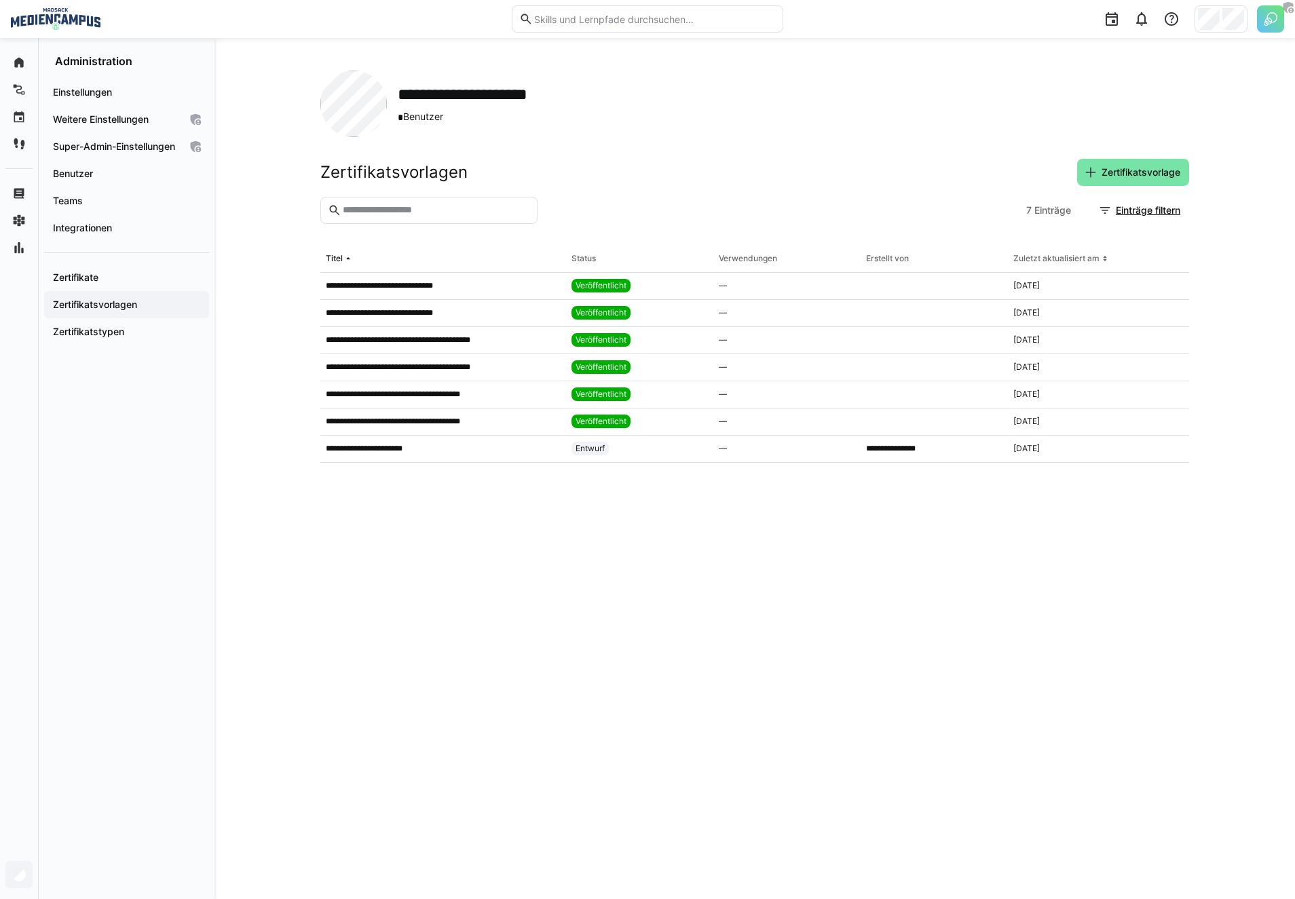
click at [614, 184] on div "Zertifikatsvorlagen Zertifikatsvorlage" at bounding box center [754, 172] width 869 height 27
click at [405, 453] on p "**********" at bounding box center [372, 448] width 92 height 11
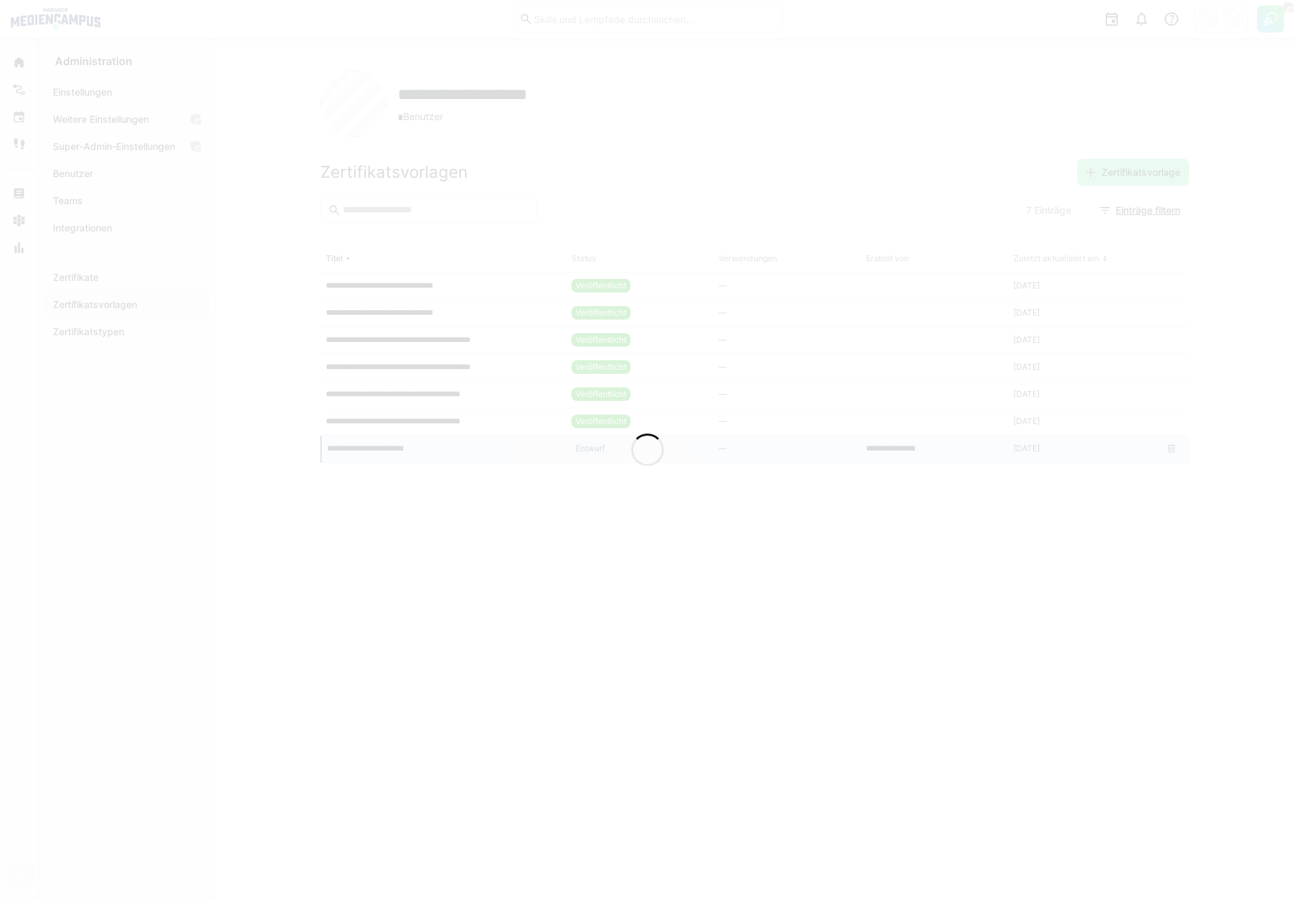
click at [405, 453] on div at bounding box center [647, 449] width 1295 height 899
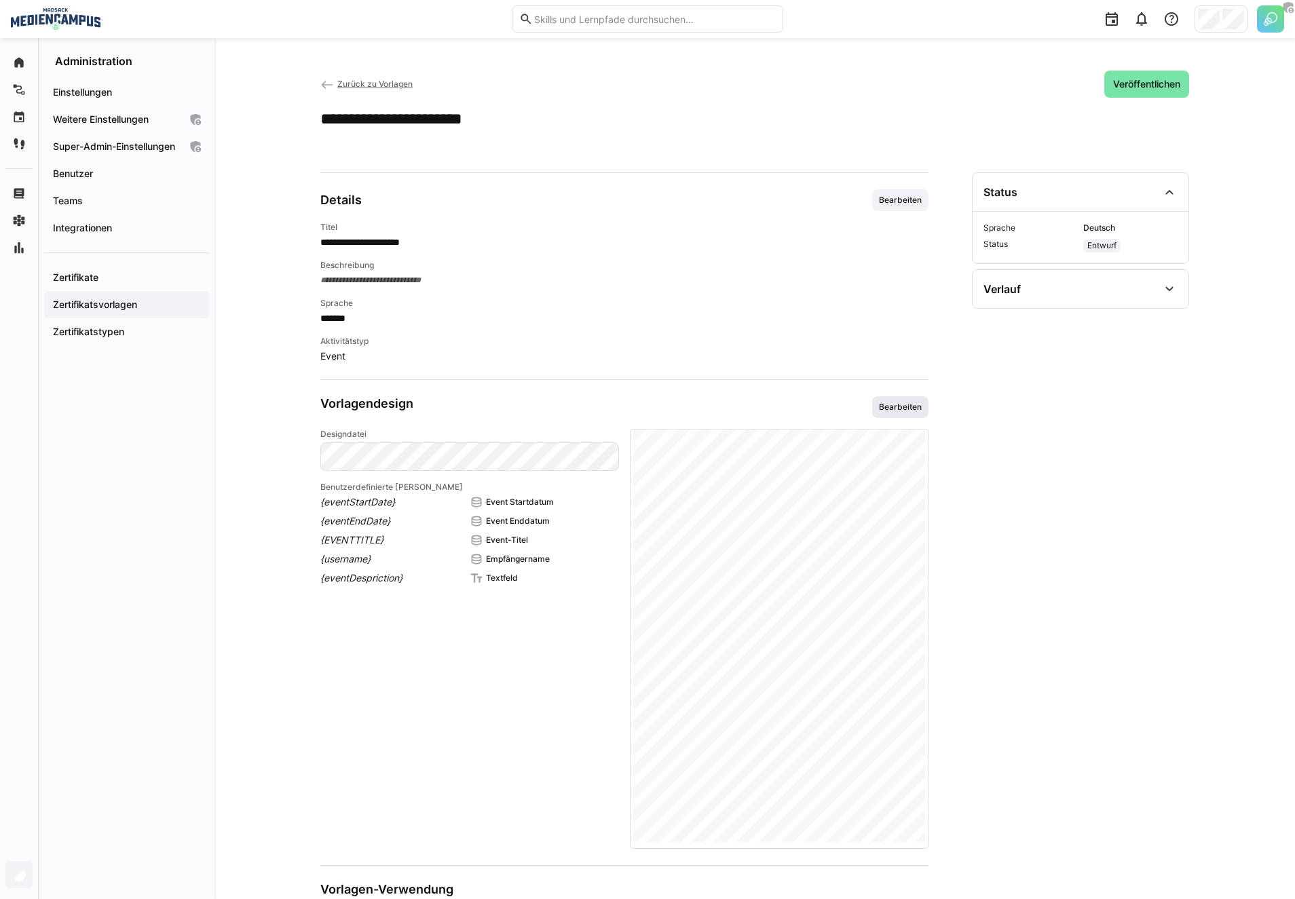
click at [899, 404] on span "Bearbeiten" at bounding box center [900, 407] width 45 height 11
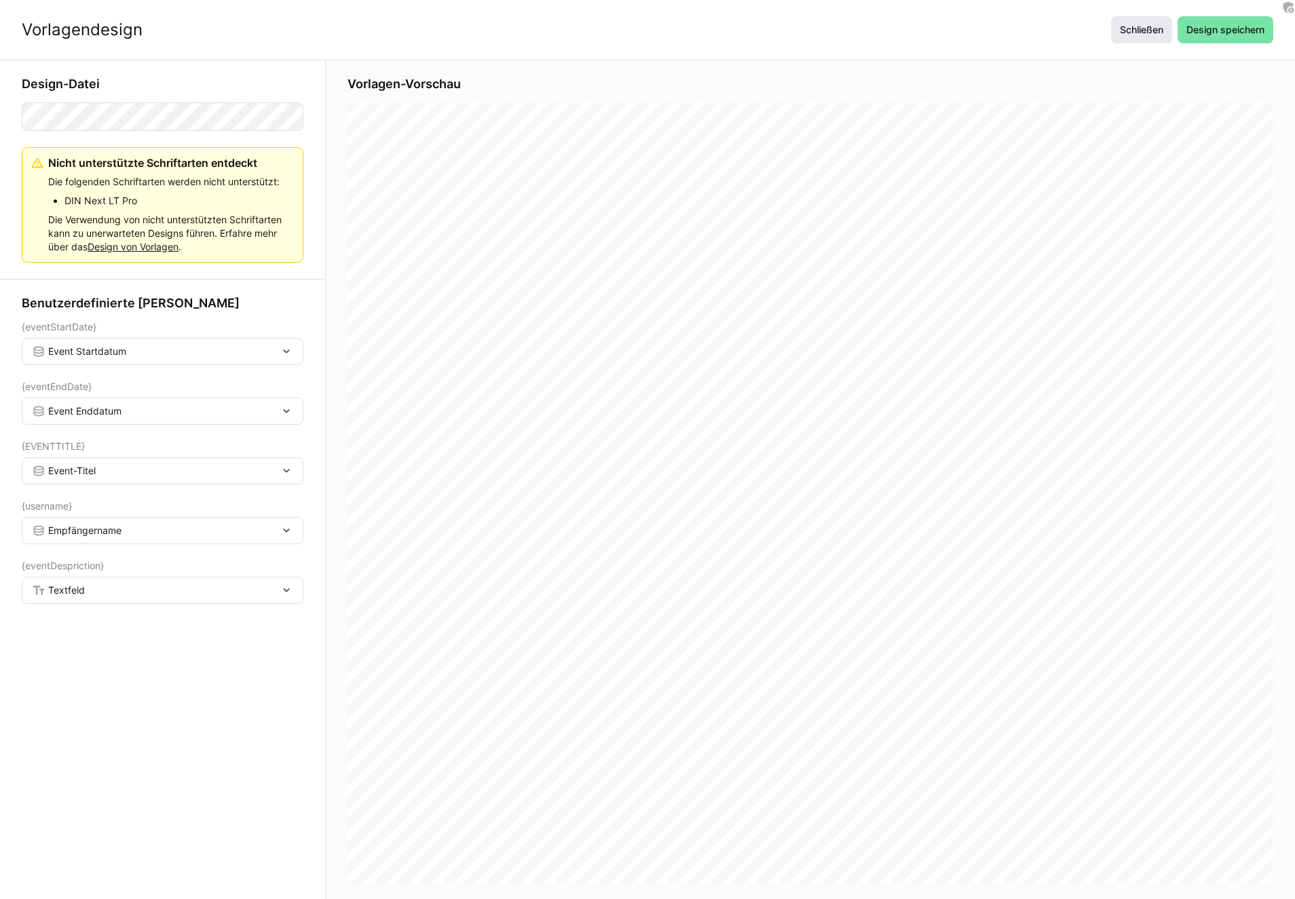
click at [1150, 35] on span "Schließen" at bounding box center [1142, 30] width 48 height 14
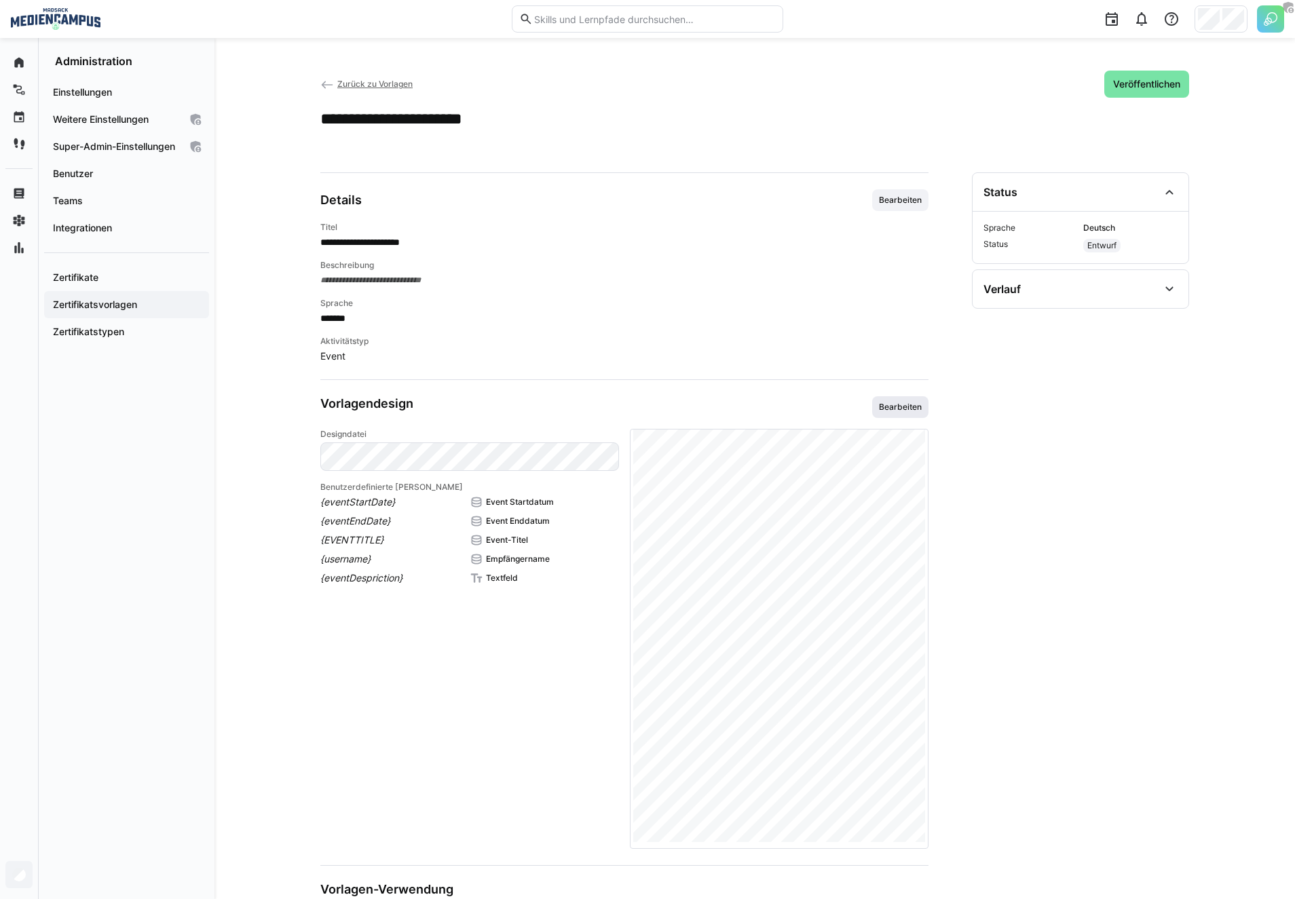
click at [891, 404] on span "Bearbeiten" at bounding box center [900, 407] width 45 height 11
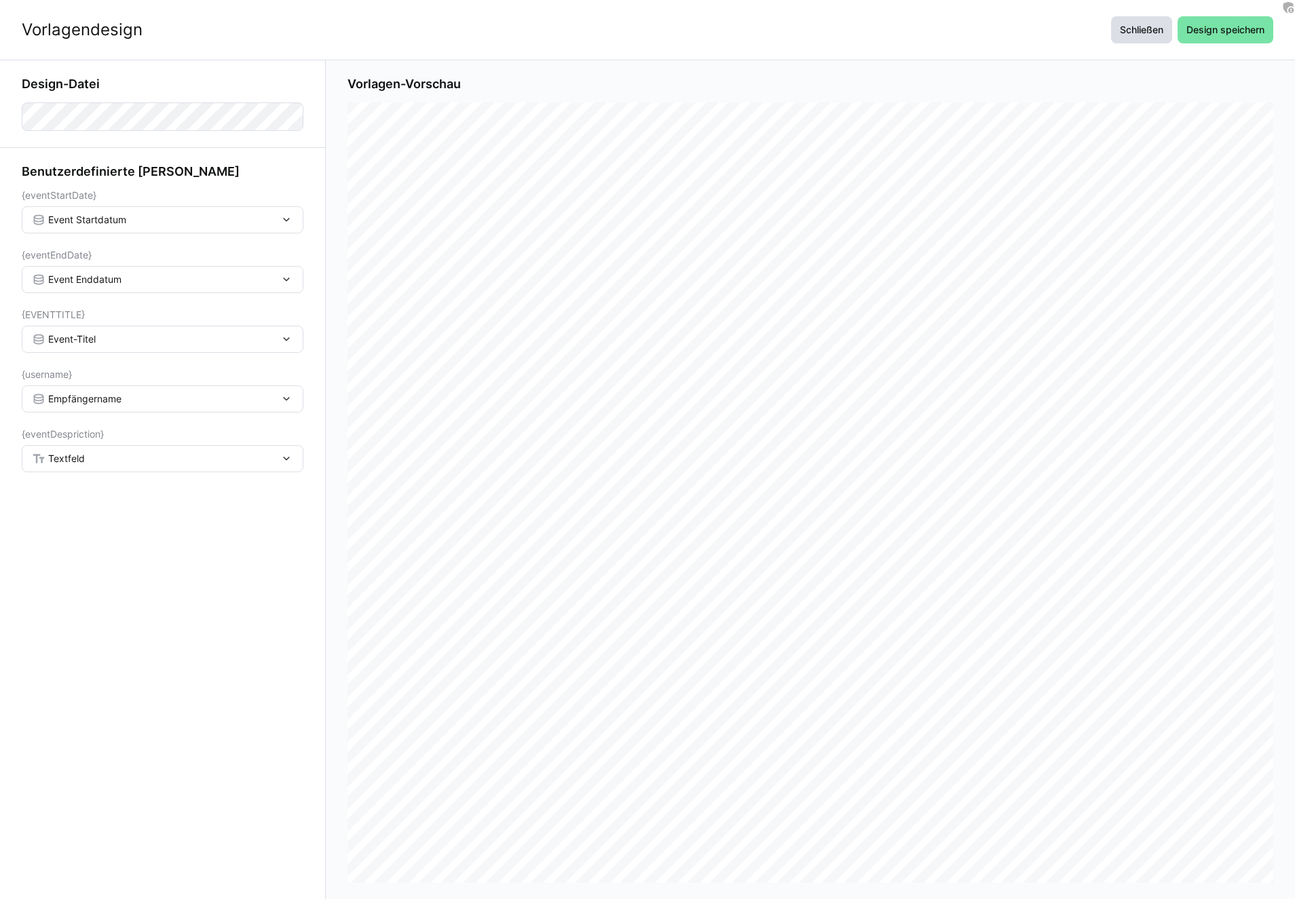
click at [1136, 40] on span "Schließen" at bounding box center [1141, 29] width 61 height 27
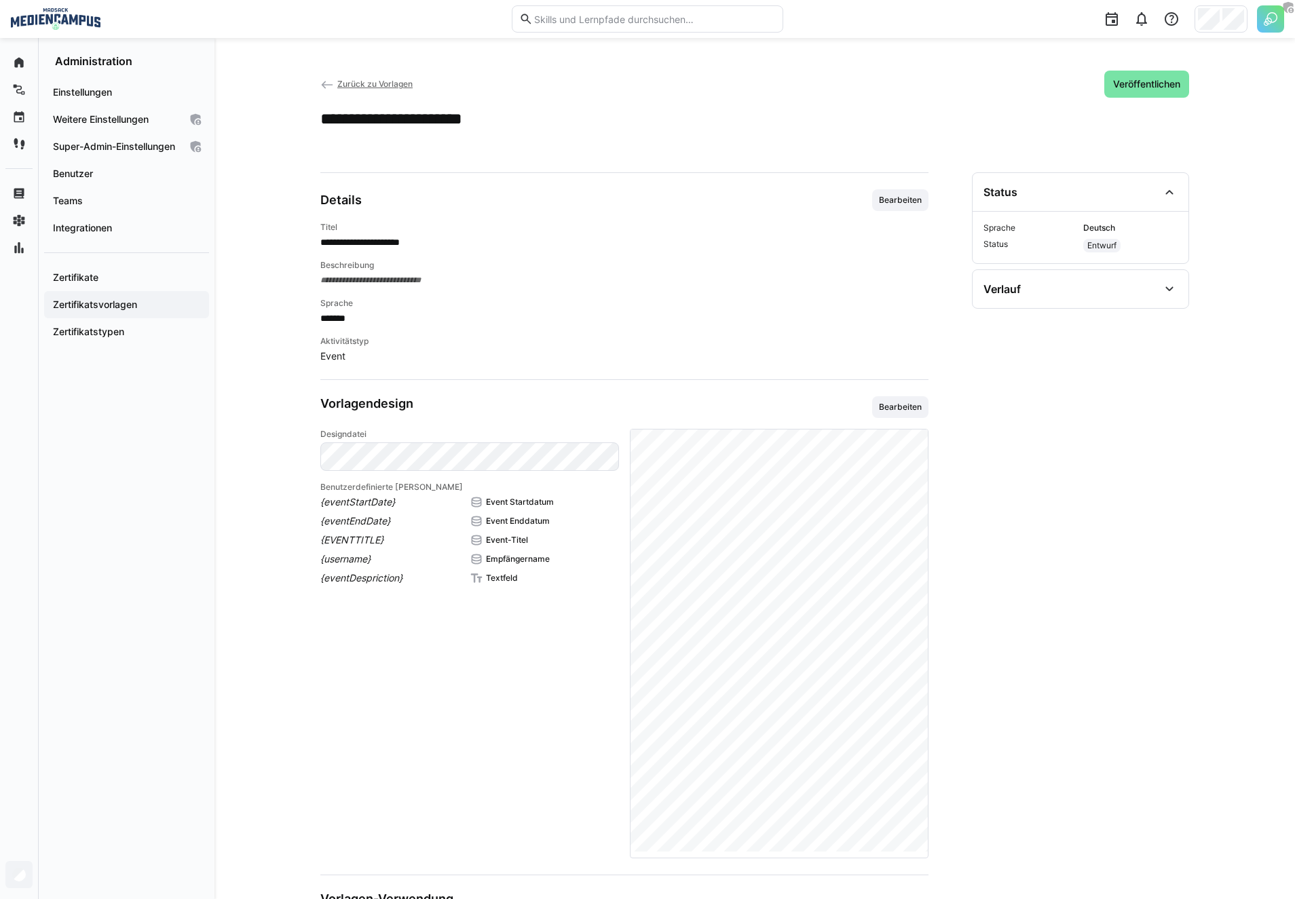
click at [409, 79] on span "Zurück zu Vorlagen" at bounding box center [374, 84] width 75 height 10
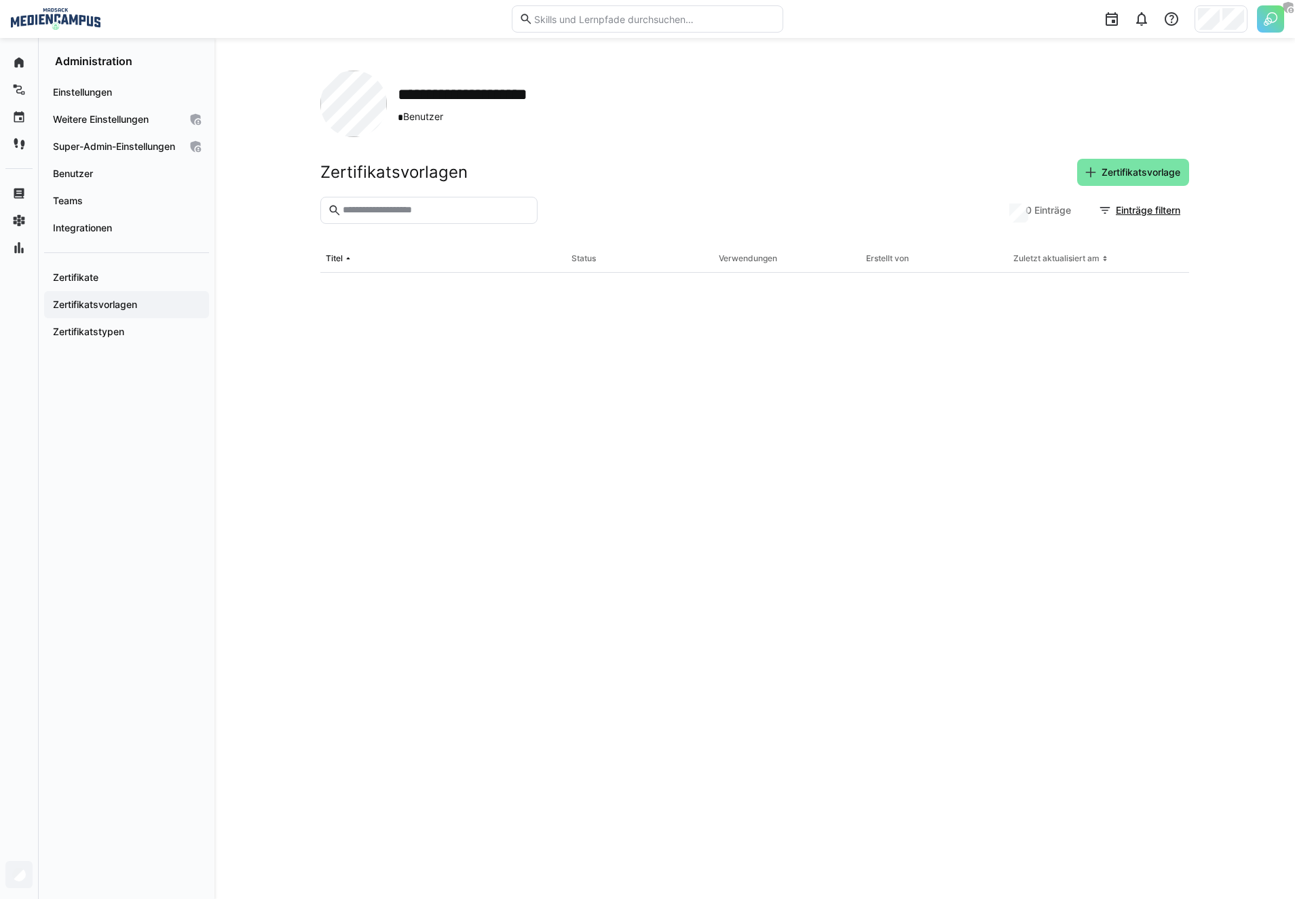
click at [370, 33] on div at bounding box center [647, 19] width 1273 height 38
